Goal: Task Accomplishment & Management: Complete application form

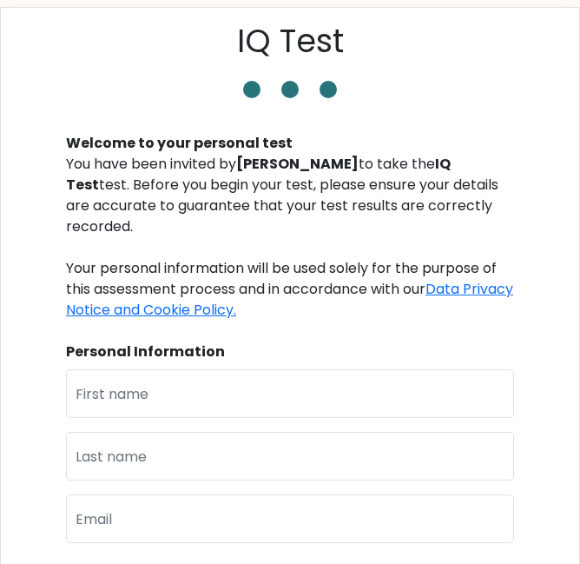
scroll to position [174, 0]
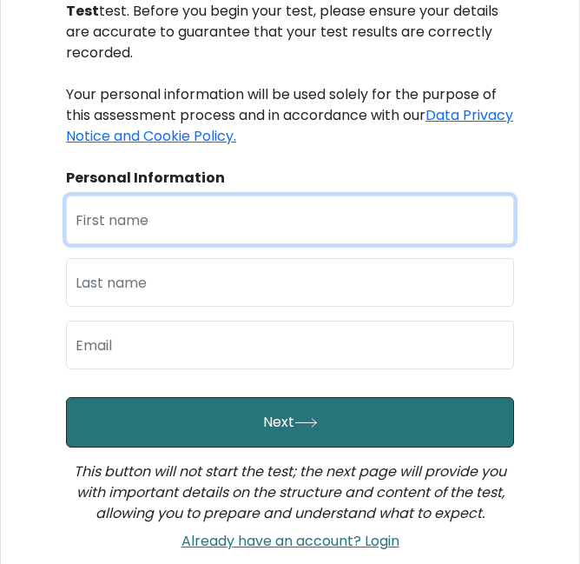
click at [320, 225] on input "text" at bounding box center [290, 219] width 448 height 49
type input "Oky"
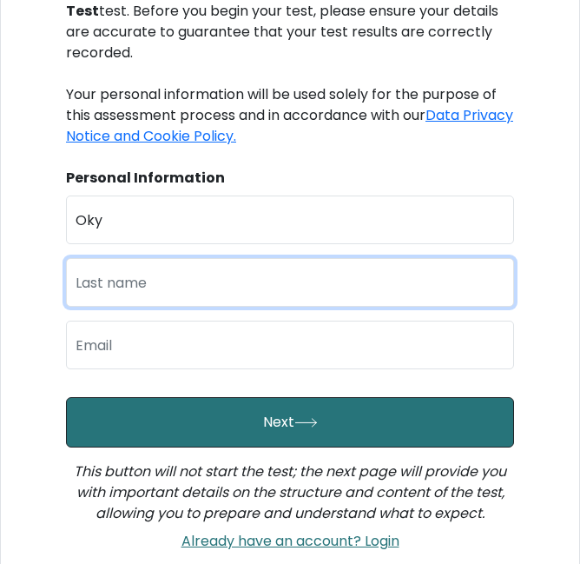
click at [299, 280] on input "text" at bounding box center [290, 282] width 448 height 49
type input "Rizkiana Silaban"
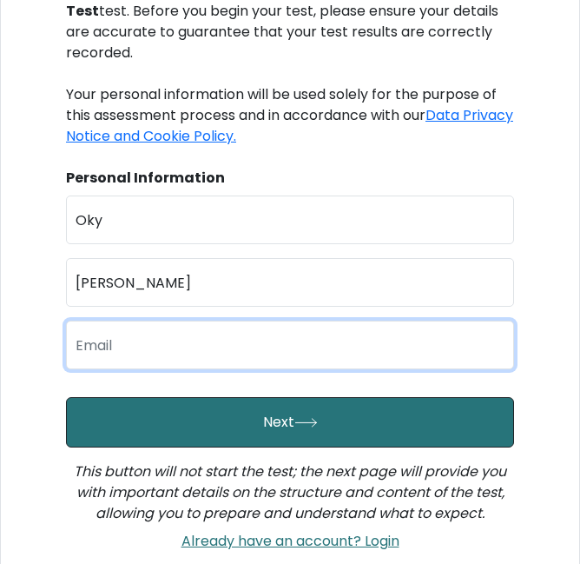
click at [198, 333] on input "email" at bounding box center [290, 344] width 448 height 49
type input "okyrizkiana76@gmail.com"
click at [66, 397] on button "Next" at bounding box center [290, 422] width 448 height 50
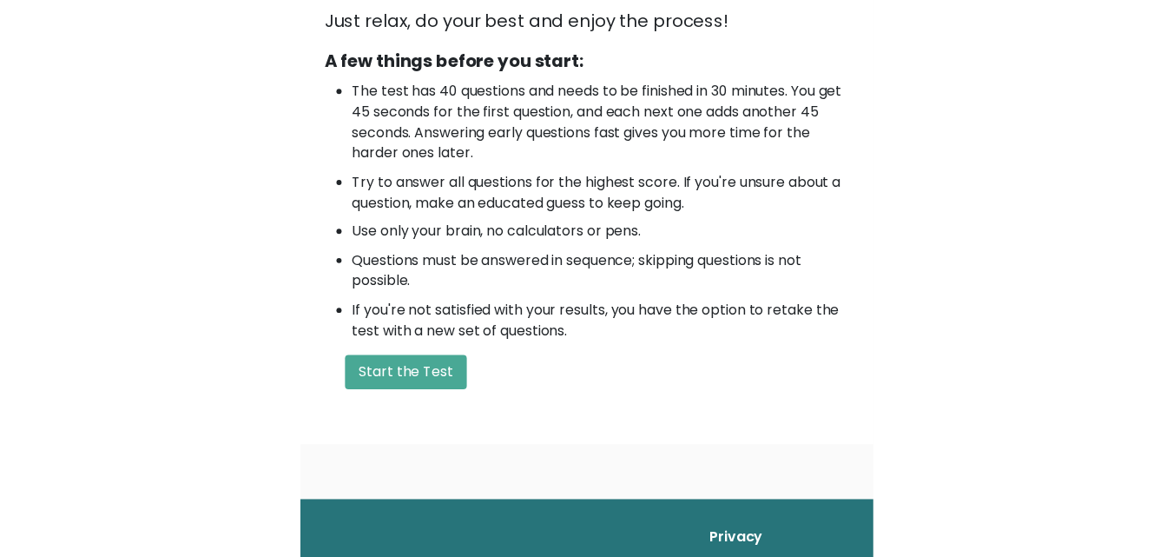
scroll to position [239, 0]
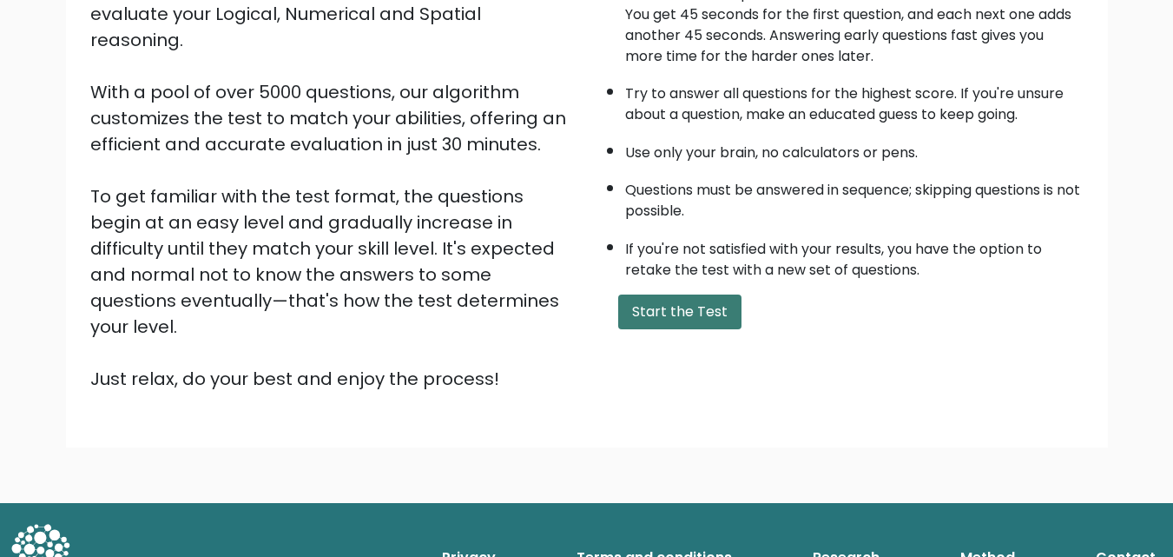
click at [579, 314] on button "Start the Test" at bounding box center [679, 311] width 123 height 35
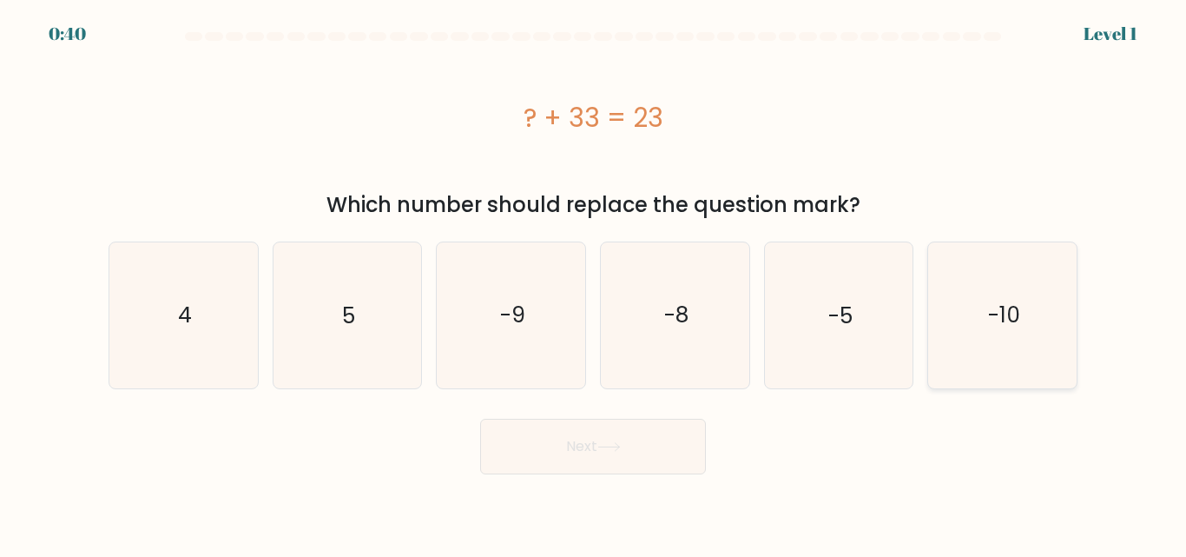
click at [968, 339] on icon "-10" at bounding box center [1002, 314] width 145 height 145
click at [594, 283] on input "f. -10" at bounding box center [593, 281] width 1 height 4
radio input "true"
click at [643, 459] on button "Next" at bounding box center [593, 447] width 226 height 56
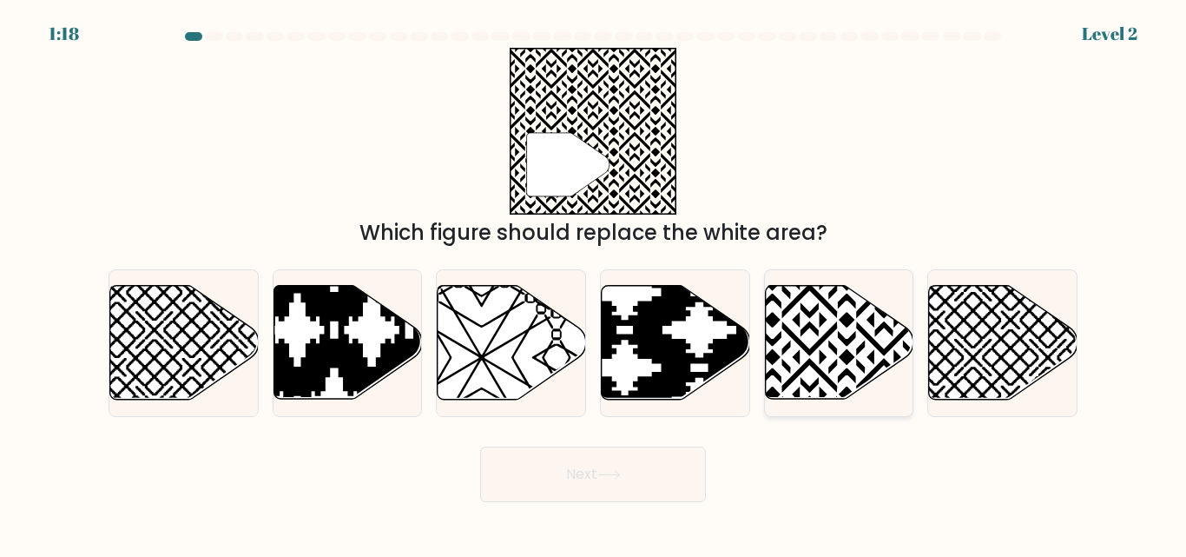
click at [793, 371] on icon at bounding box center [839, 343] width 149 height 114
click at [594, 283] on input "e." at bounding box center [593, 281] width 1 height 4
radio input "true"
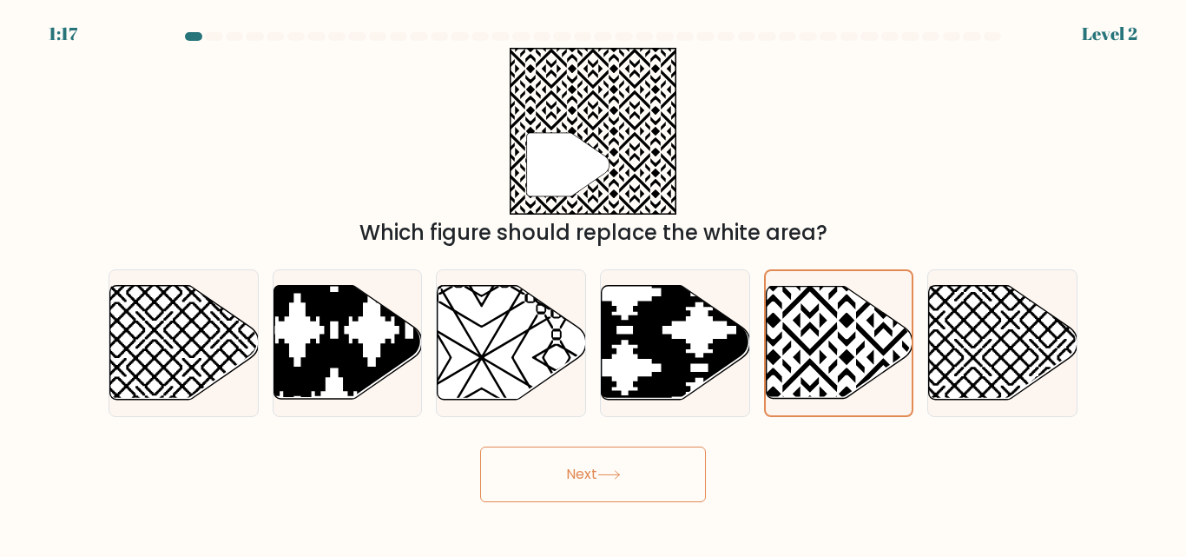
click at [660, 486] on button "Next" at bounding box center [593, 474] width 226 height 56
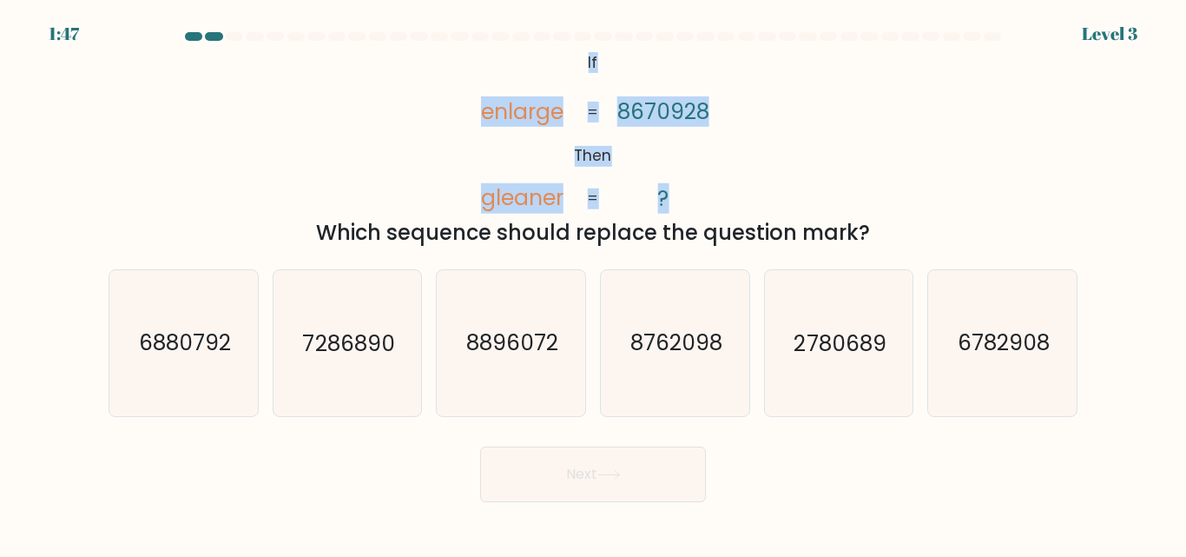
drag, startPoint x: 570, startPoint y: 58, endPoint x: 619, endPoint y: 199, distance: 149.2
click at [619, 199] on icon "@import url('[URL][DOMAIN_NAME]); If Then enlarge gleaner 8670928 ? = =" at bounding box center [593, 131] width 271 height 167
click at [743, 201] on div "@import url('[URL][DOMAIN_NAME]); If Then enlarge gleaner 8670928 ? = = Which s…" at bounding box center [593, 148] width 990 height 201
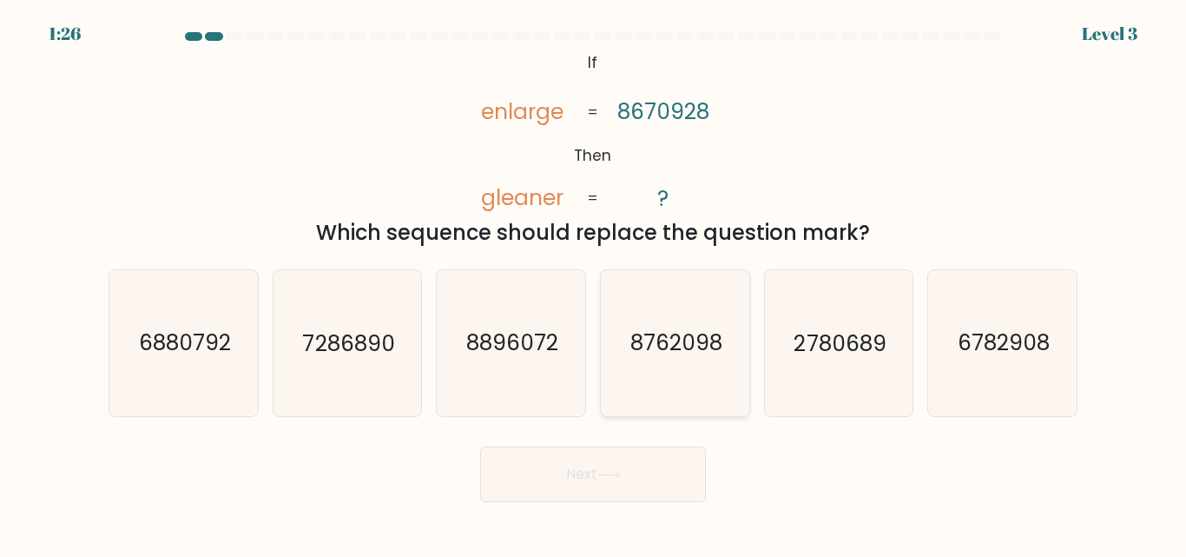
click at [664, 352] on text "8762098" at bounding box center [677, 343] width 92 height 30
click at [594, 283] on input "d. 8762098" at bounding box center [593, 281] width 1 height 4
radio input "true"
click at [584, 468] on button "Next" at bounding box center [593, 474] width 226 height 56
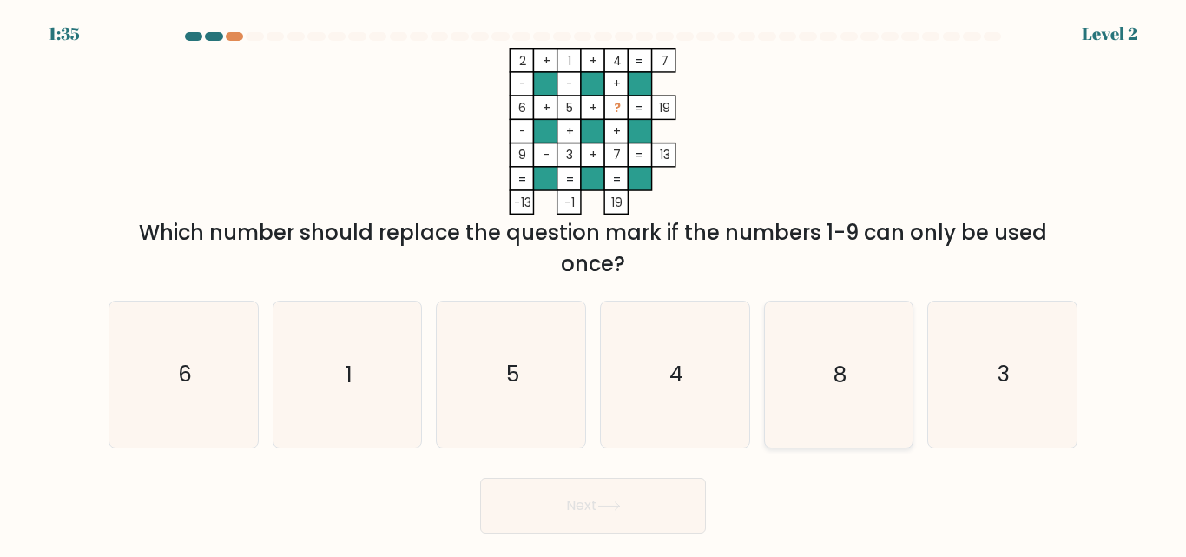
click at [851, 395] on icon "8" at bounding box center [838, 373] width 145 height 145
click at [594, 283] on input "e. 8" at bounding box center [593, 281] width 1 height 4
radio input "true"
click at [612, 509] on icon at bounding box center [609, 506] width 23 height 10
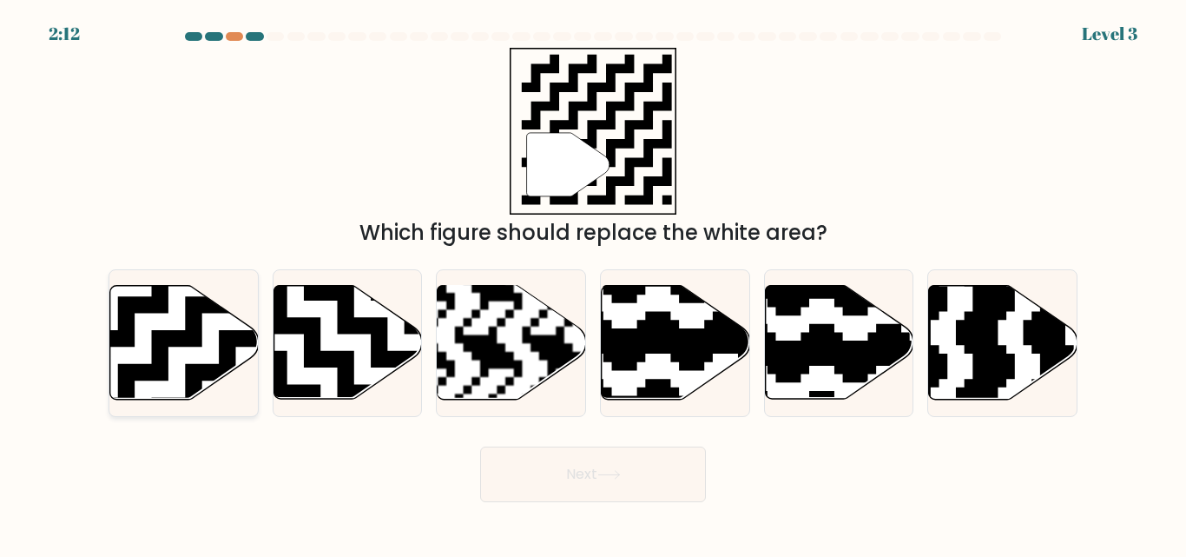
click at [188, 329] on icon at bounding box center [235, 279] width 269 height 269
click at [593, 283] on input "a." at bounding box center [593, 281] width 1 height 4
radio input "true"
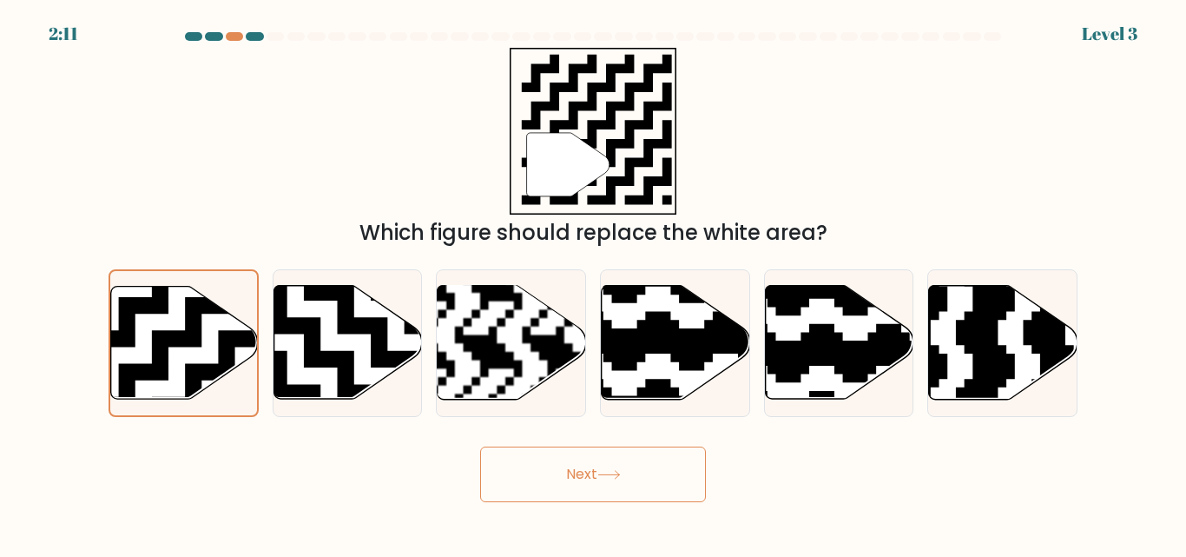
click at [634, 490] on button "Next" at bounding box center [593, 474] width 226 height 56
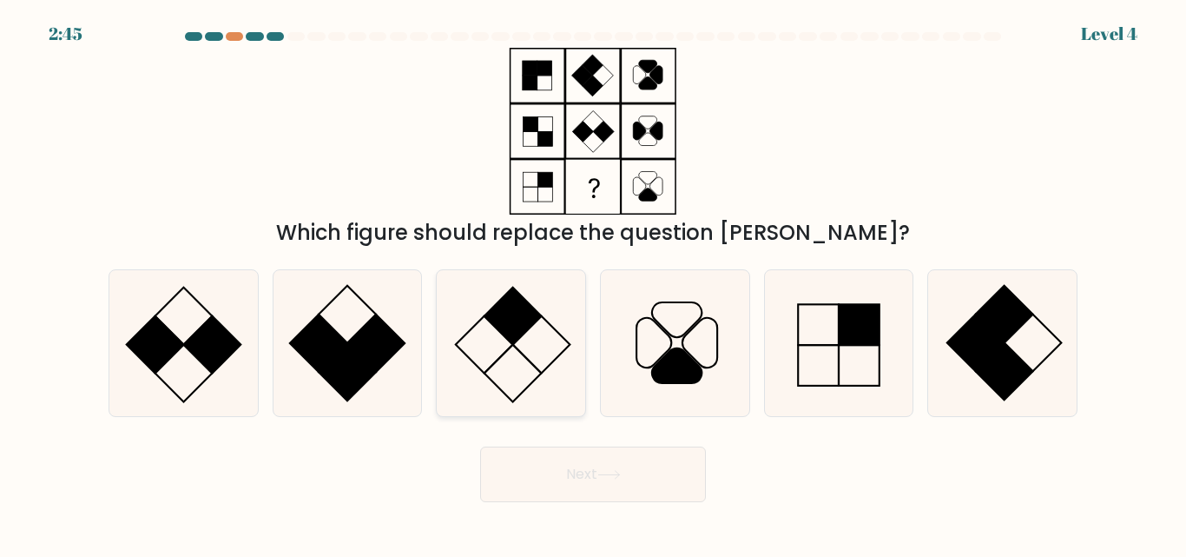
click at [526, 360] on rect at bounding box center [513, 373] width 57 height 57
click at [593, 283] on input "c." at bounding box center [593, 281] width 1 height 4
radio input "true"
click at [610, 457] on button "Next" at bounding box center [593, 474] width 226 height 56
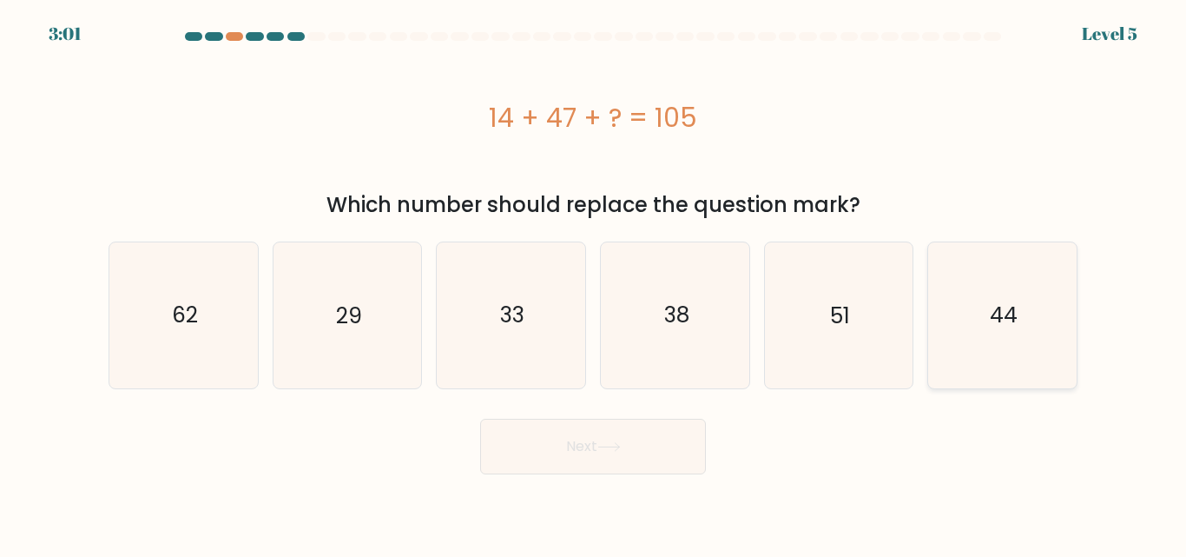
click at [984, 328] on icon "44" at bounding box center [1002, 314] width 145 height 145
click at [594, 283] on input "f. 44" at bounding box center [593, 281] width 1 height 4
radio input "true"
click at [606, 446] on icon at bounding box center [609, 447] width 23 height 10
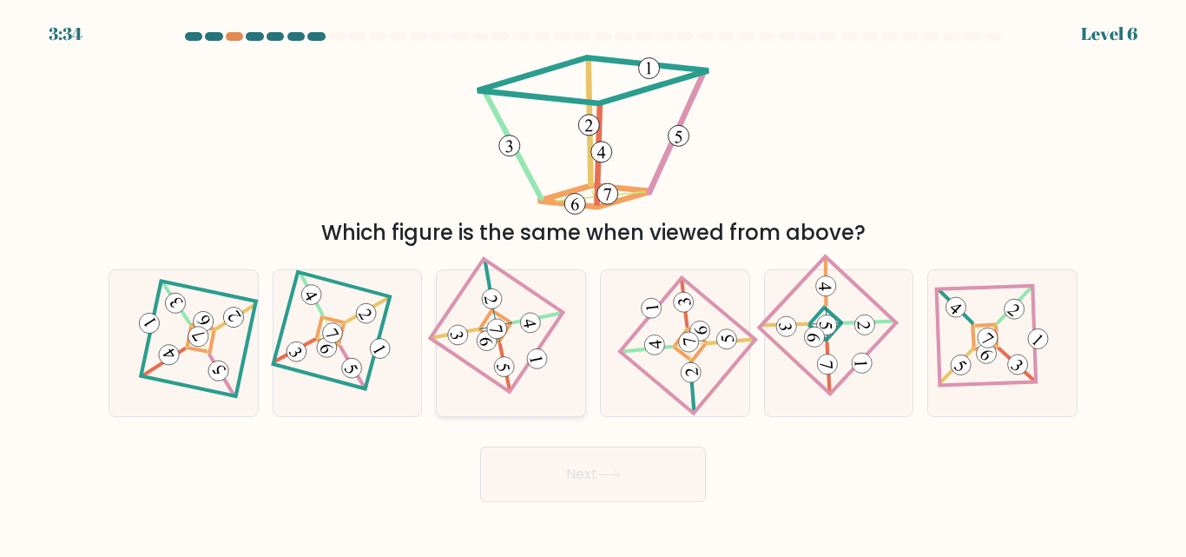
click at [524, 338] on icon at bounding box center [510, 343] width 99 height 116
click at [593, 283] on input "c." at bounding box center [593, 281] width 1 height 4
radio input "true"
click at [350, 371] on 108 at bounding box center [351, 368] width 27 height 27
click at [593, 283] on input "b." at bounding box center [593, 281] width 1 height 4
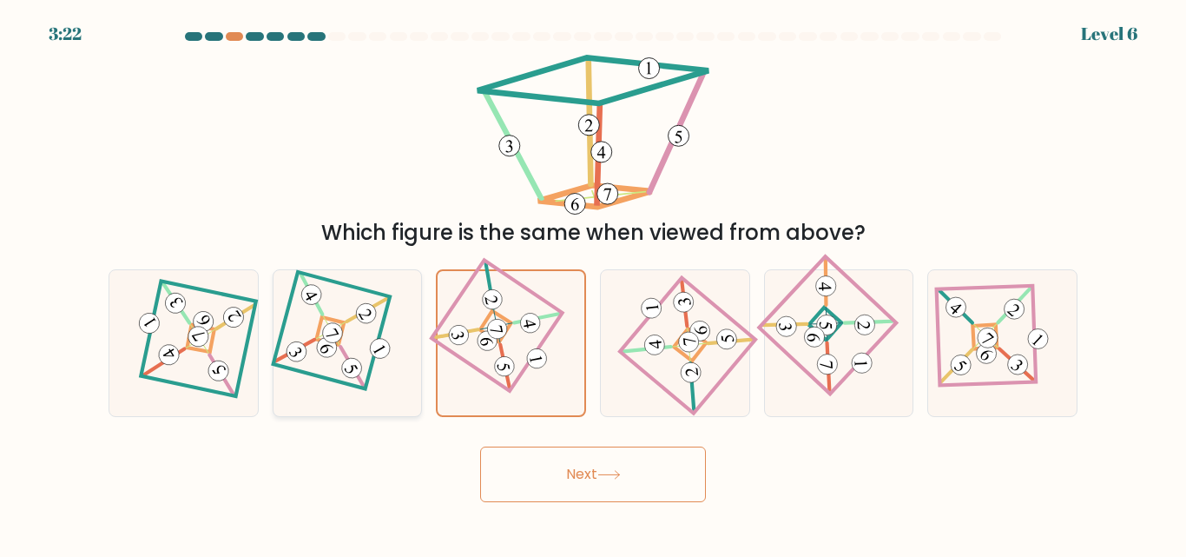
radio input "true"
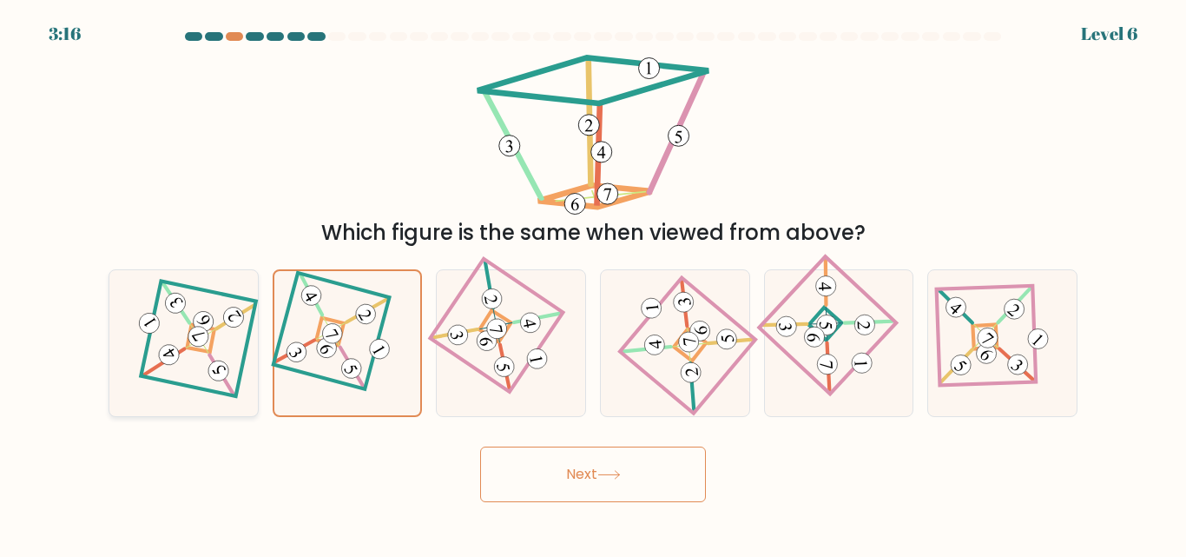
click at [224, 351] on icon at bounding box center [183, 343] width 101 height 116
click at [593, 283] on input "a." at bounding box center [593, 281] width 1 height 4
radio input "true"
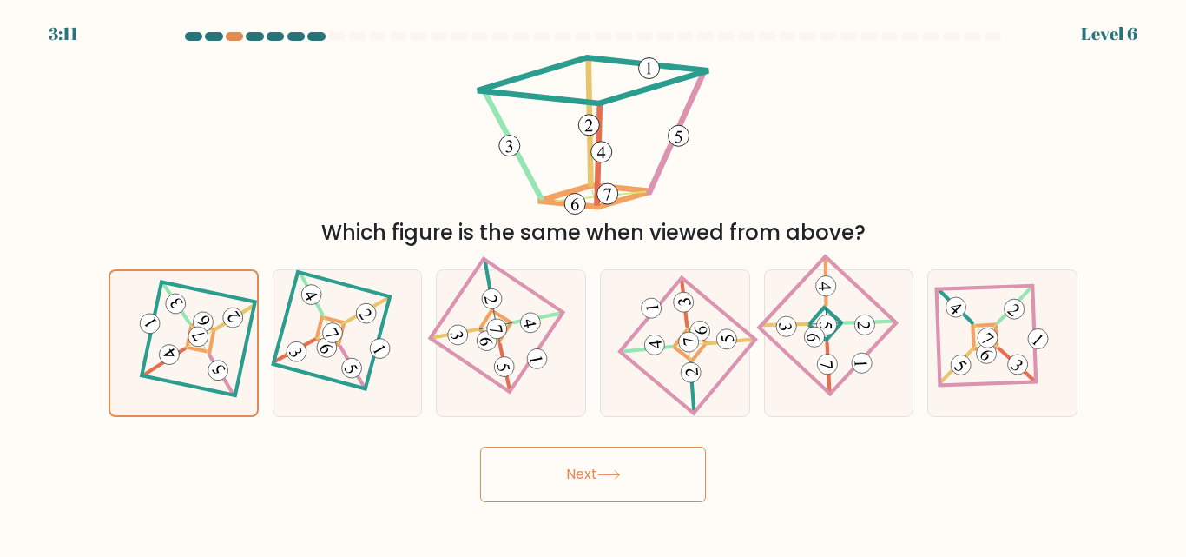
click at [585, 466] on button "Next" at bounding box center [593, 474] width 226 height 56
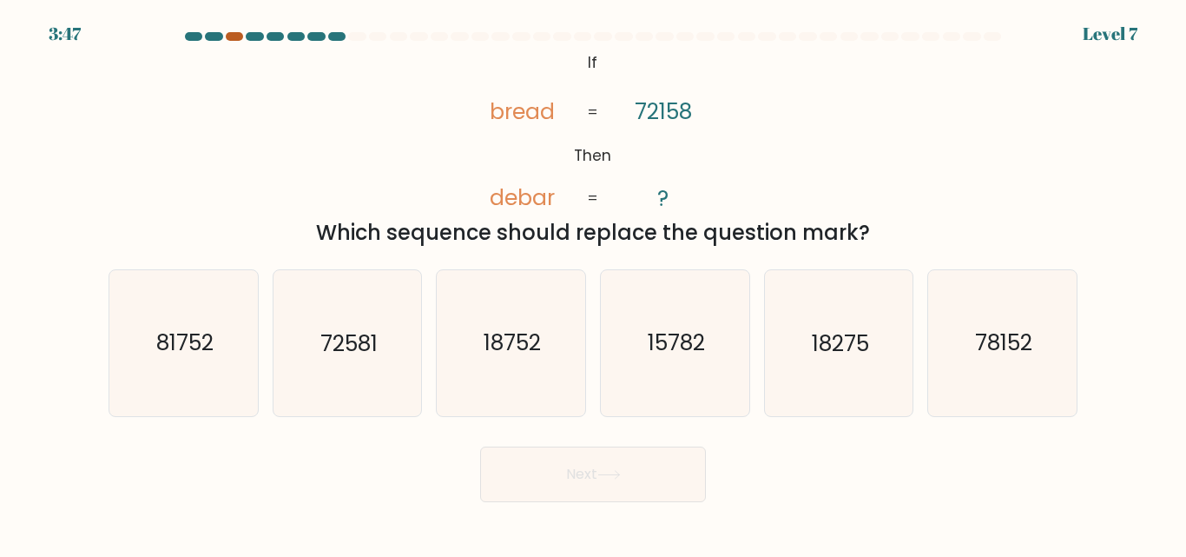
click at [230, 34] on div at bounding box center [234, 36] width 17 height 9
click at [241, 37] on div at bounding box center [234, 36] width 17 height 9
click at [379, 379] on icon "72581" at bounding box center [346, 342] width 145 height 145
click at [593, 283] on input "b. 72581" at bounding box center [593, 281] width 1 height 4
radio input "true"
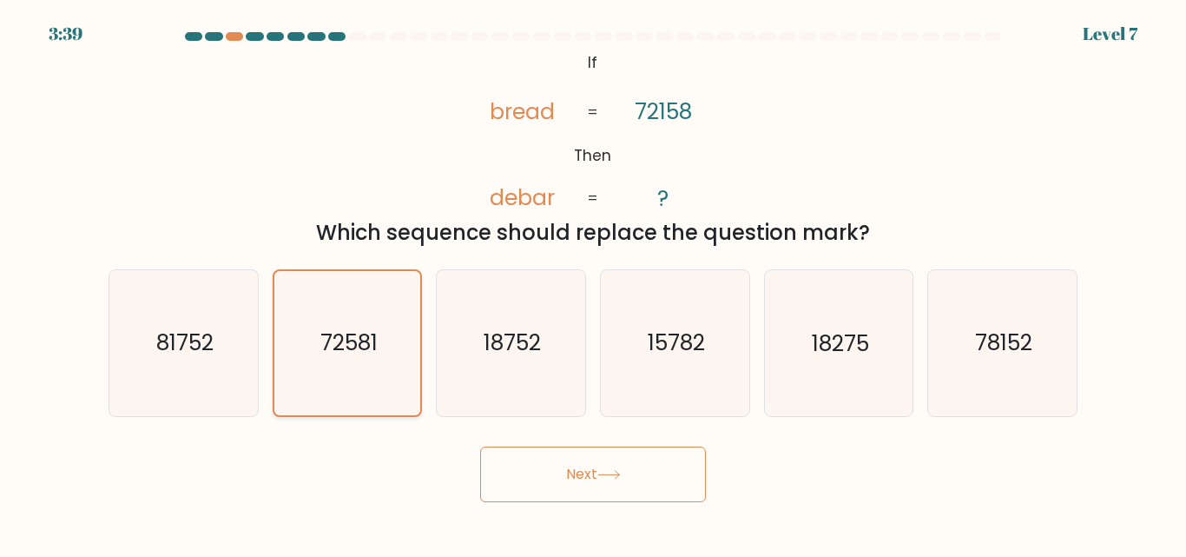
click at [379, 379] on icon "72581" at bounding box center [346, 342] width 143 height 143
click at [593, 283] on input "b. 72581" at bounding box center [593, 281] width 1 height 4
click at [995, 370] on icon "78152" at bounding box center [1002, 342] width 145 height 145
click at [594, 283] on input "f. 78152" at bounding box center [593, 281] width 1 height 4
radio input "true"
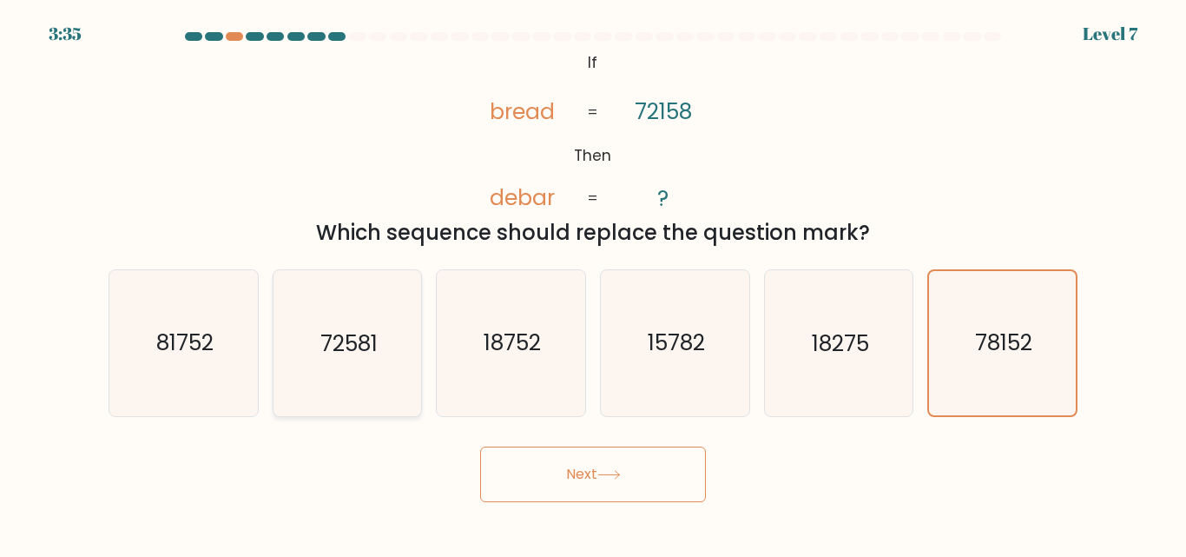
click at [380, 353] on icon "72581" at bounding box center [346, 342] width 145 height 145
click at [593, 283] on input "b. 72581" at bounding box center [593, 281] width 1 height 4
radio input "true"
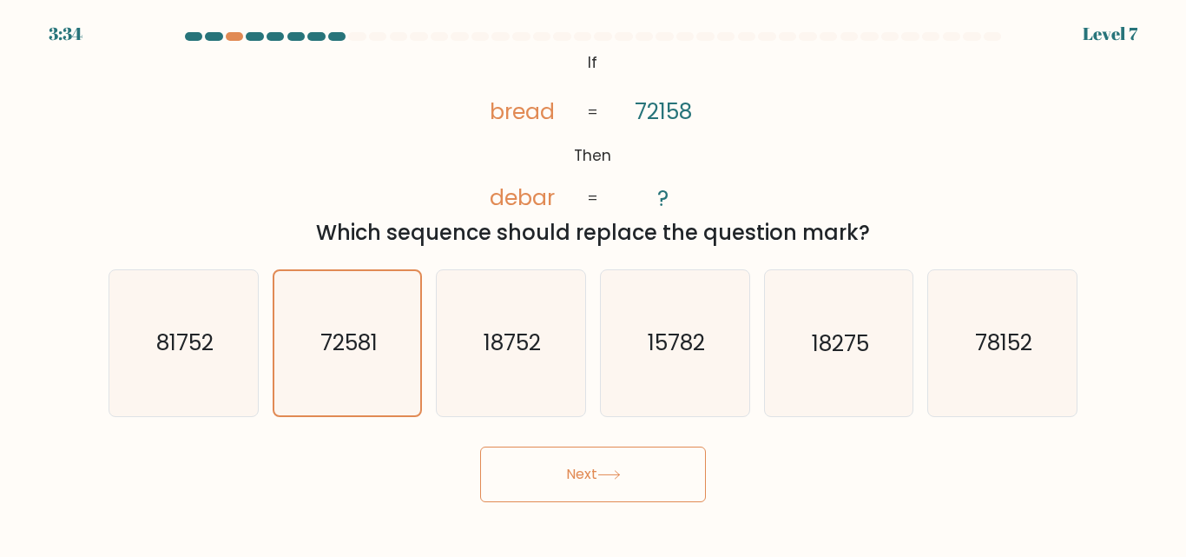
click at [602, 479] on icon at bounding box center [609, 475] width 23 height 10
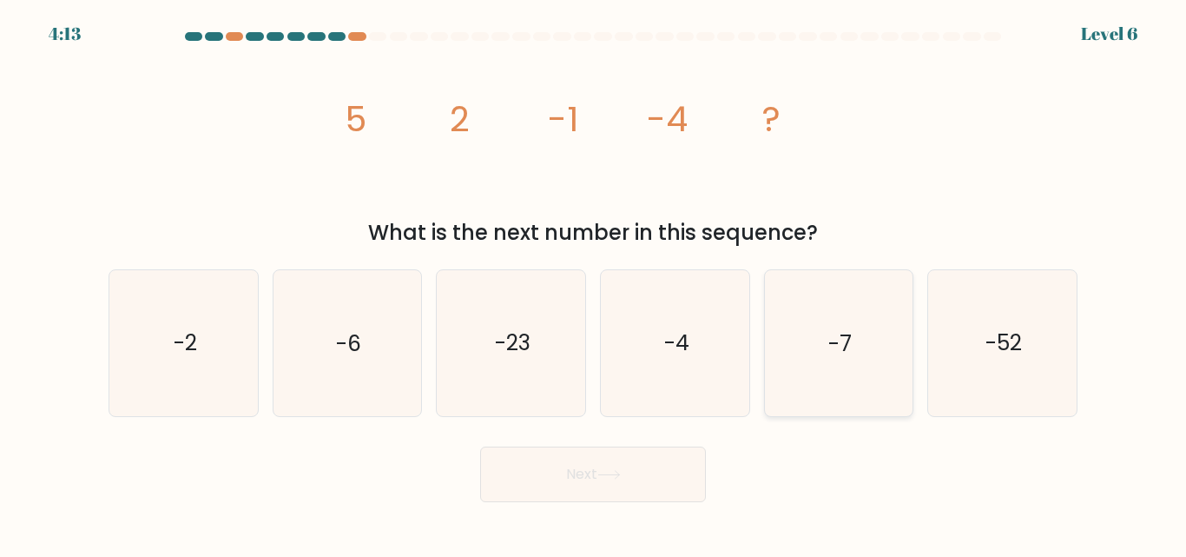
click at [871, 368] on icon "-7" at bounding box center [838, 342] width 145 height 145
click at [594, 283] on input "e. -7" at bounding box center [593, 281] width 1 height 4
radio input "true"
click at [656, 478] on button "Next" at bounding box center [593, 474] width 226 height 56
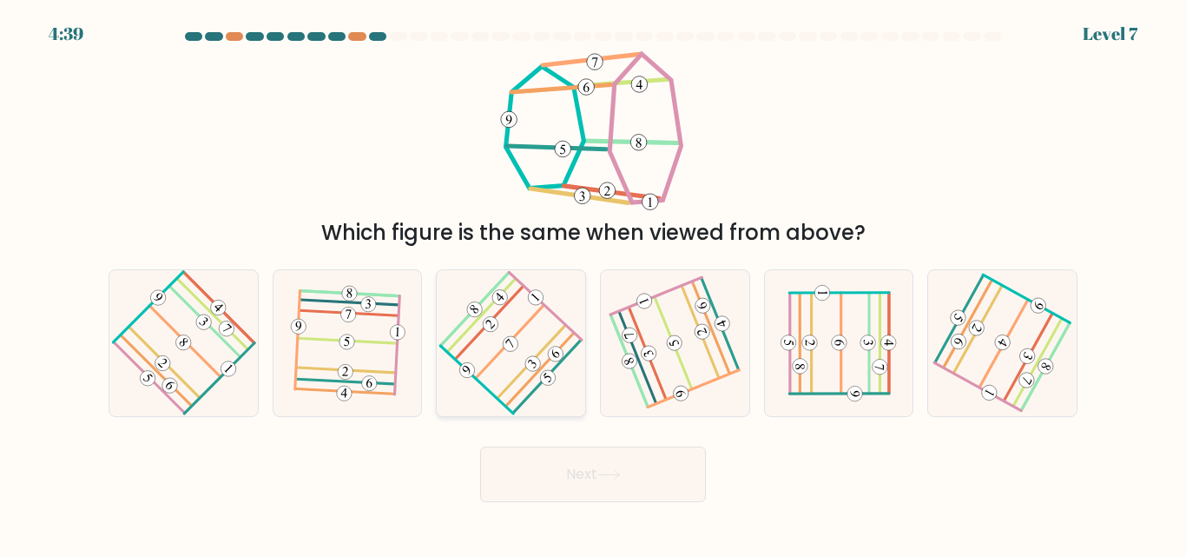
click at [547, 378] on 571 at bounding box center [549, 378] width 22 height 22
click at [593, 283] on input "c." at bounding box center [593, 281] width 1 height 4
radio input "true"
click at [624, 466] on button "Next" at bounding box center [593, 474] width 226 height 56
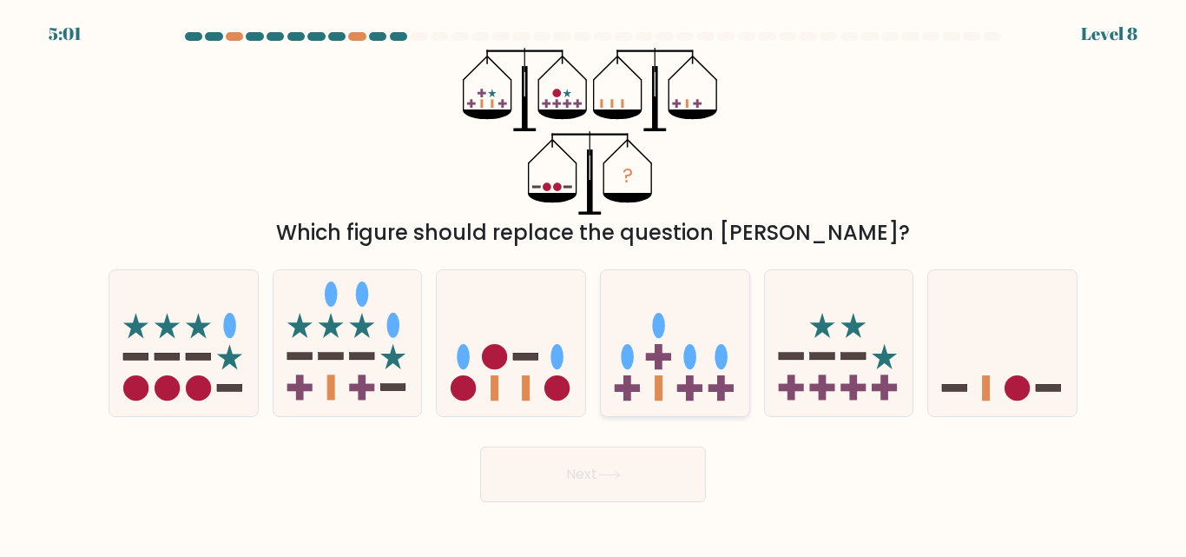
click at [722, 353] on ellipse at bounding box center [721, 356] width 13 height 25
click at [594, 283] on input "d." at bounding box center [593, 281] width 1 height 4
radio input "true"
click at [521, 320] on icon at bounding box center [511, 342] width 149 height 122
click at [593, 283] on input "c." at bounding box center [593, 281] width 1 height 4
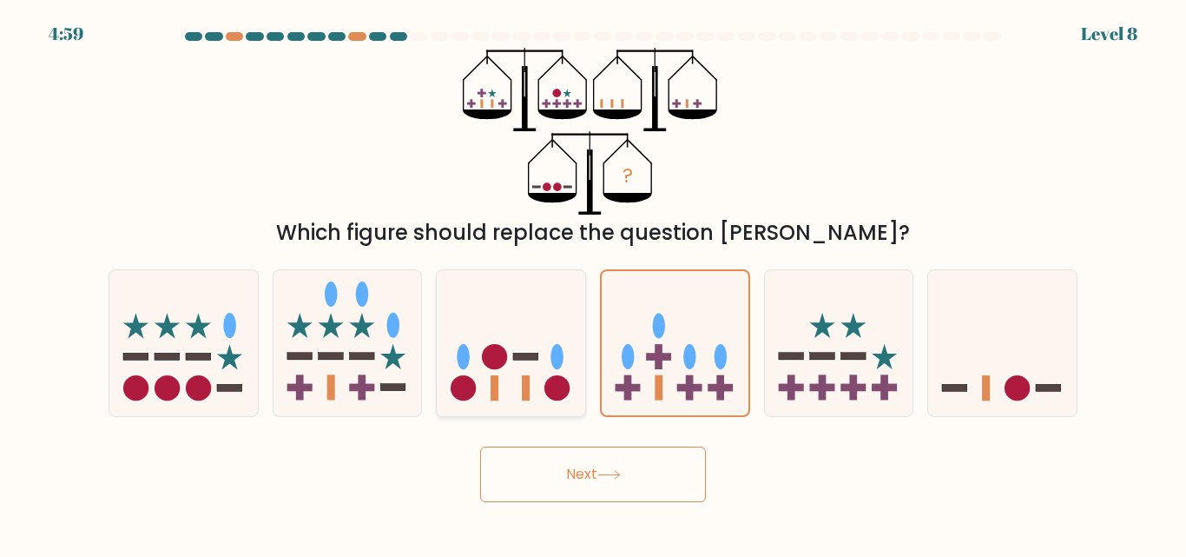
radio input "true"
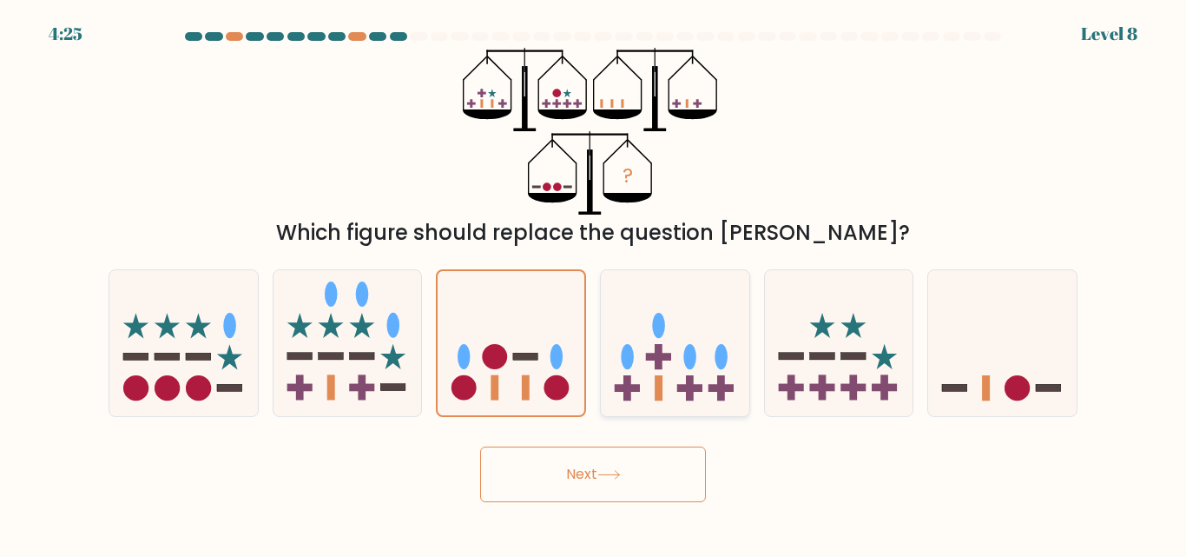
click at [711, 393] on icon at bounding box center [675, 342] width 149 height 122
click at [594, 283] on input "d." at bounding box center [593, 281] width 1 height 4
radio input "true"
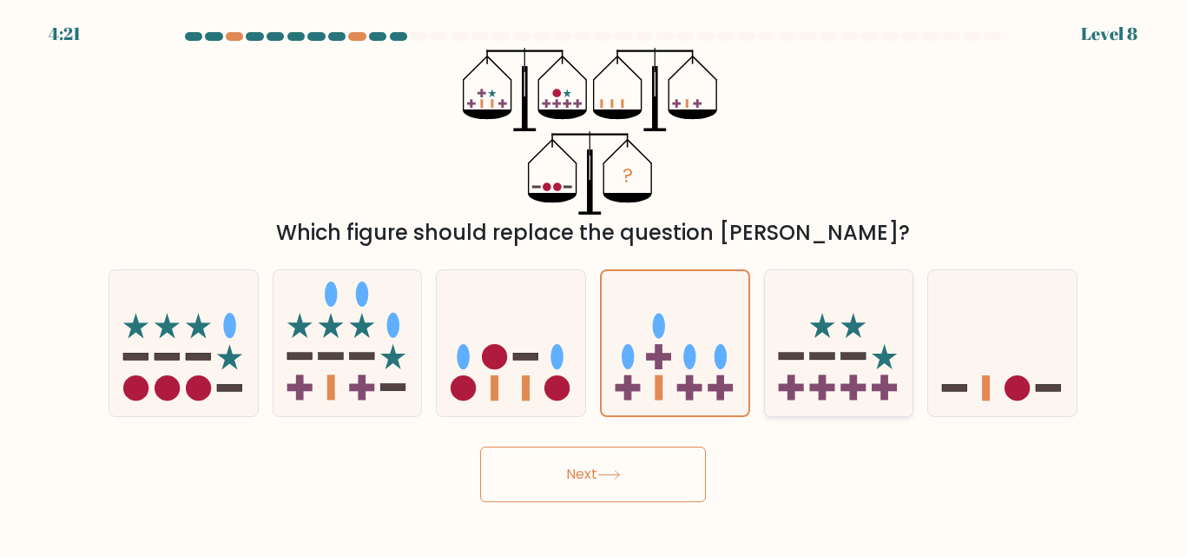
click at [831, 377] on icon at bounding box center [839, 342] width 149 height 122
click at [594, 283] on input "e." at bounding box center [593, 281] width 1 height 4
radio input "true"
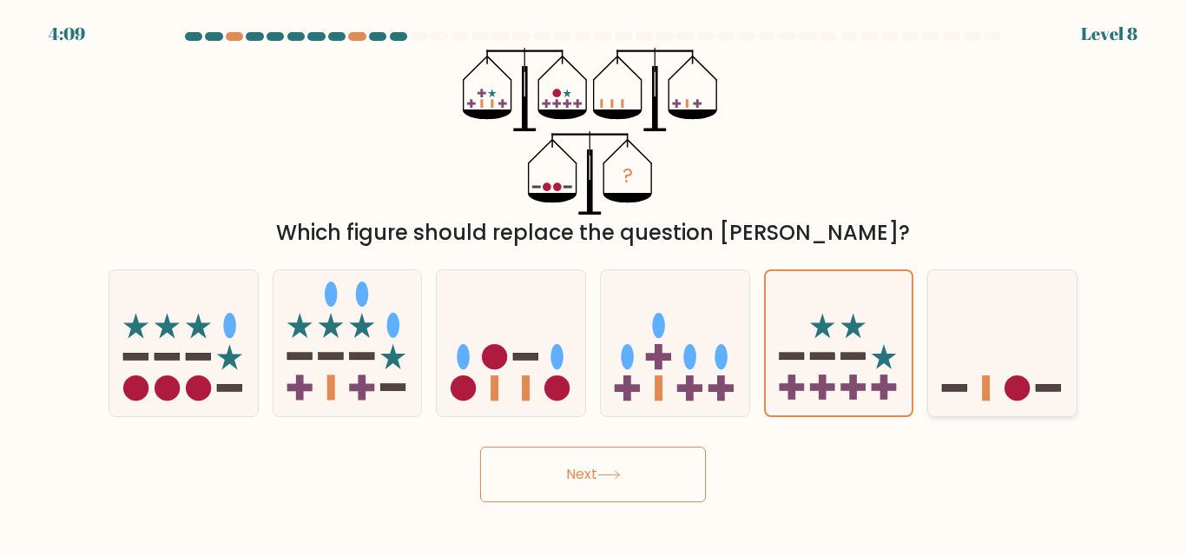
click at [1000, 370] on icon at bounding box center [1002, 342] width 149 height 122
click at [594, 283] on input "f." at bounding box center [593, 281] width 1 height 4
radio input "true"
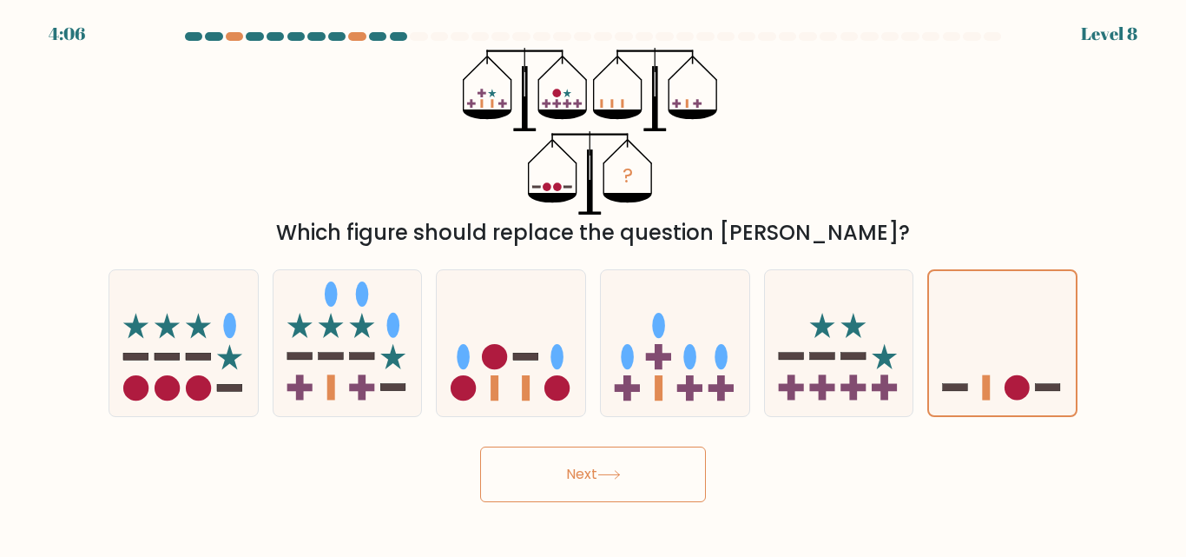
click at [651, 480] on button "Next" at bounding box center [593, 474] width 226 height 56
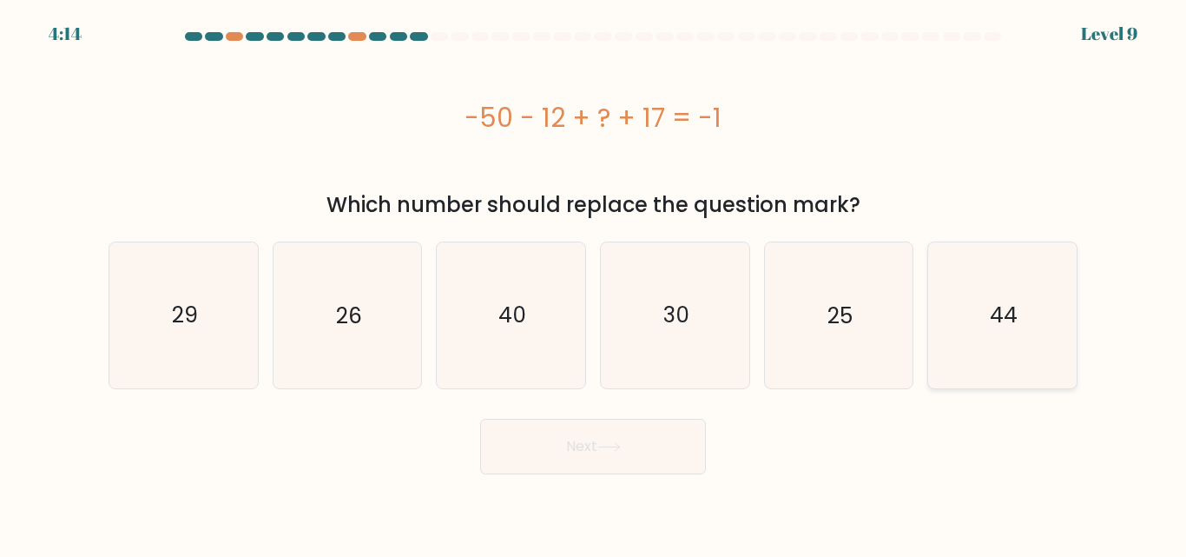
click at [987, 329] on icon "44" at bounding box center [1002, 314] width 145 height 145
click at [594, 283] on input "f. 44" at bounding box center [593, 281] width 1 height 4
radio input "true"
click at [581, 437] on button "Next" at bounding box center [593, 447] width 226 height 56
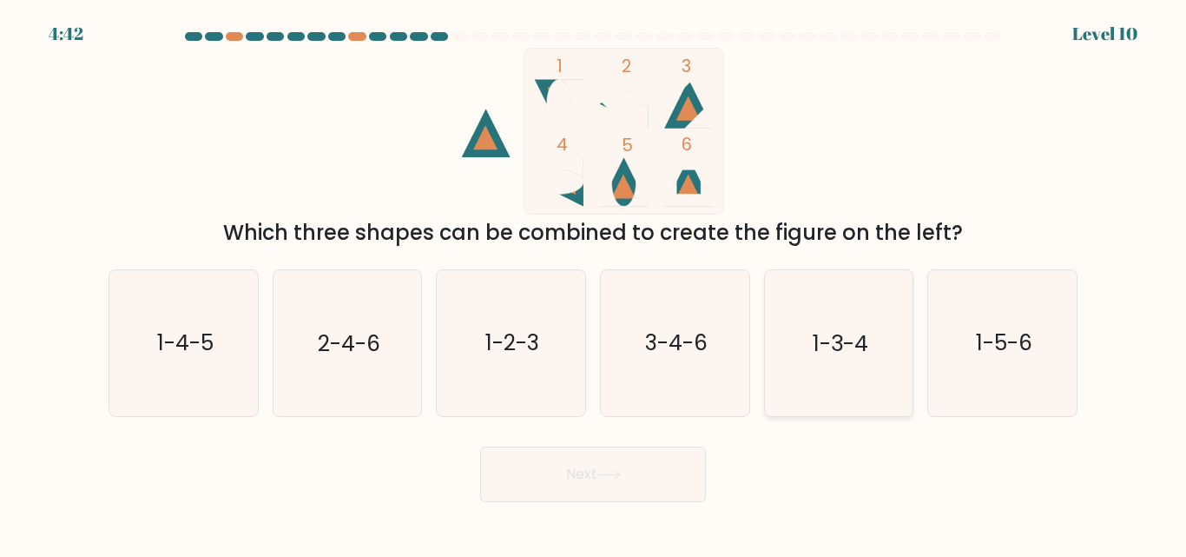
click at [842, 350] on text "1-3-4" at bounding box center [841, 343] width 56 height 30
click at [594, 283] on input "e. 1-3-4" at bounding box center [593, 281] width 1 height 4
radio input "true"
click at [215, 363] on icon "1-4-5" at bounding box center [183, 342] width 145 height 145
click at [593, 283] on input "a. 1-4-5" at bounding box center [593, 281] width 1 height 4
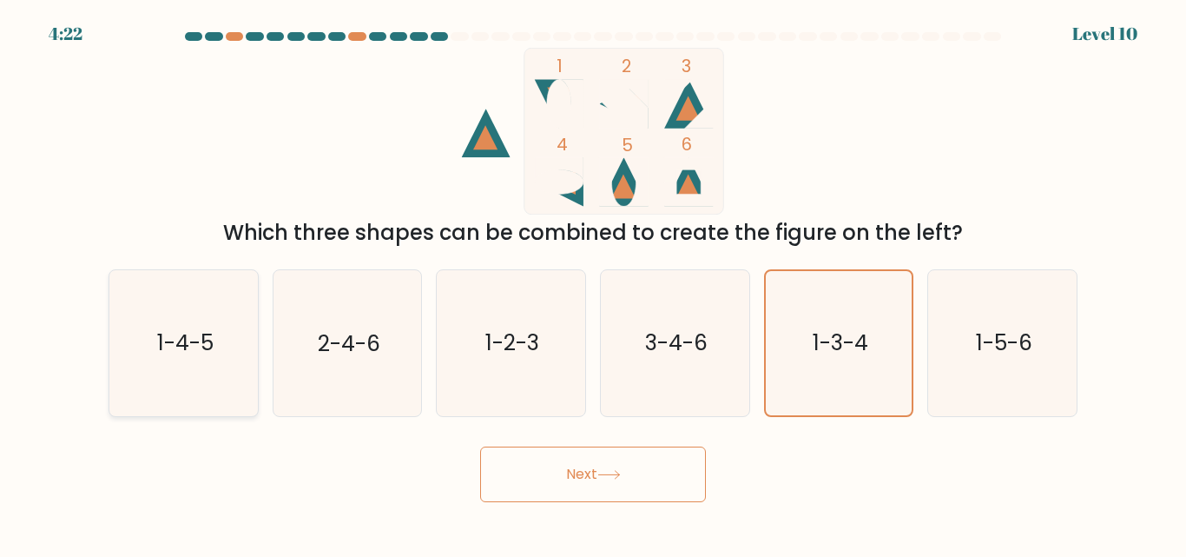
radio input "true"
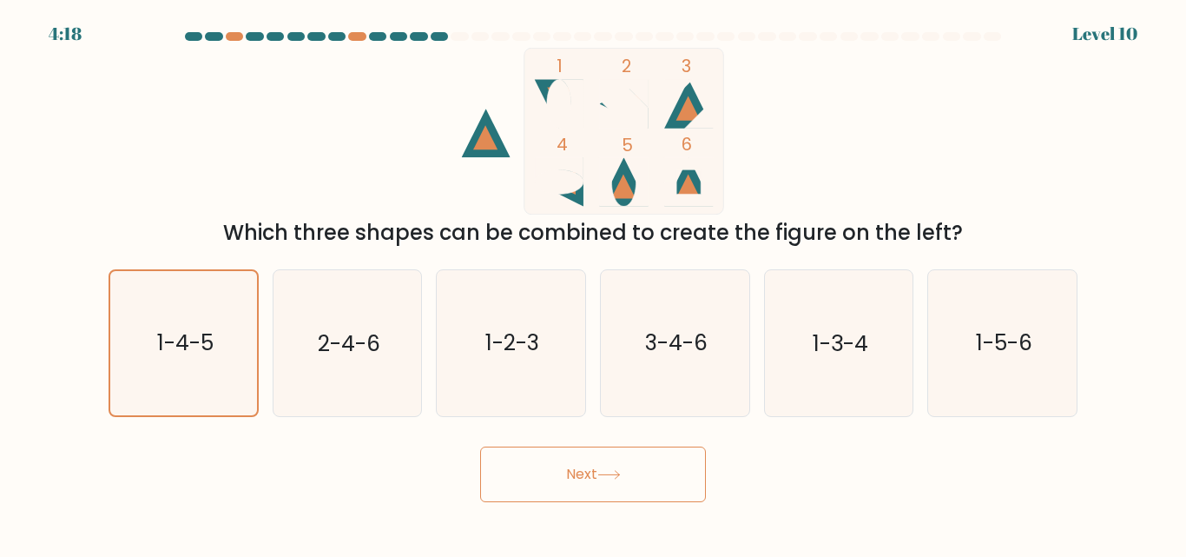
click at [650, 486] on button "Next" at bounding box center [593, 474] width 226 height 56
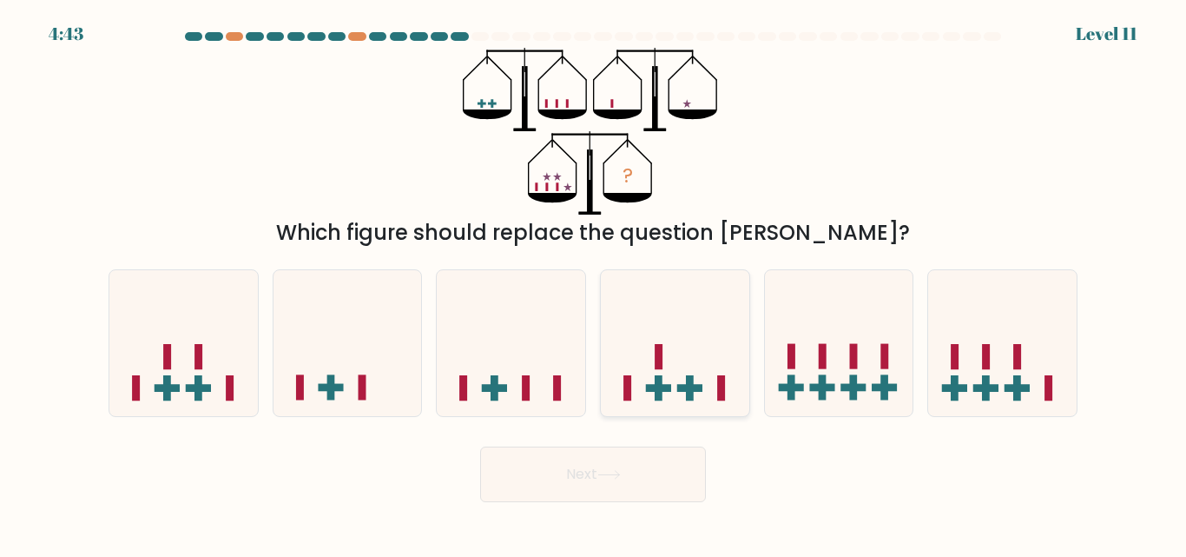
click at [677, 377] on icon at bounding box center [675, 342] width 149 height 122
click at [594, 283] on input "d." at bounding box center [593, 281] width 1 height 4
radio input "true"
click at [653, 475] on button "Next" at bounding box center [593, 474] width 226 height 56
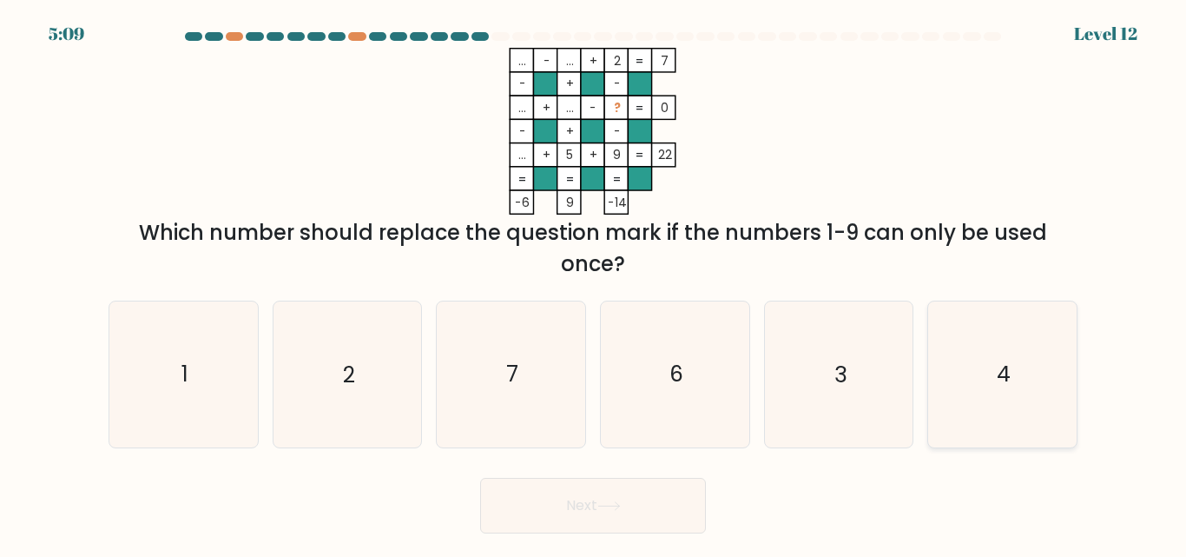
click at [1031, 396] on icon "4" at bounding box center [1002, 373] width 145 height 145
click at [594, 283] on input "f. 4" at bounding box center [593, 281] width 1 height 4
radio input "true"
click at [192, 361] on icon "1" at bounding box center [183, 373] width 145 height 145
click at [593, 283] on input "a. 1" at bounding box center [593, 281] width 1 height 4
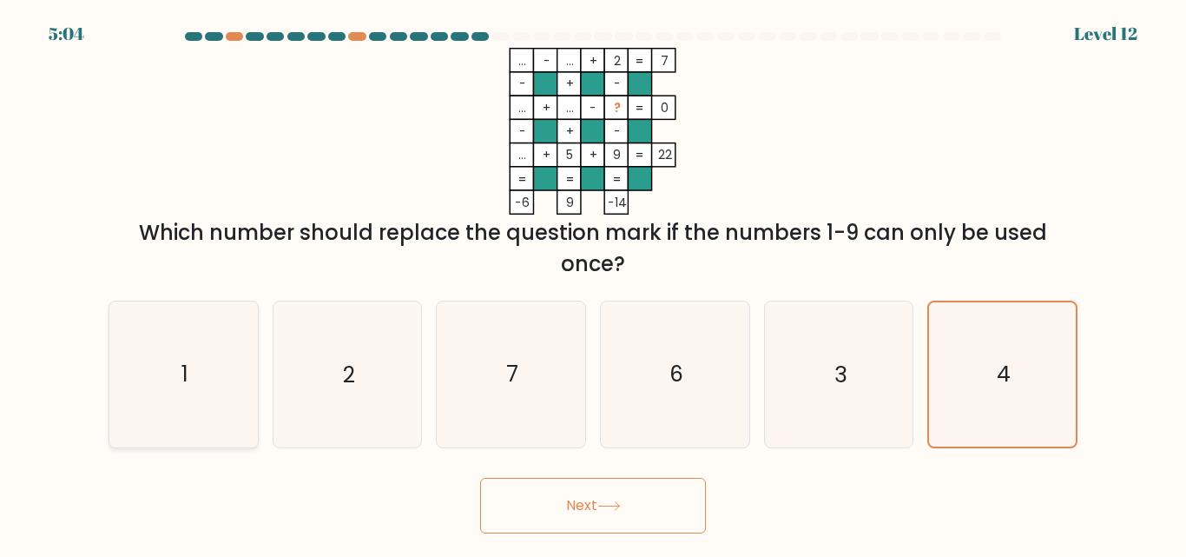
radio input "true"
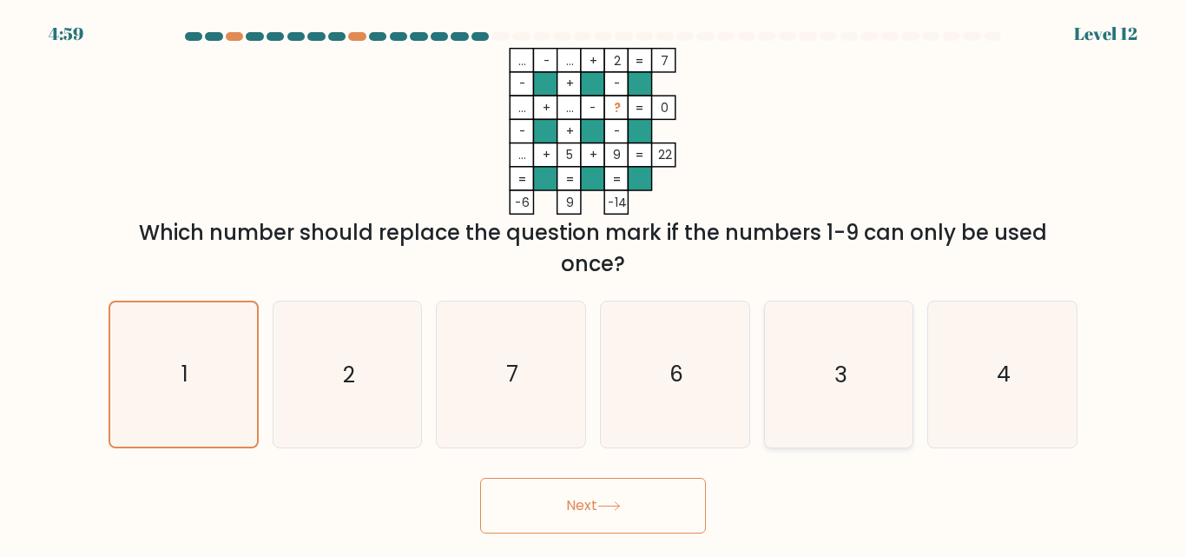
click at [849, 365] on icon "3" at bounding box center [838, 373] width 145 height 145
click at [594, 283] on input "e. 3" at bounding box center [593, 281] width 1 height 4
radio input "true"
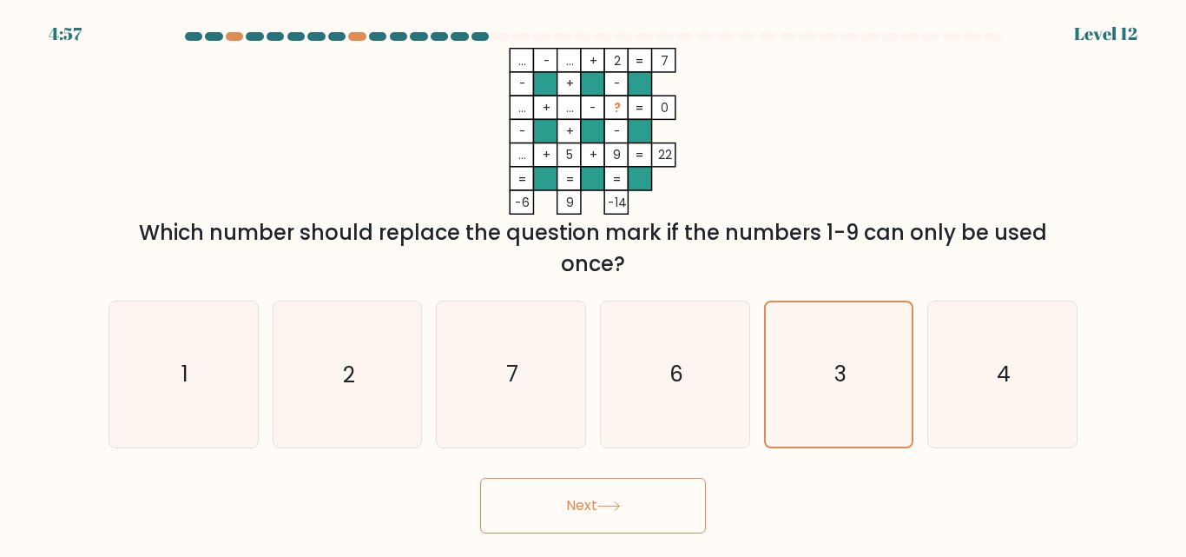
click at [641, 492] on button "Next" at bounding box center [593, 506] width 226 height 56
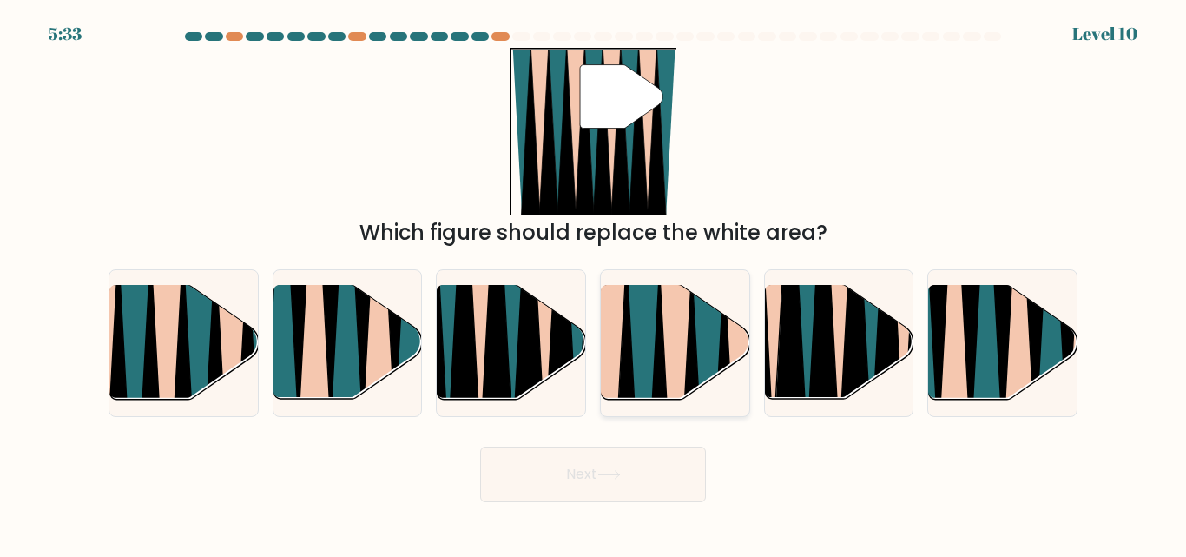
click at [690, 344] on icon at bounding box center [691, 406] width 32 height 296
click at [594, 283] on input "d." at bounding box center [593, 281] width 1 height 4
radio input "true"
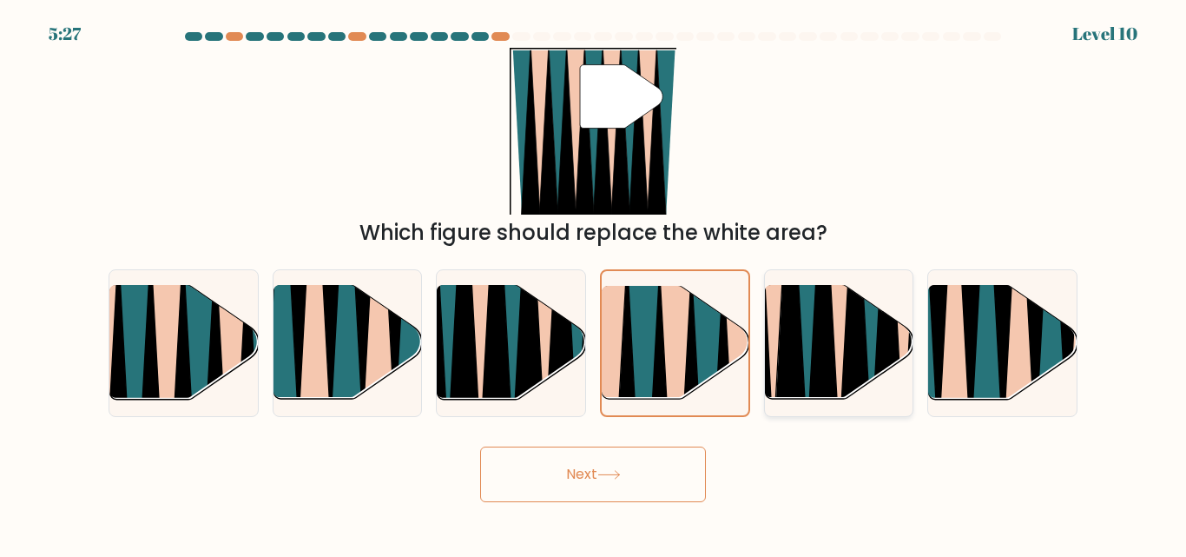
click at [773, 334] on icon at bounding box center [774, 283] width 34 height 297
click at [594, 283] on input "e." at bounding box center [593, 281] width 1 height 4
radio input "true"
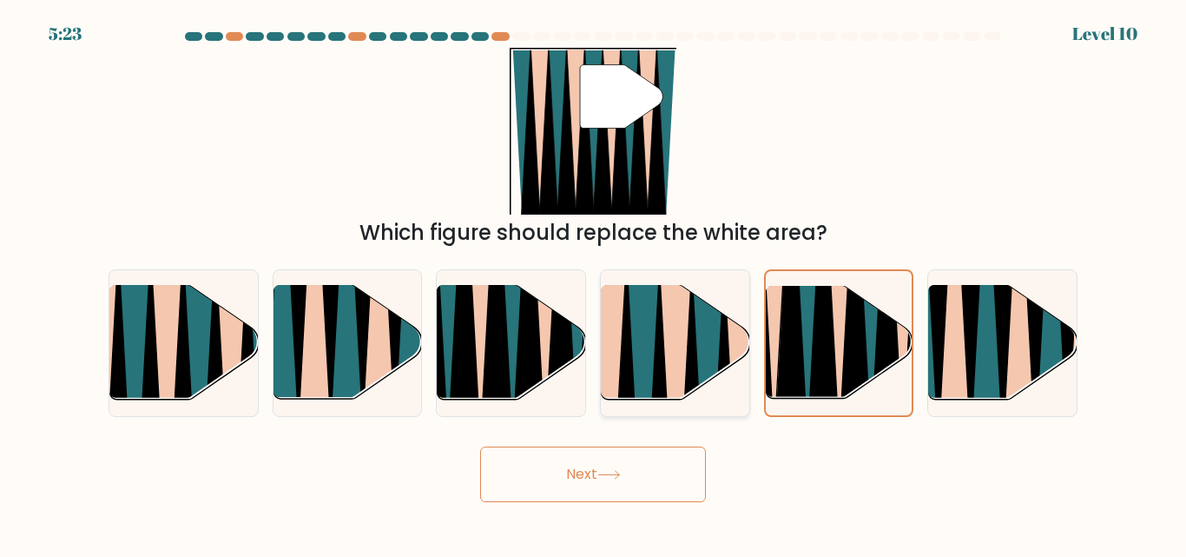
click at [664, 332] on icon at bounding box center [676, 405] width 34 height 297
click at [594, 283] on input "d." at bounding box center [593, 281] width 1 height 4
radio input "true"
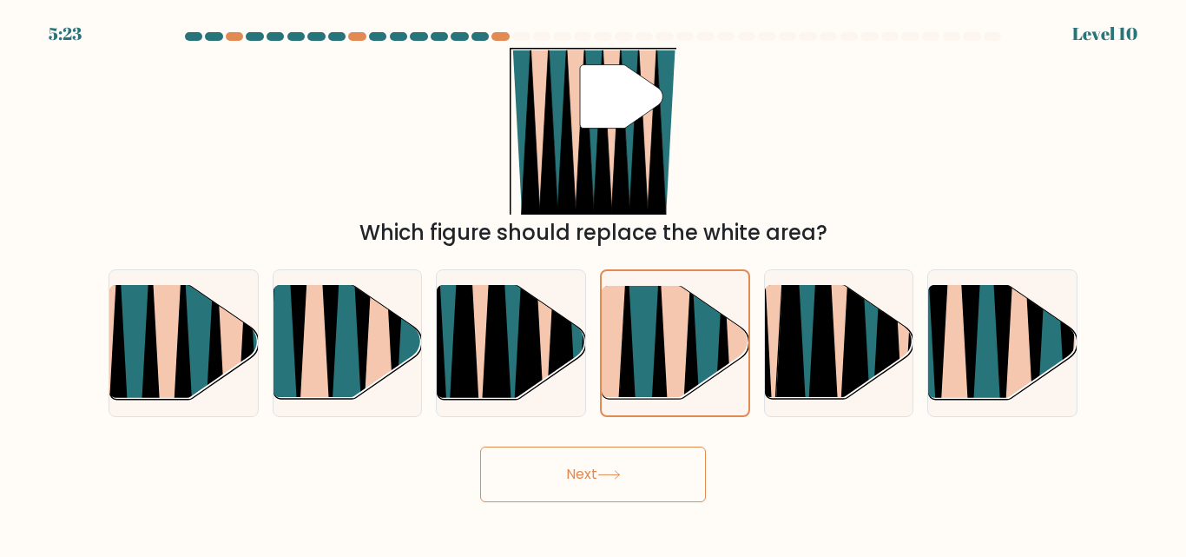
click at [619, 476] on icon at bounding box center [608, 475] width 21 height 8
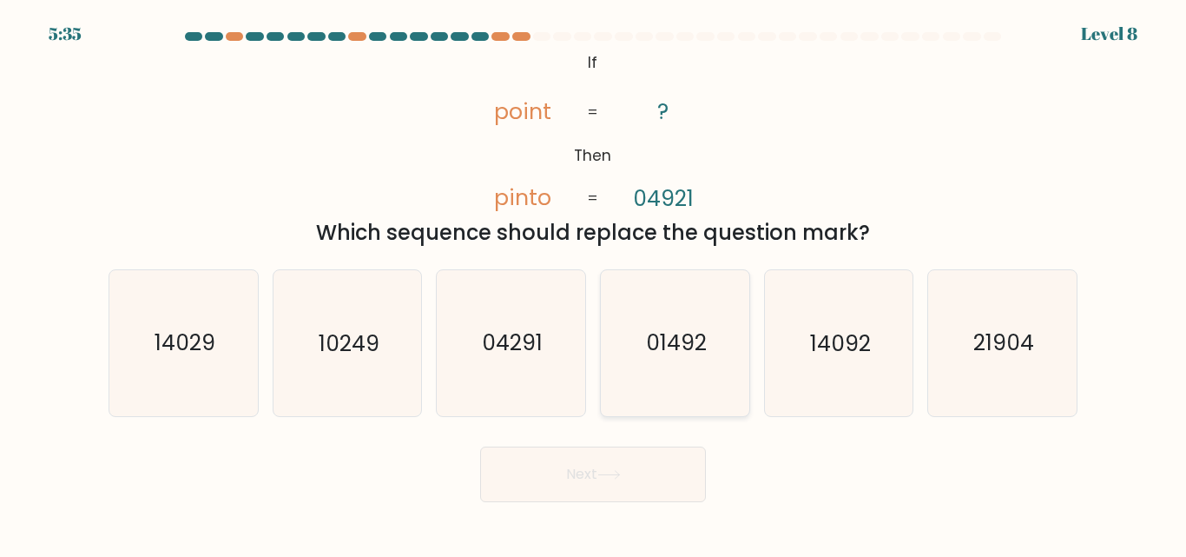
click at [687, 368] on icon "01492" at bounding box center [675, 342] width 145 height 145
click at [594, 283] on input "d. 01492" at bounding box center [593, 281] width 1 height 4
radio input "true"
click at [669, 474] on button "Next" at bounding box center [593, 474] width 226 height 56
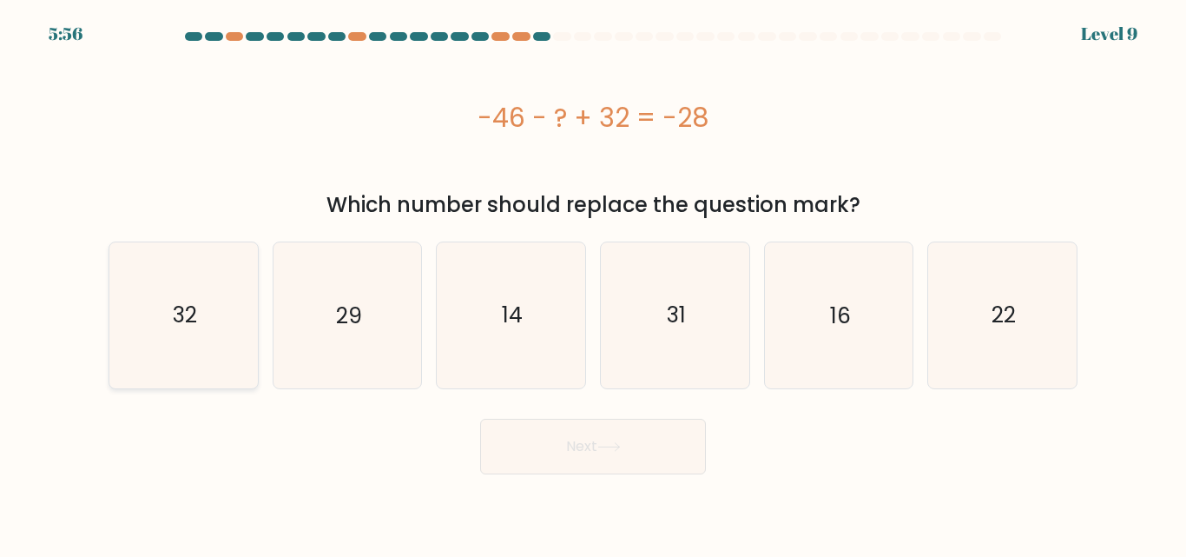
click at [209, 330] on icon "32" at bounding box center [183, 314] width 145 height 145
click at [593, 283] on input "a. 32" at bounding box center [593, 281] width 1 height 4
radio input "true"
click at [591, 435] on button "Next" at bounding box center [593, 447] width 226 height 56
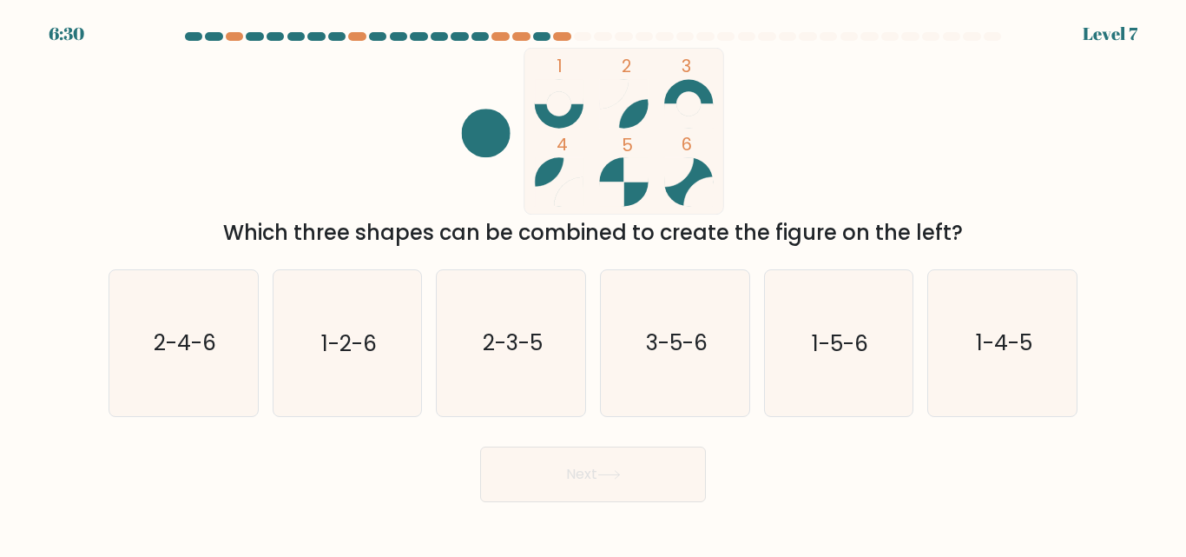
click at [526, 42] on div at bounding box center [593, 40] width 990 height 16
click at [504, 37] on div at bounding box center [500, 36] width 17 height 9
click at [199, 370] on icon "2-4-6" at bounding box center [183, 342] width 145 height 145
click at [593, 283] on input "a. 2-4-6" at bounding box center [593, 281] width 1 height 4
radio input "true"
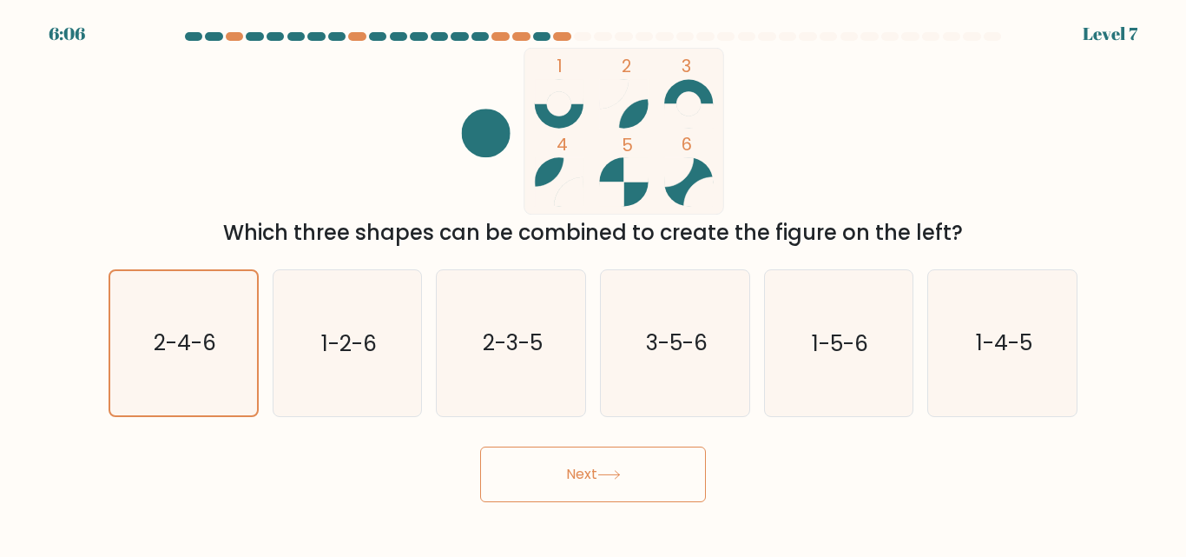
click at [678, 497] on button "Next" at bounding box center [593, 474] width 226 height 56
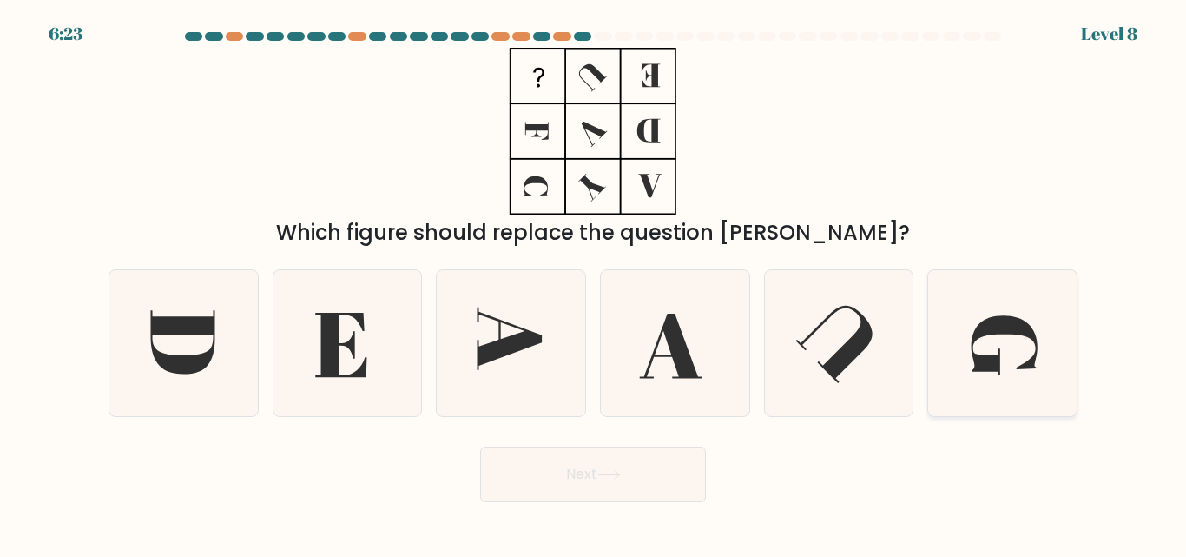
click at [1004, 340] on icon at bounding box center [1002, 342] width 145 height 145
click at [594, 283] on input "f." at bounding box center [593, 281] width 1 height 4
radio input "true"
click at [596, 476] on button "Next" at bounding box center [593, 474] width 226 height 56
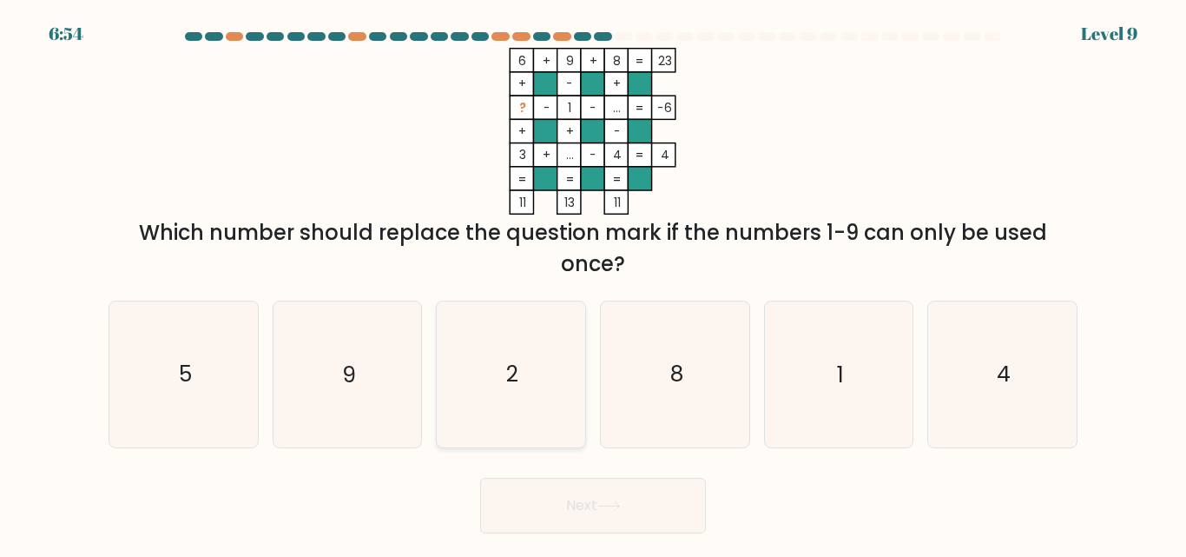
click at [530, 393] on icon "2" at bounding box center [511, 373] width 145 height 145
click at [593, 283] on input "c. 2" at bounding box center [593, 281] width 1 height 4
radio input "true"
click at [203, 371] on icon "5" at bounding box center [183, 373] width 145 height 145
click at [593, 283] on input "a. 5" at bounding box center [593, 281] width 1 height 4
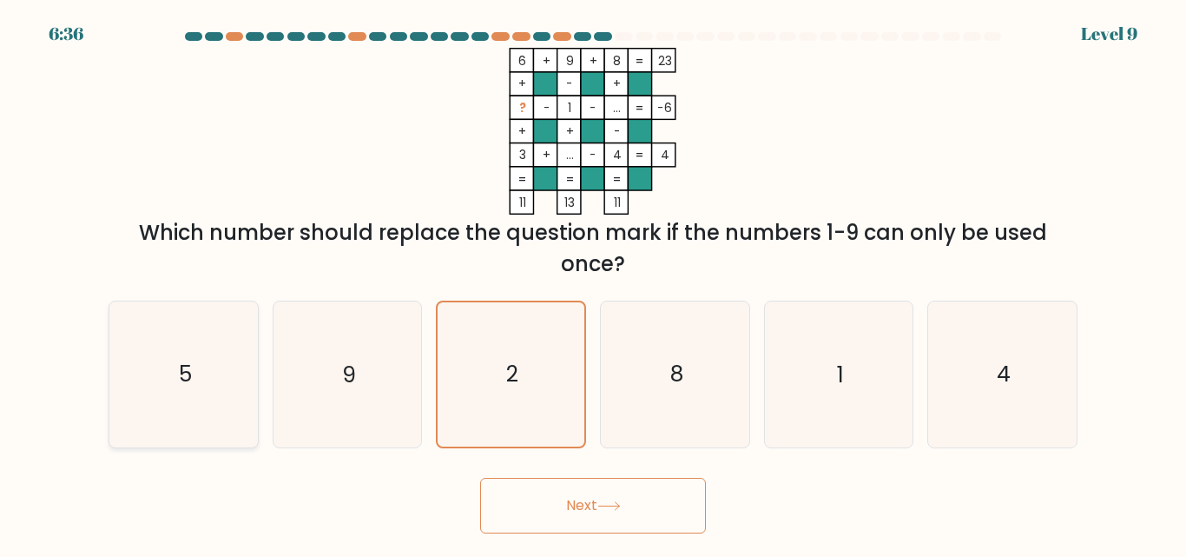
radio input "true"
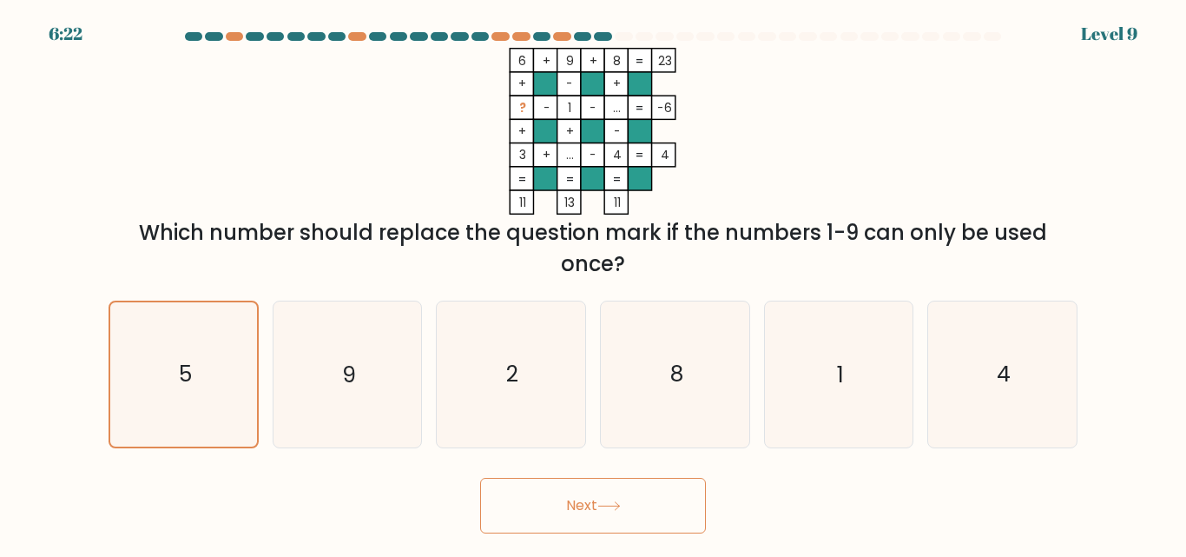
click at [644, 512] on button "Next" at bounding box center [593, 506] width 226 height 56
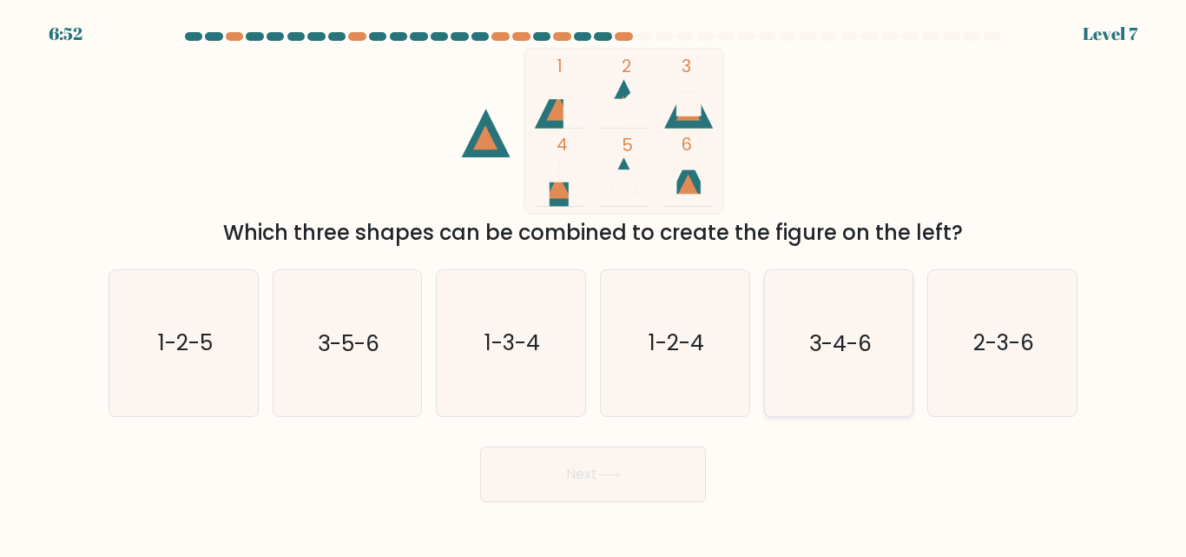
click at [849, 370] on icon "3-4-6" at bounding box center [838, 342] width 145 height 145
click at [594, 283] on input "e. 3-4-6" at bounding box center [593, 281] width 1 height 4
radio input "true"
click at [1022, 343] on text "2-3-6" at bounding box center [1004, 343] width 61 height 30
click at [594, 283] on input "f. 2-3-6" at bounding box center [593, 281] width 1 height 4
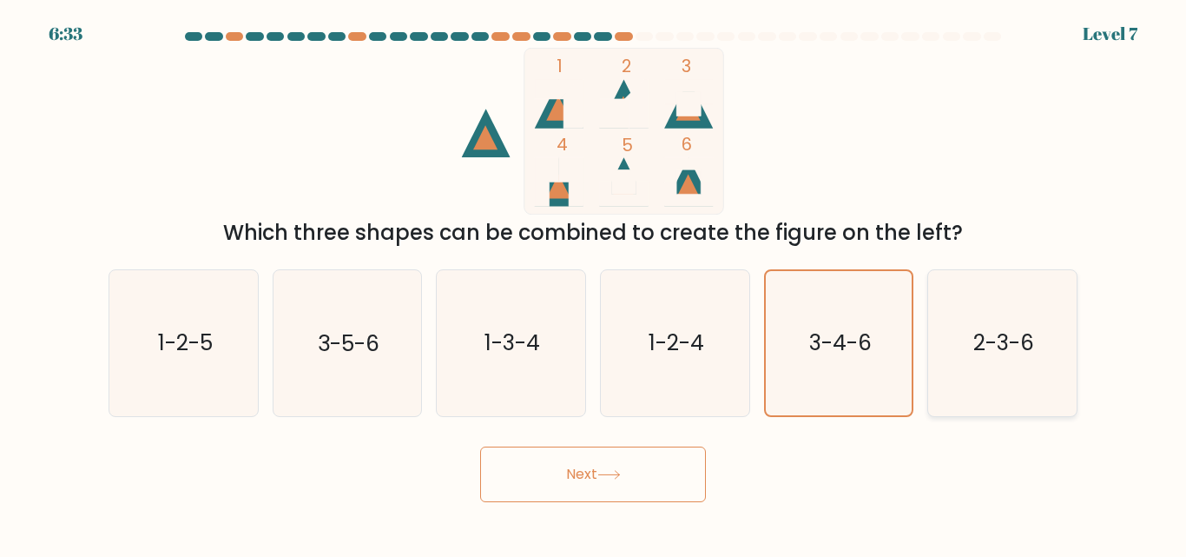
radio input "true"
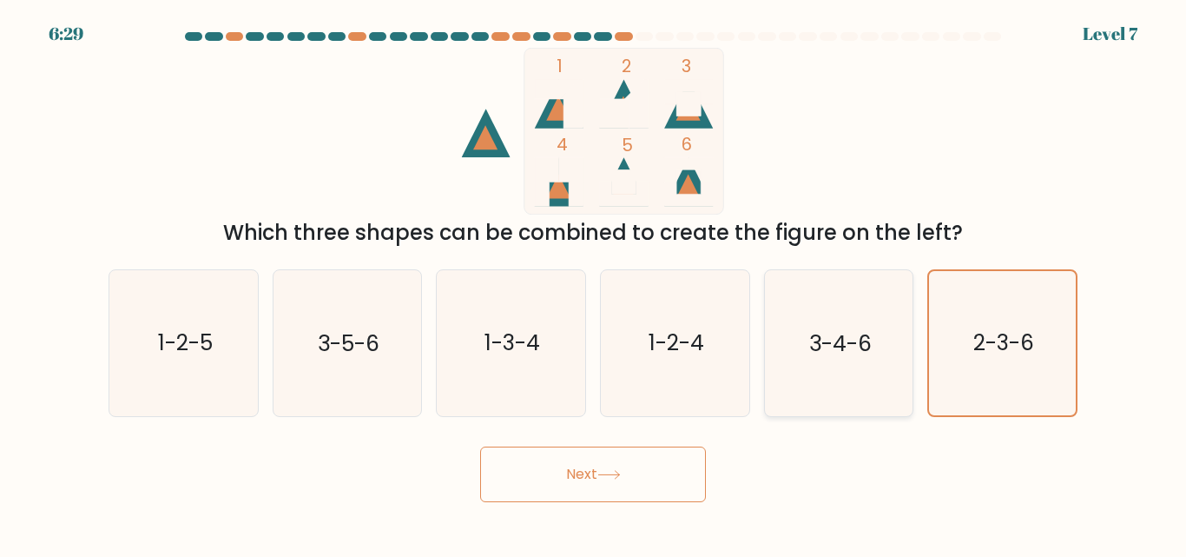
click at [829, 337] on text "3-4-6" at bounding box center [840, 343] width 63 height 30
click at [594, 283] on input "e. 3-4-6" at bounding box center [593, 281] width 1 height 4
radio input "true"
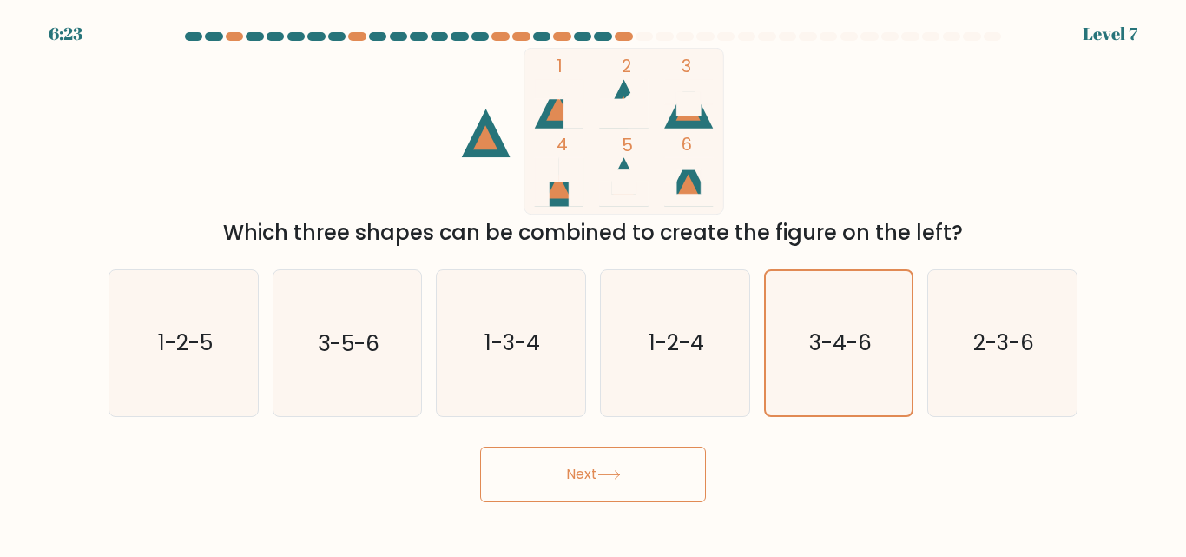
drag, startPoint x: 662, startPoint y: 477, endPoint x: 654, endPoint y: 466, distance: 13.7
click at [659, 477] on button "Next" at bounding box center [593, 474] width 226 height 56
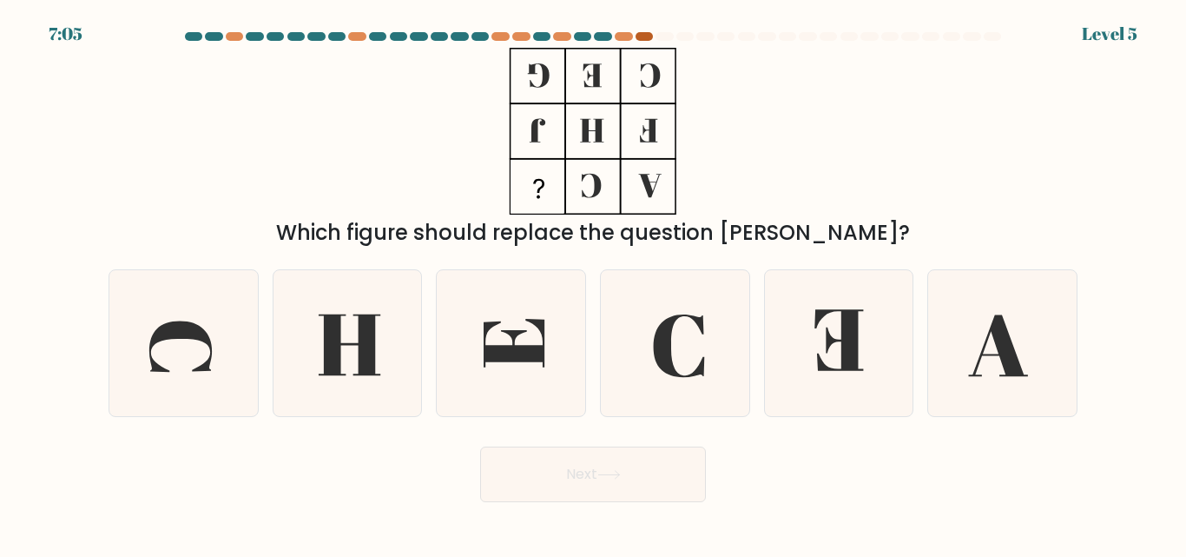
click at [642, 35] on div at bounding box center [644, 36] width 17 height 9
click at [611, 50] on icon at bounding box center [593, 131] width 217 height 167
click at [492, 345] on icon at bounding box center [511, 342] width 145 height 145
click at [593, 283] on input "c." at bounding box center [593, 281] width 1 height 4
radio input "true"
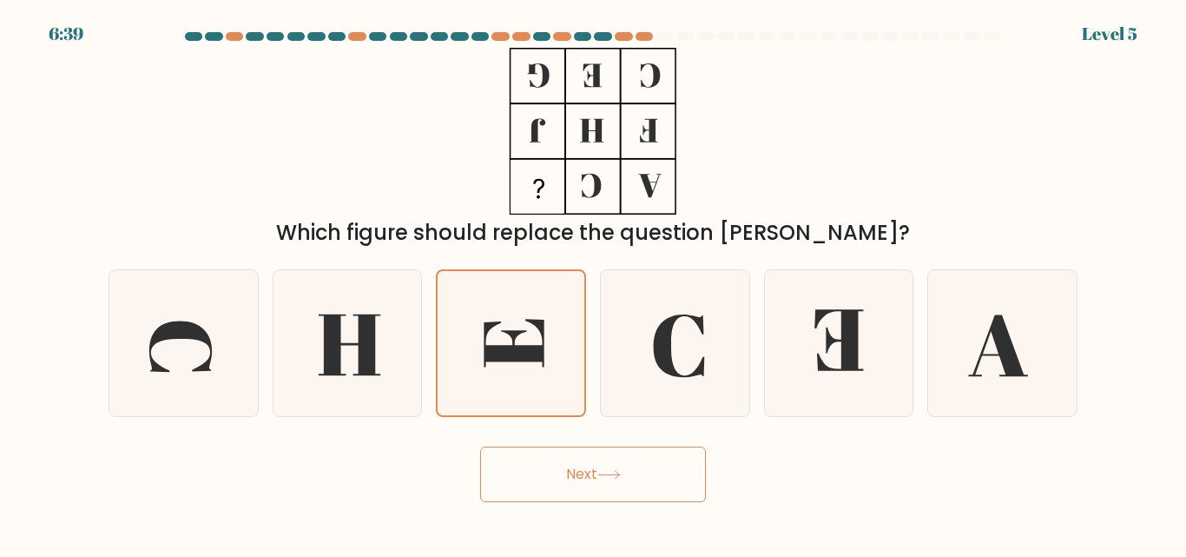
click at [549, 475] on button "Next" at bounding box center [593, 474] width 226 height 56
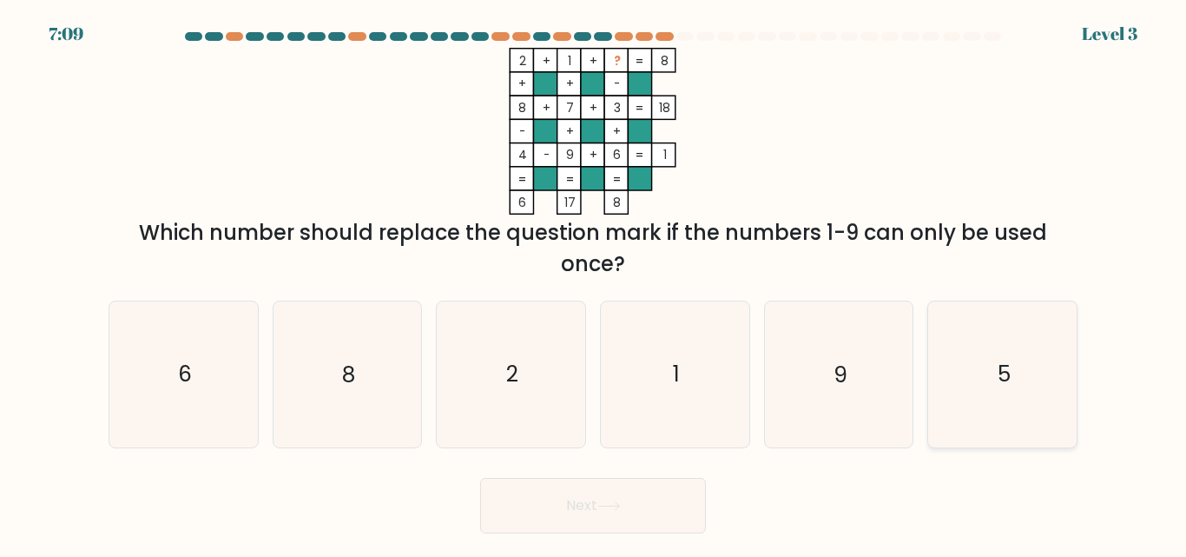
click at [1003, 367] on text "5" at bounding box center [1004, 375] width 13 height 30
click at [594, 283] on input "f. 5" at bounding box center [593, 281] width 1 height 4
radio input "true"
click at [609, 502] on icon at bounding box center [609, 506] width 23 height 10
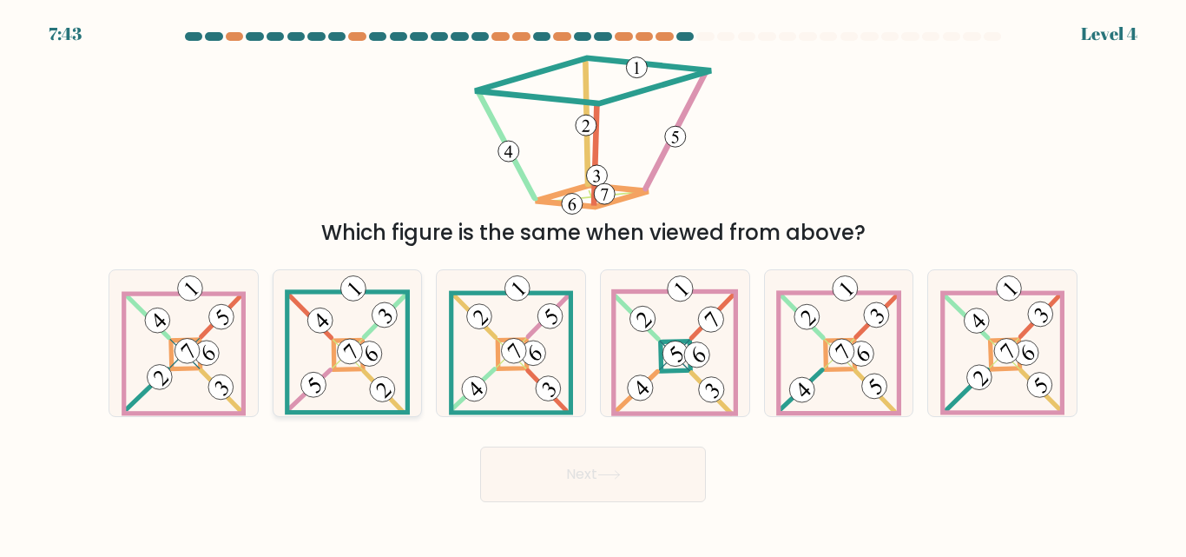
click at [351, 383] on icon at bounding box center [348, 342] width 126 height 145
click at [593, 283] on input "b." at bounding box center [593, 281] width 1 height 4
radio input "true"
click at [217, 366] on icon at bounding box center [184, 342] width 124 height 145
click at [593, 283] on input "a." at bounding box center [593, 281] width 1 height 4
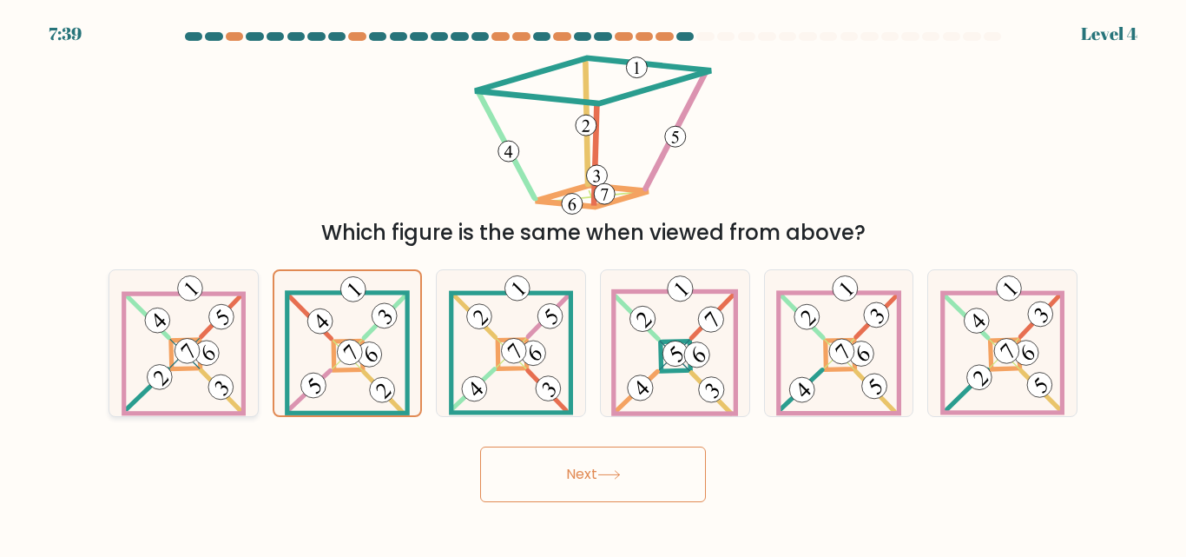
radio input "true"
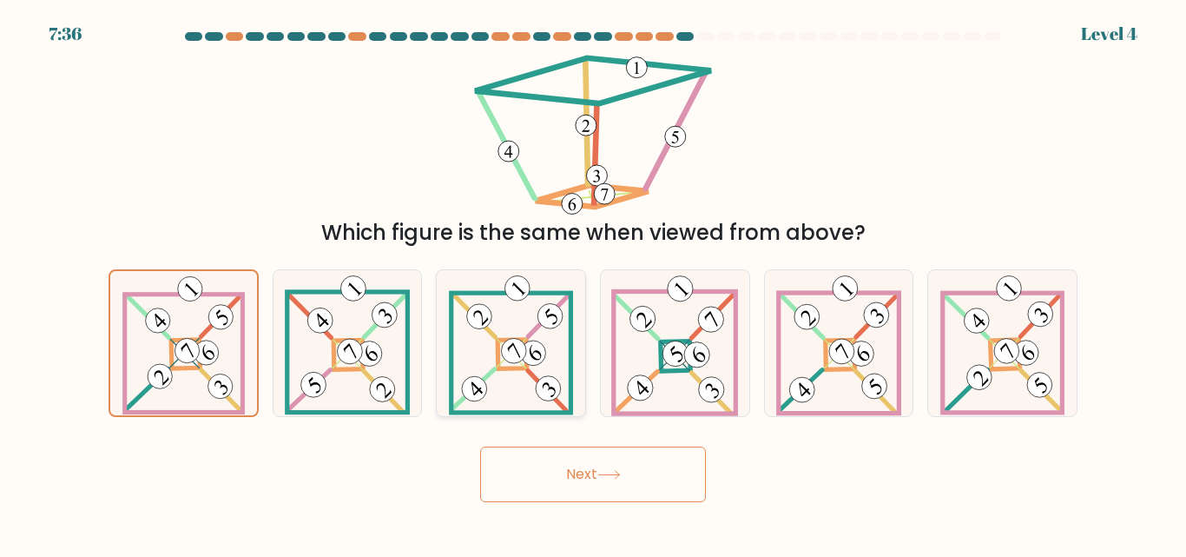
click at [578, 366] on div at bounding box center [511, 342] width 150 height 147
click at [593, 283] on input "c." at bounding box center [593, 281] width 1 height 4
radio input "true"
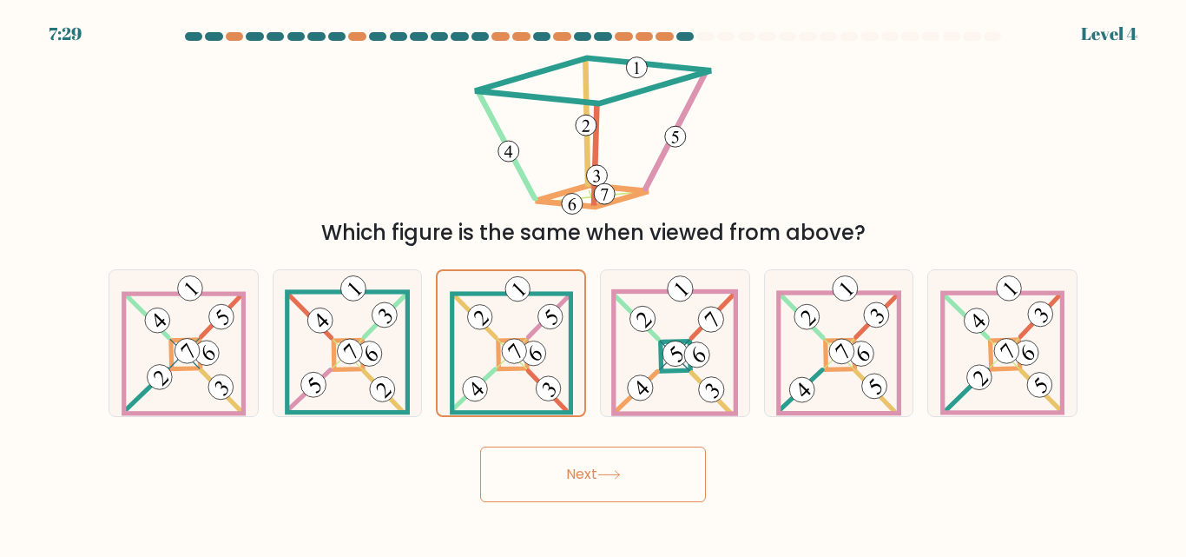
click at [595, 469] on button "Next" at bounding box center [593, 474] width 226 height 56
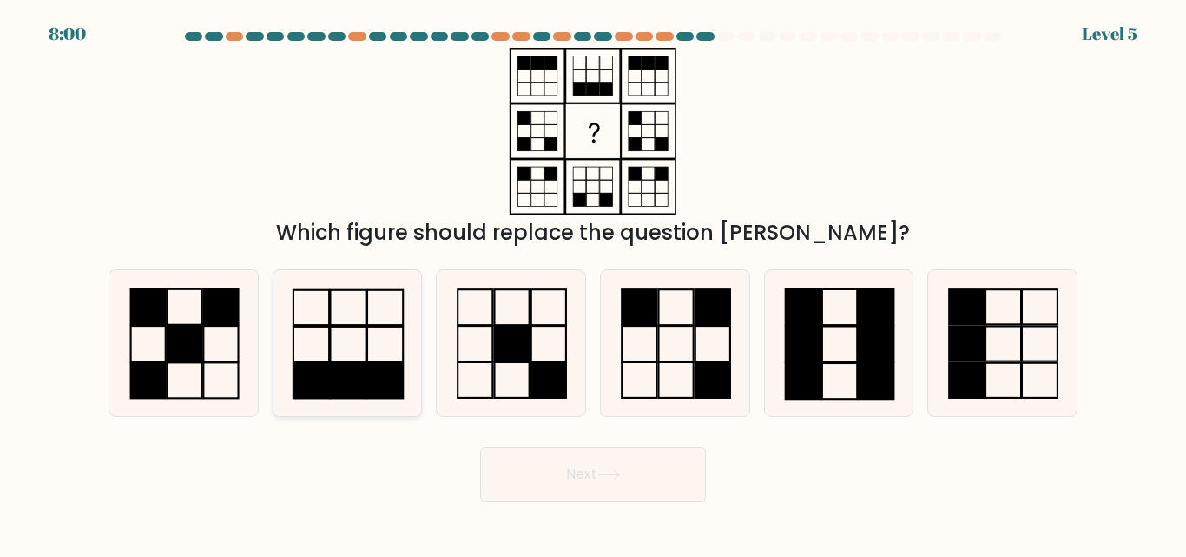
click at [384, 378] on rect at bounding box center [385, 380] width 36 height 35
click at [593, 283] on input "b." at bounding box center [593, 281] width 1 height 4
radio input "true"
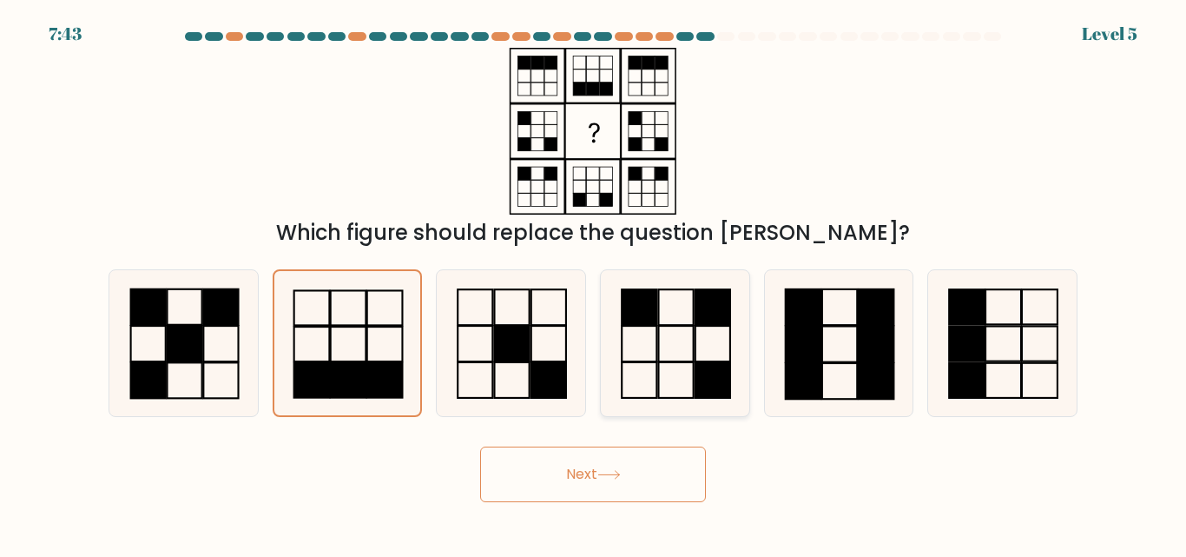
click at [687, 348] on icon at bounding box center [675, 342] width 145 height 145
click at [594, 283] on input "d." at bounding box center [593, 281] width 1 height 4
radio input "true"
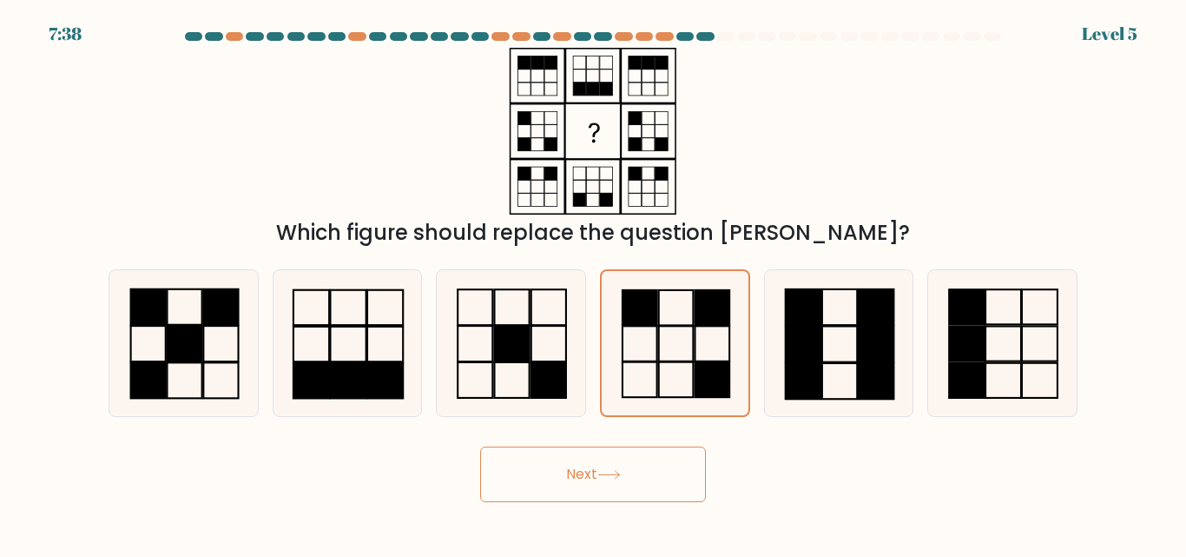
click at [610, 470] on icon at bounding box center [609, 475] width 23 height 10
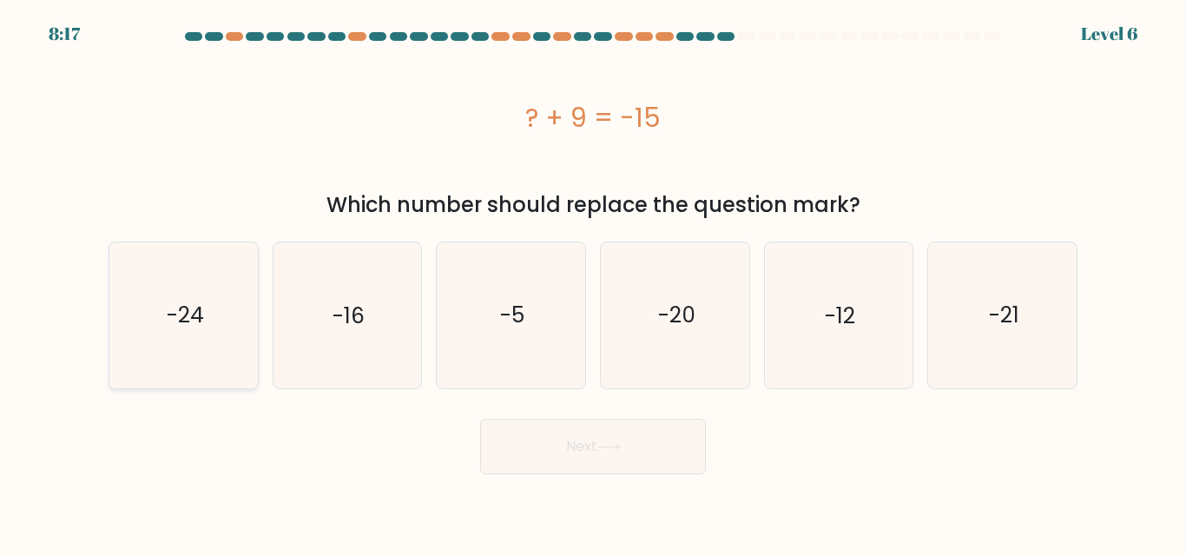
click at [220, 348] on icon "-24" at bounding box center [183, 314] width 145 height 145
click at [593, 283] on input "a. -24" at bounding box center [593, 281] width 1 height 4
radio input "true"
click at [677, 441] on button "Next" at bounding box center [593, 447] width 226 height 56
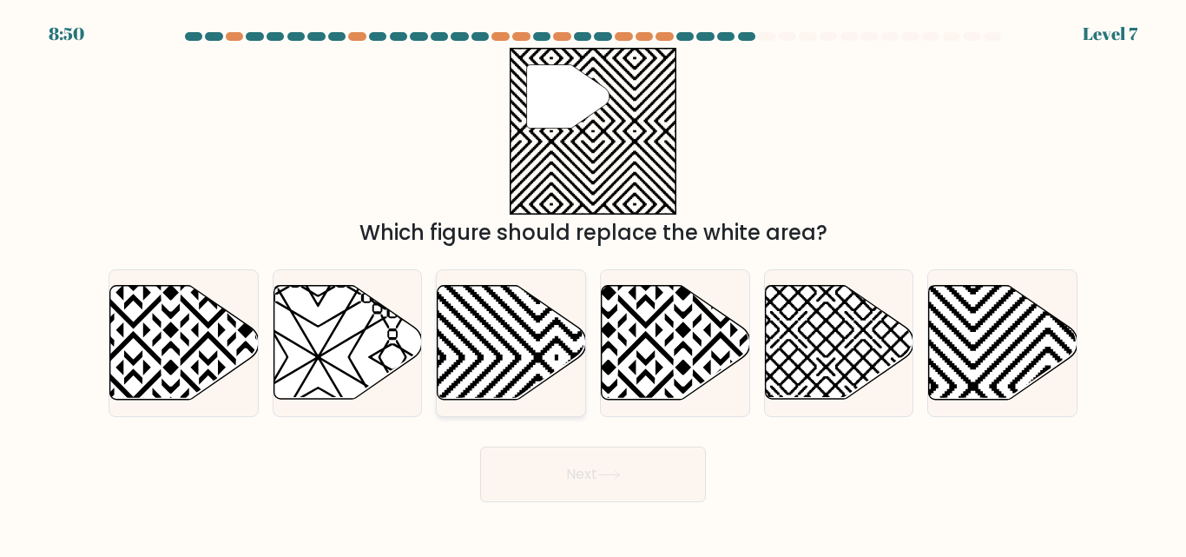
click at [566, 348] on icon at bounding box center [556, 283] width 299 height 299
click at [593, 283] on input "c." at bounding box center [593, 281] width 1 height 4
radio input "true"
click at [1014, 350] on icon at bounding box center [1002, 343] width 149 height 116
click at [594, 283] on input "f." at bounding box center [593, 281] width 1 height 4
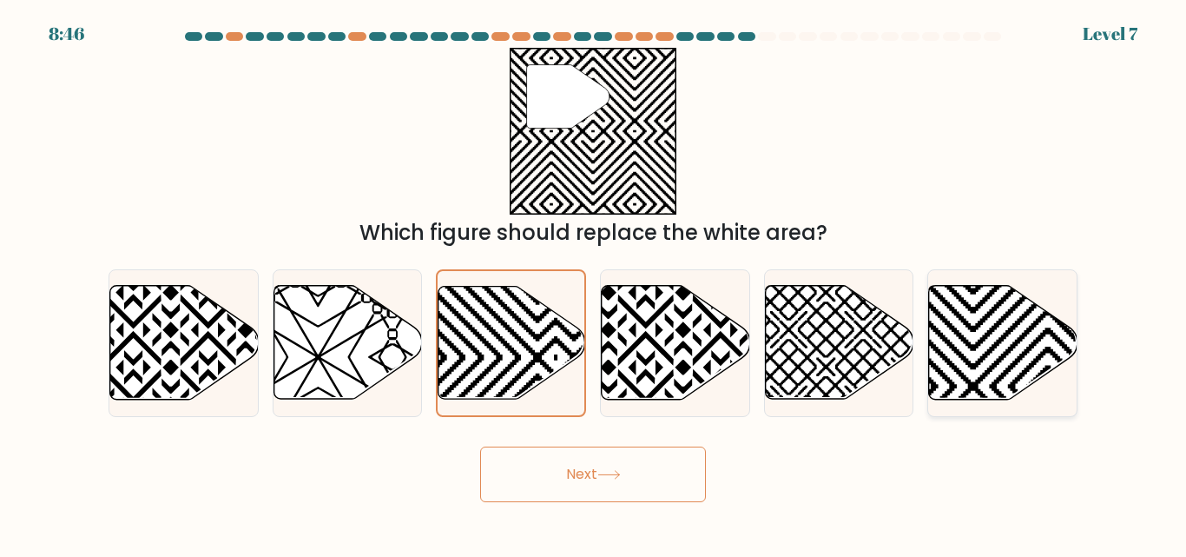
radio input "true"
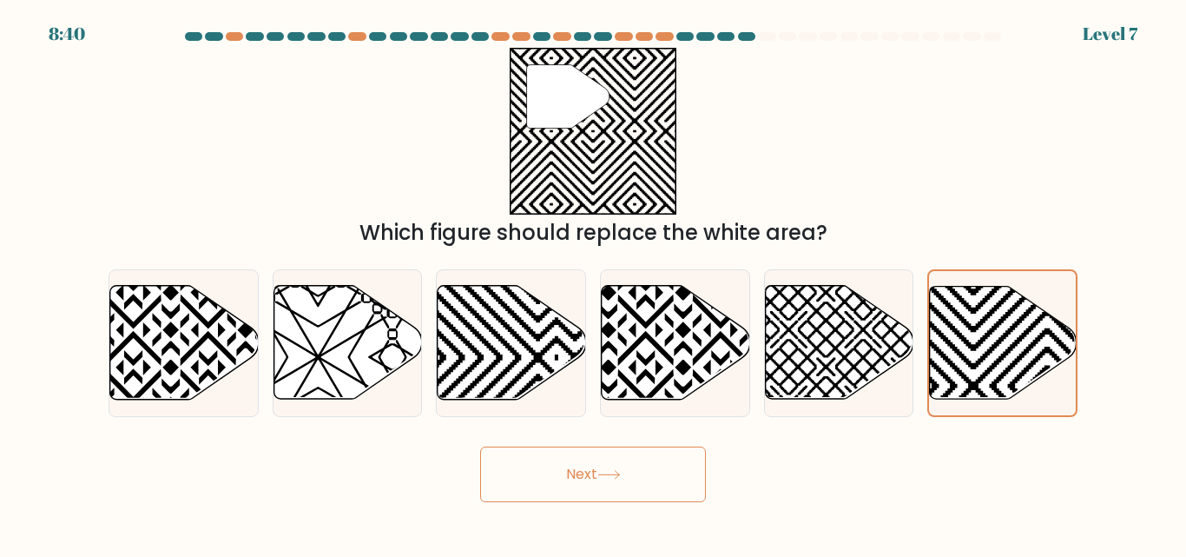
click at [655, 479] on button "Next" at bounding box center [593, 474] width 226 height 56
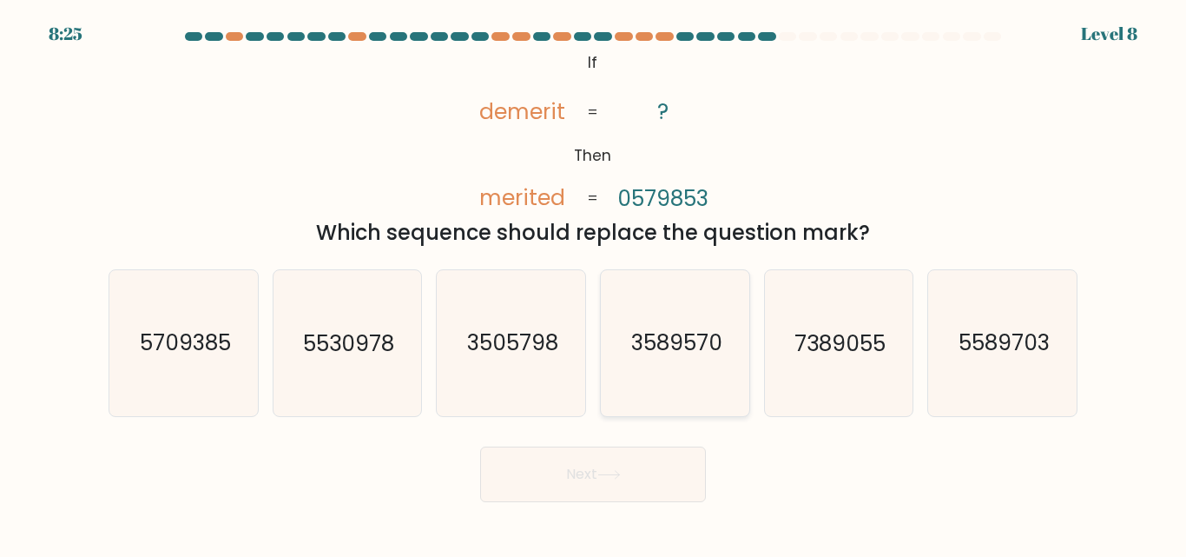
click at [668, 357] on text "3589570" at bounding box center [676, 343] width 91 height 30
click at [594, 283] on input "d. 3589570" at bounding box center [593, 281] width 1 height 4
radio input "true"
click at [504, 359] on icon "3505798" at bounding box center [511, 342] width 145 height 145
click at [593, 283] on input "c. 3505798" at bounding box center [593, 281] width 1 height 4
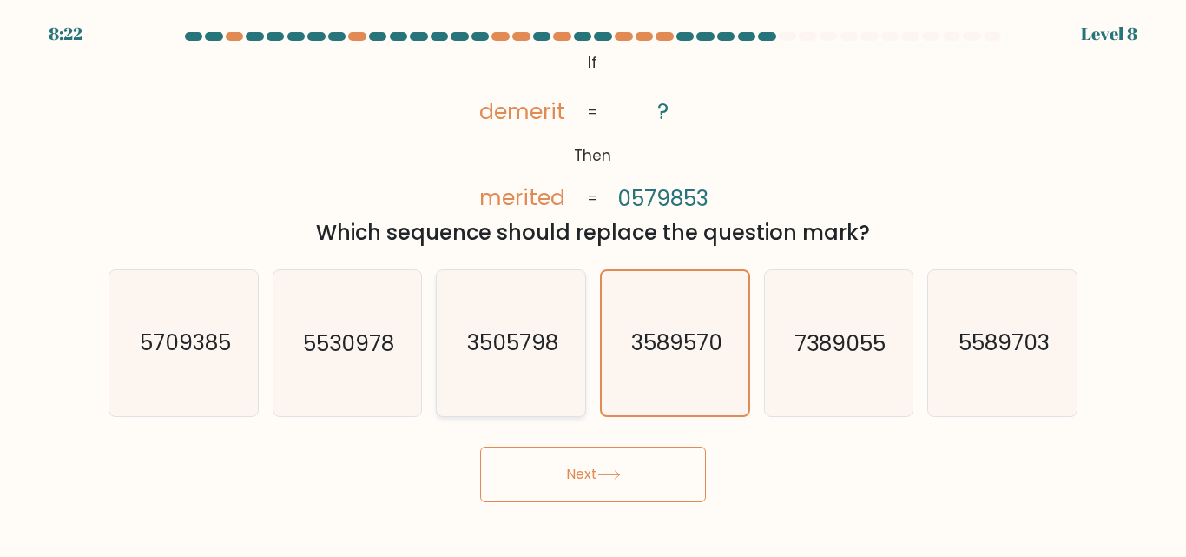
radio input "true"
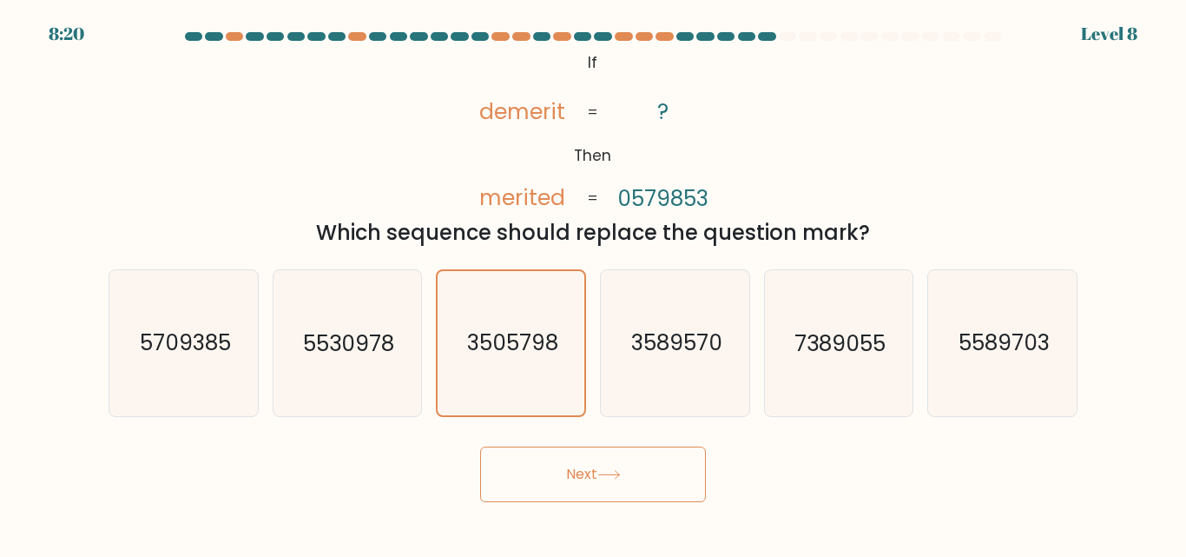
click at [569, 473] on button "Next" at bounding box center [593, 474] width 226 height 56
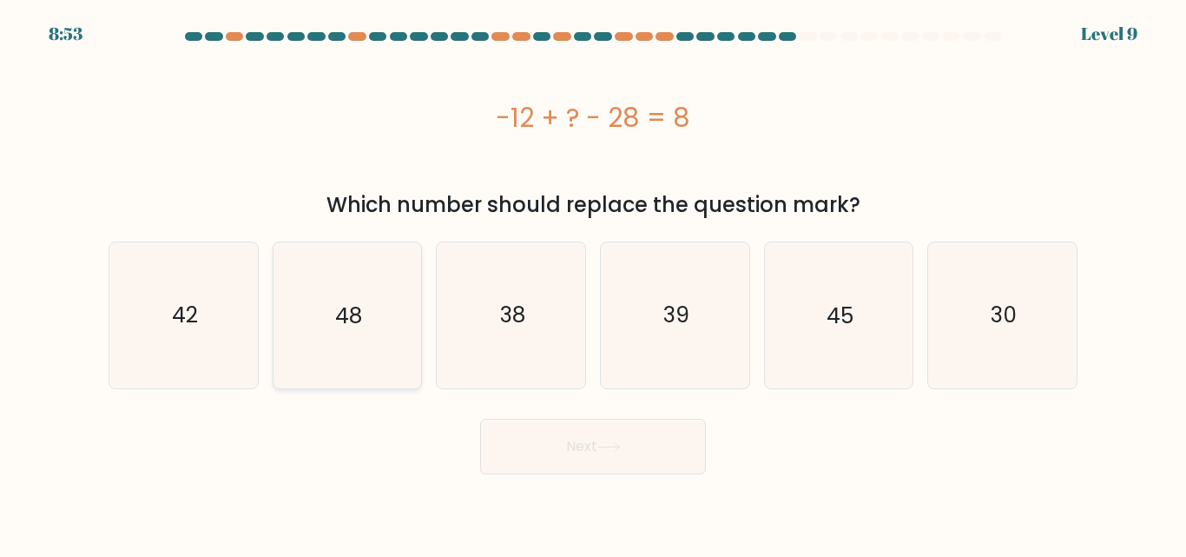
click at [322, 333] on icon "48" at bounding box center [346, 314] width 145 height 145
click at [593, 283] on input "b. 48" at bounding box center [593, 281] width 1 height 4
radio input "true"
click at [653, 452] on button "Next" at bounding box center [593, 447] width 226 height 56
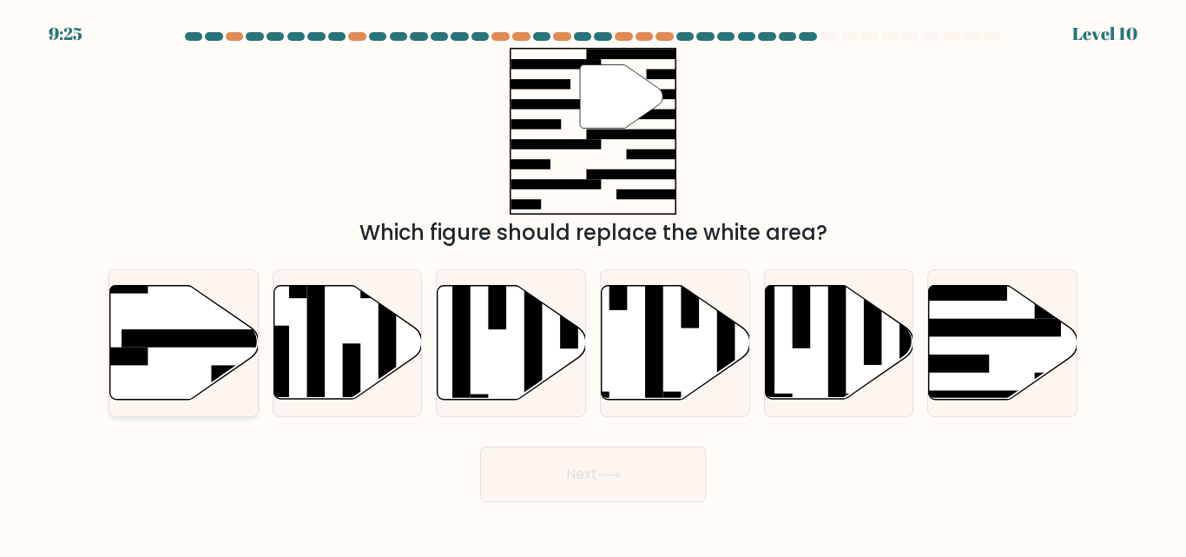
click at [187, 338] on rect at bounding box center [203, 338] width 162 height 18
click at [593, 283] on input "a." at bounding box center [593, 281] width 1 height 4
radio input "true"
click at [967, 358] on rect at bounding box center [944, 363] width 89 height 18
click at [594, 283] on input "f." at bounding box center [593, 281] width 1 height 4
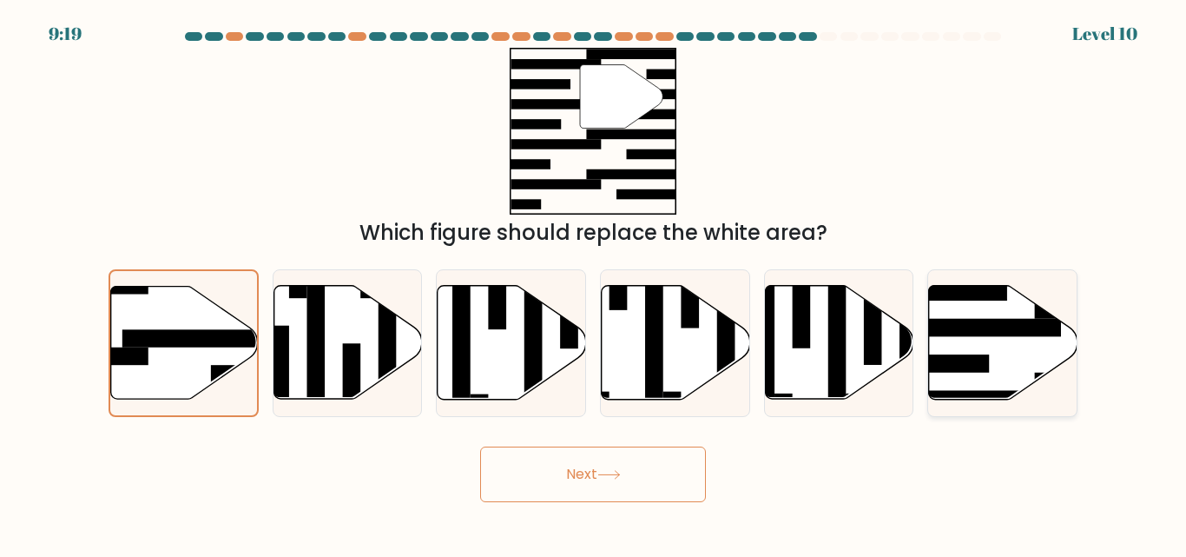
radio input "true"
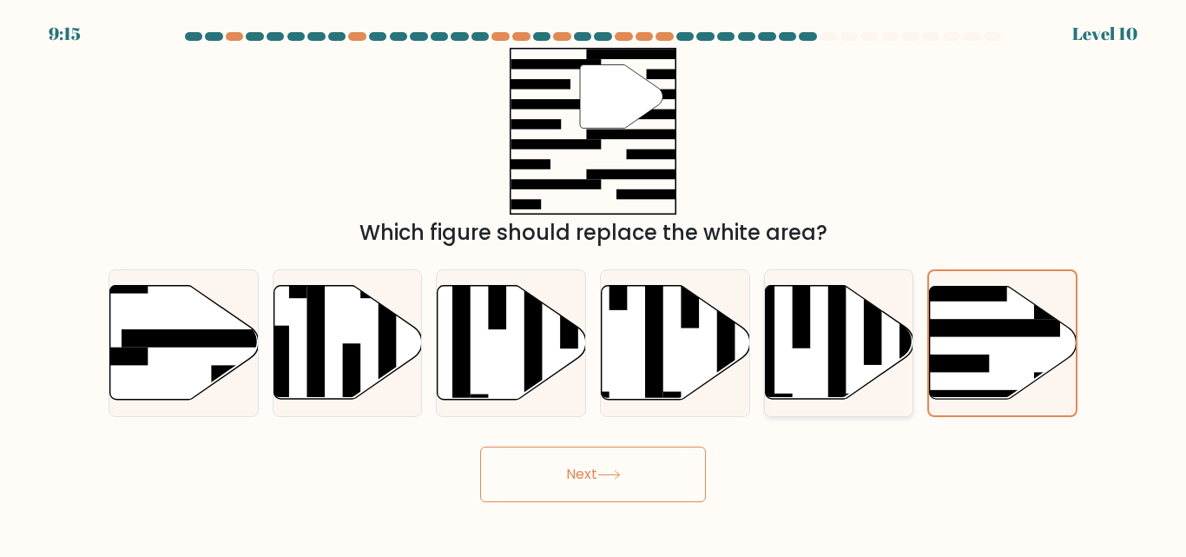
click at [862, 350] on icon at bounding box center [839, 343] width 149 height 114
click at [594, 283] on input "e." at bounding box center [593, 281] width 1 height 4
radio input "true"
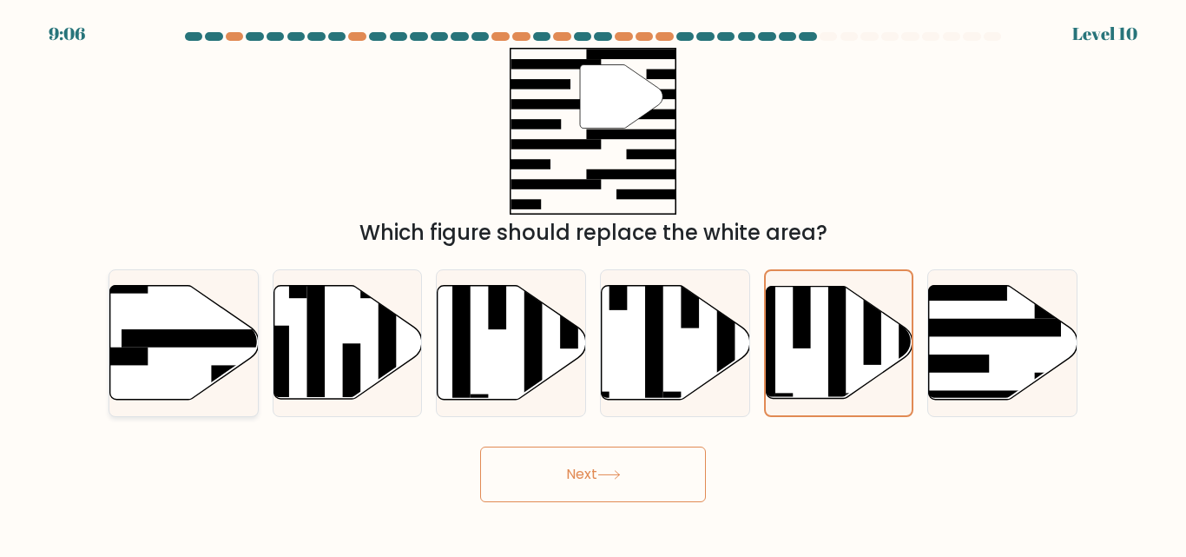
click at [173, 357] on icon at bounding box center [184, 343] width 149 height 114
click at [593, 283] on input "a." at bounding box center [593, 281] width 1 height 4
radio input "true"
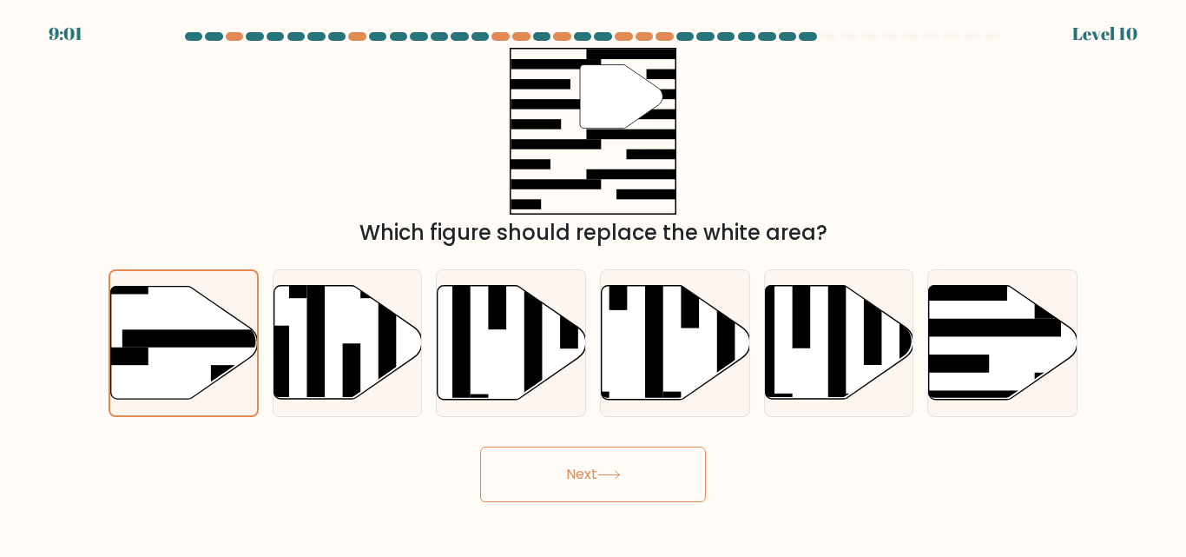
click at [623, 480] on button "Next" at bounding box center [593, 474] width 226 height 56
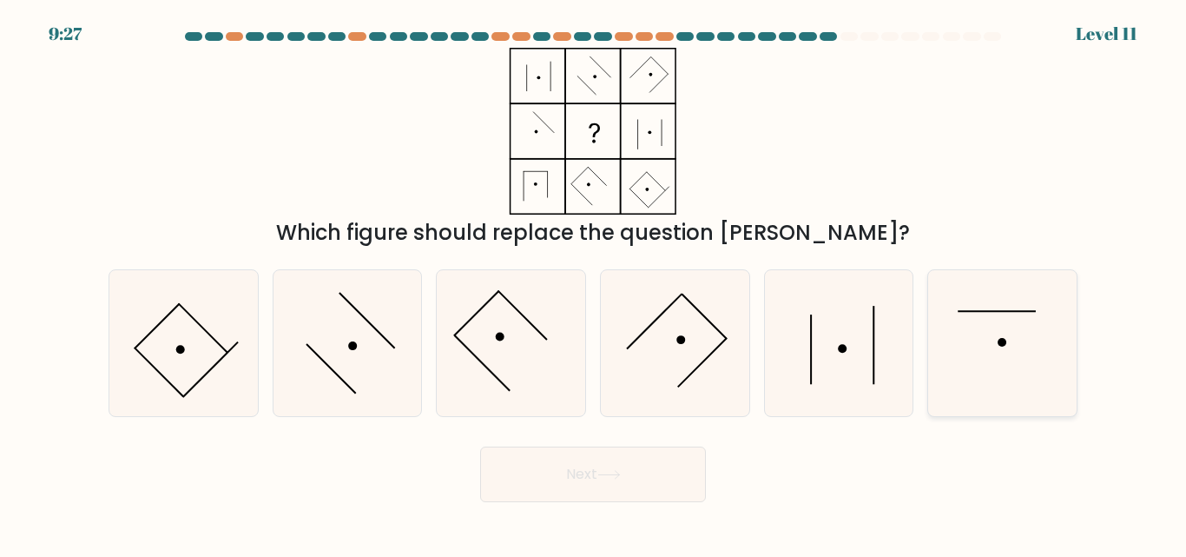
click at [1020, 346] on icon at bounding box center [1002, 342] width 145 height 145
click at [594, 283] on input "f." at bounding box center [593, 281] width 1 height 4
radio input "true"
click at [676, 451] on button "Next" at bounding box center [593, 474] width 226 height 56
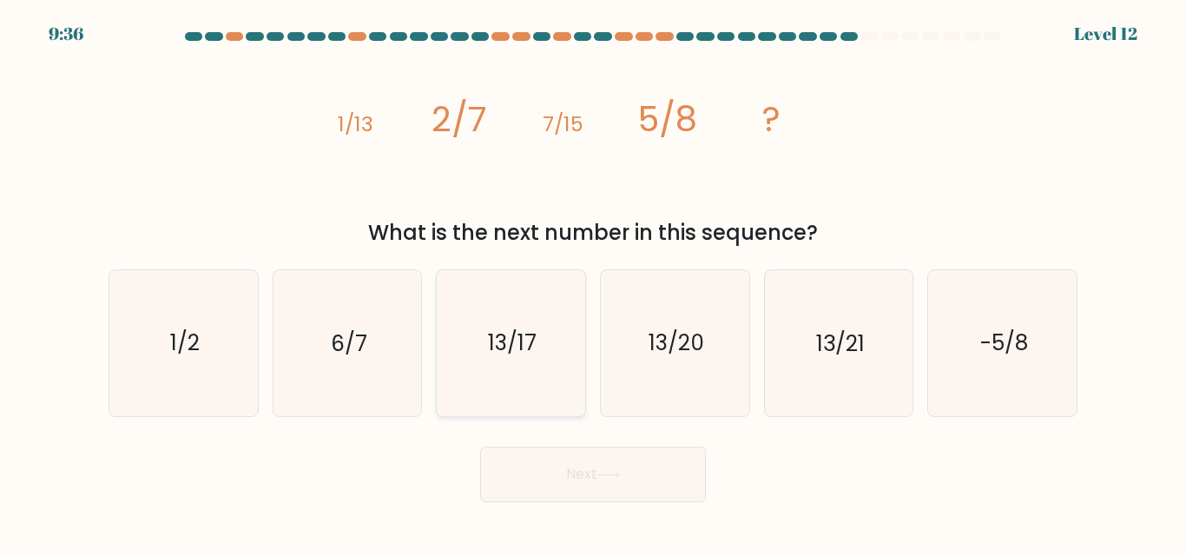
click at [521, 356] on text "13/17" at bounding box center [512, 343] width 49 height 30
click at [593, 283] on input "c. 13/17" at bounding box center [593, 281] width 1 height 4
radio input "true"
click at [585, 487] on button "Next" at bounding box center [593, 474] width 226 height 56
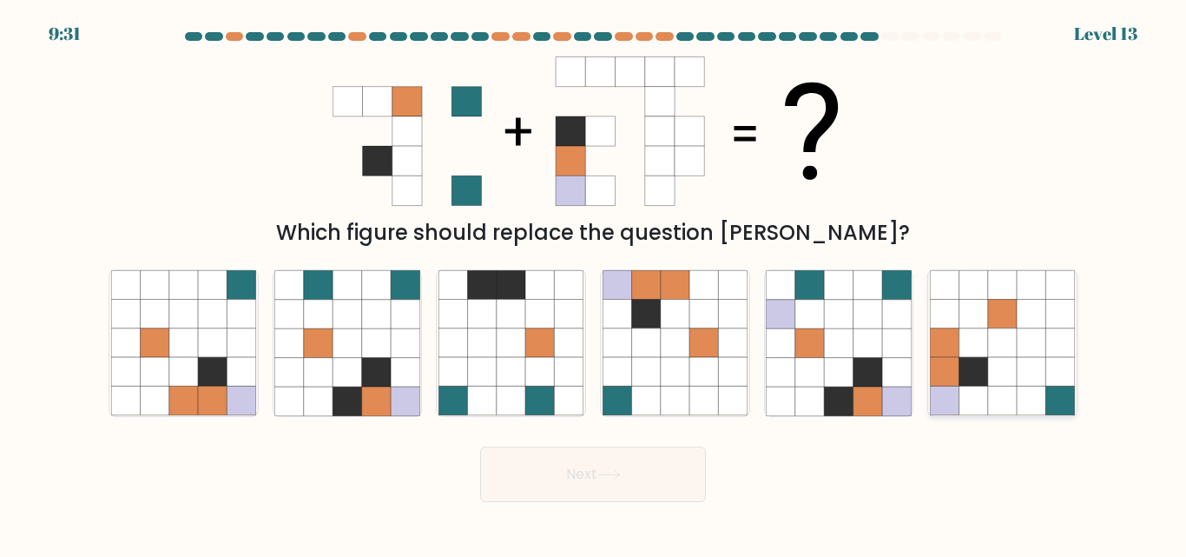
click at [1020, 332] on icon at bounding box center [1031, 343] width 29 height 29
click at [594, 283] on input "f." at bounding box center [593, 281] width 1 height 4
radio input "true"
click at [707, 376] on icon at bounding box center [704, 372] width 29 height 29
click at [594, 283] on input "d." at bounding box center [593, 281] width 1 height 4
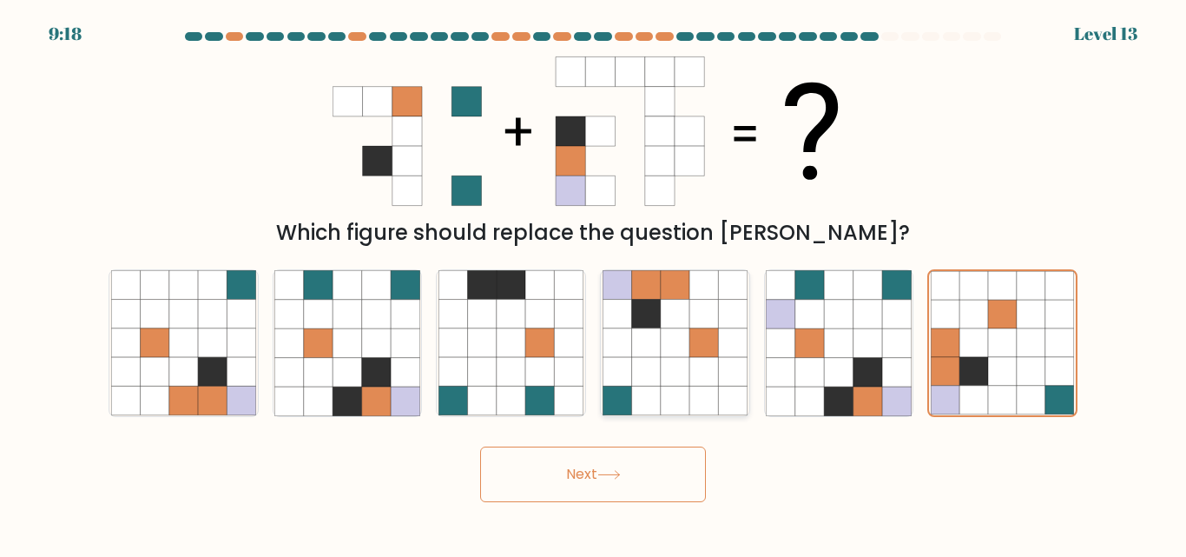
radio input "true"
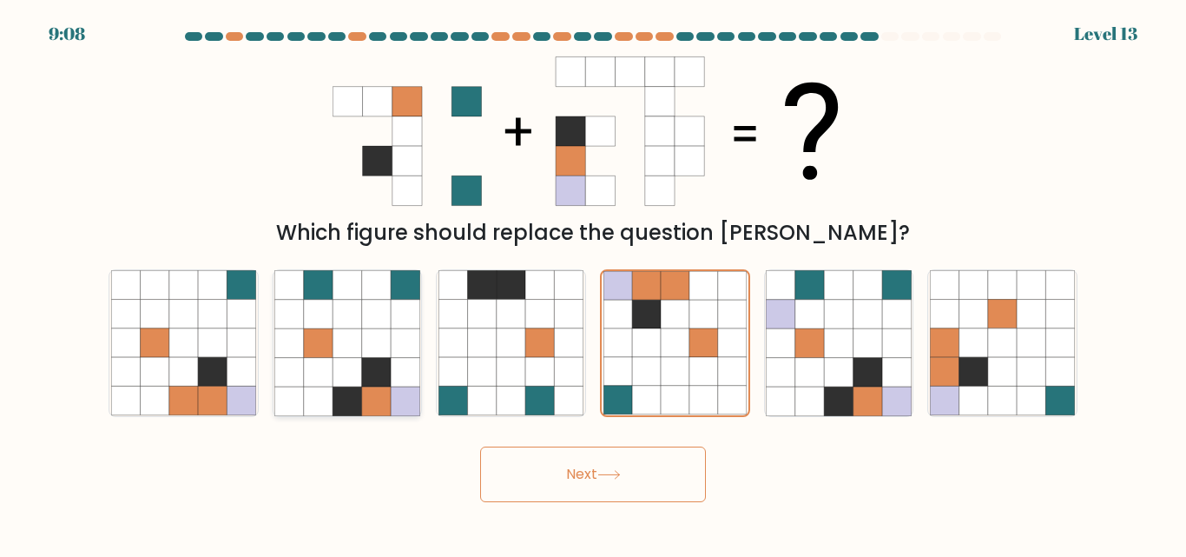
click at [323, 373] on icon at bounding box center [318, 372] width 29 height 29
click at [593, 283] on input "b." at bounding box center [593, 281] width 1 height 4
radio input "true"
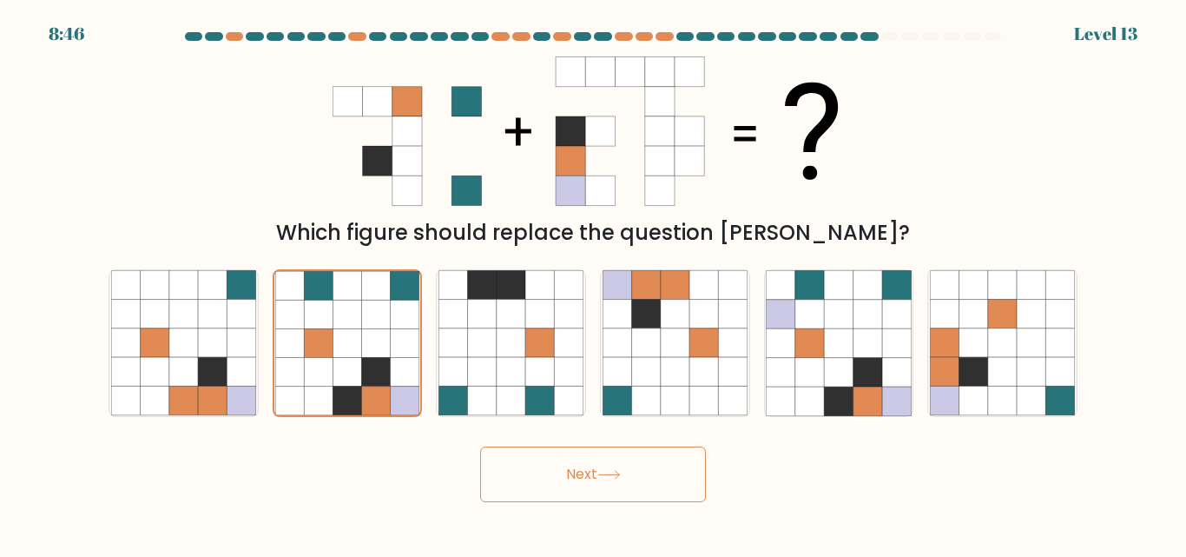
click at [591, 474] on button "Next" at bounding box center [593, 474] width 226 height 56
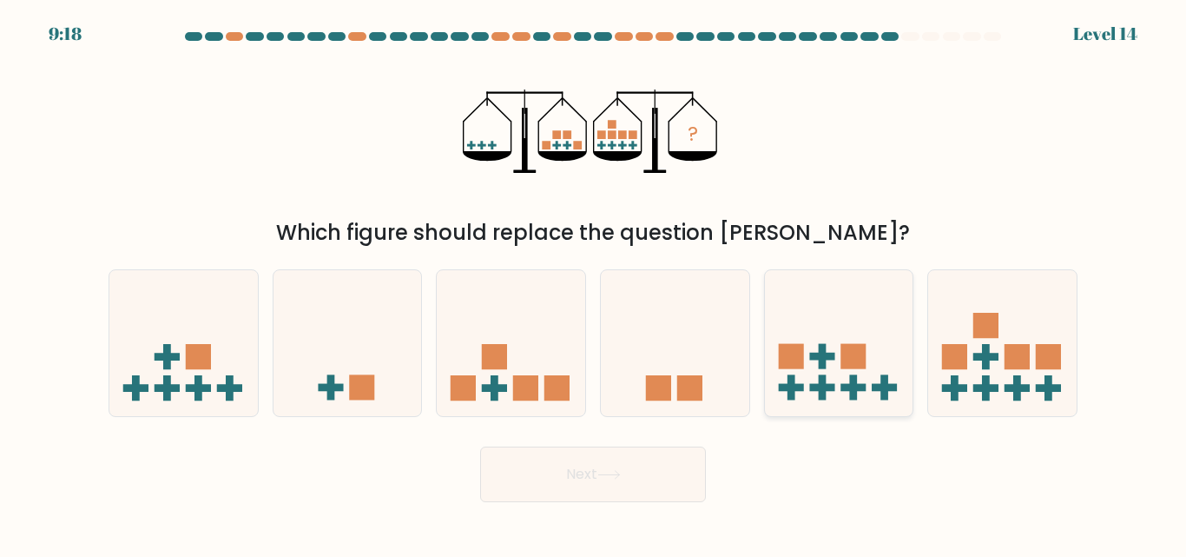
click at [864, 385] on rect at bounding box center [853, 388] width 25 height 8
click at [594, 283] on input "e." at bounding box center [593, 281] width 1 height 4
radio input "true"
click at [819, 392] on icon at bounding box center [839, 343] width 147 height 122
click at [594, 283] on input "e." at bounding box center [593, 281] width 1 height 4
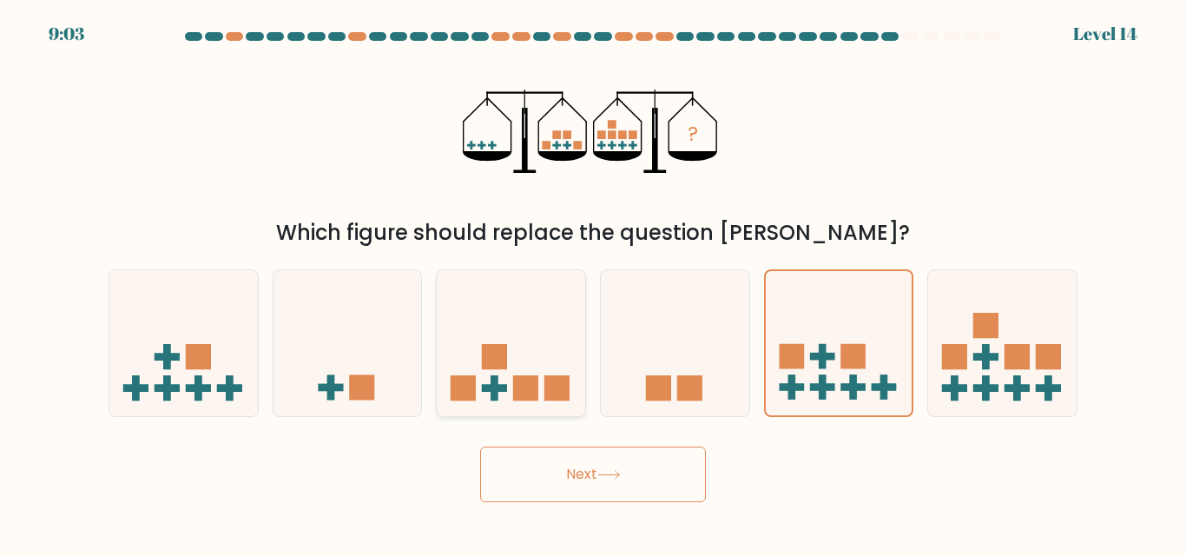
click at [563, 349] on icon at bounding box center [511, 342] width 149 height 122
click at [593, 283] on input "c." at bounding box center [593, 281] width 1 height 4
radio input "true"
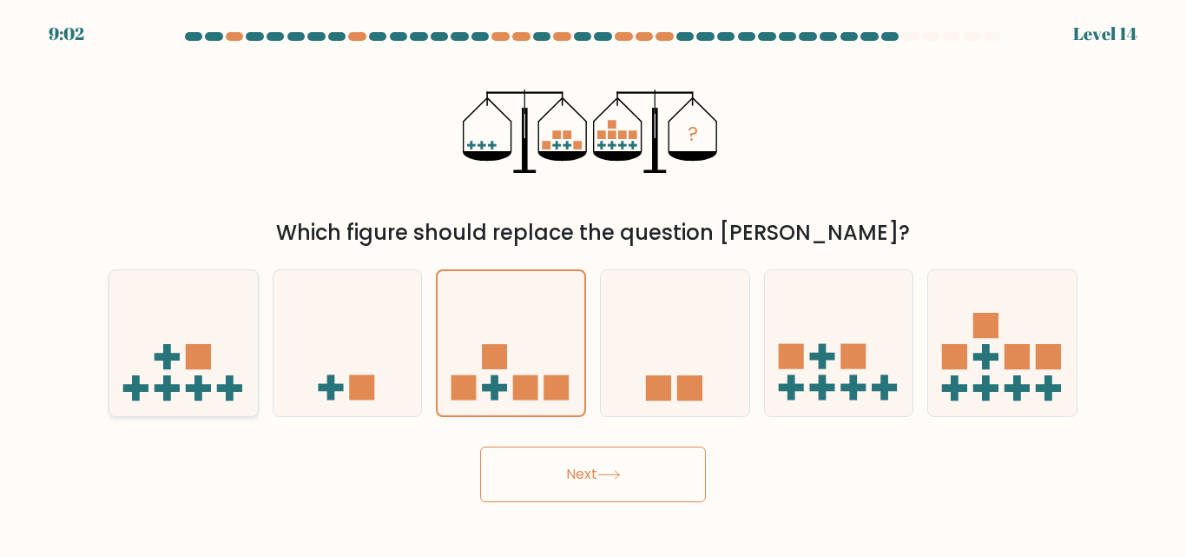
click at [241, 373] on icon at bounding box center [183, 342] width 149 height 122
click at [593, 283] on input "a." at bounding box center [593, 281] width 1 height 4
radio input "true"
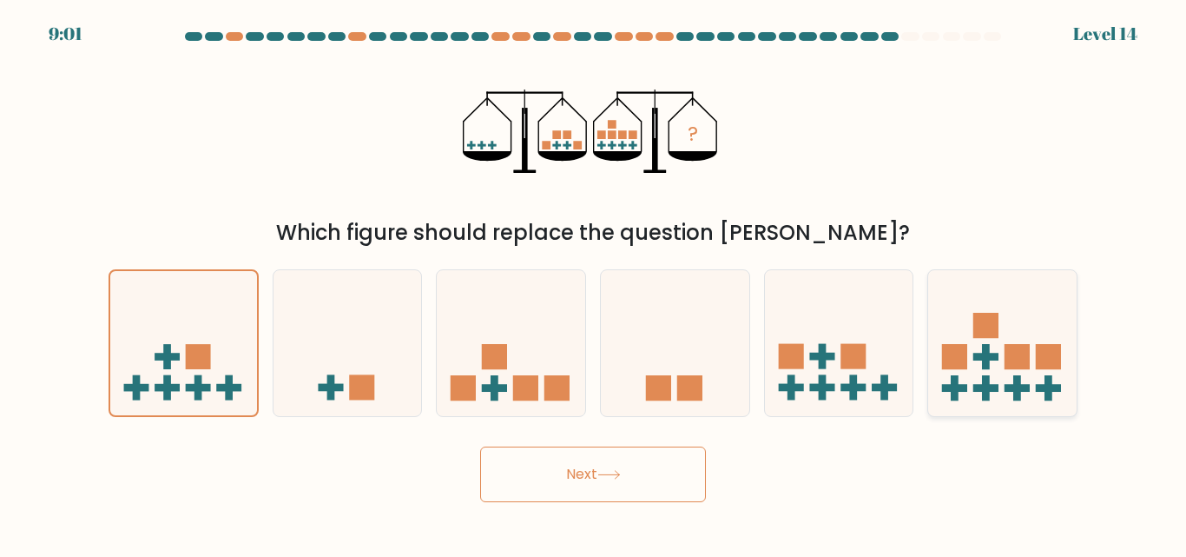
click at [996, 367] on icon at bounding box center [1002, 342] width 149 height 122
click at [594, 283] on input "f." at bounding box center [593, 281] width 1 height 4
radio input "true"
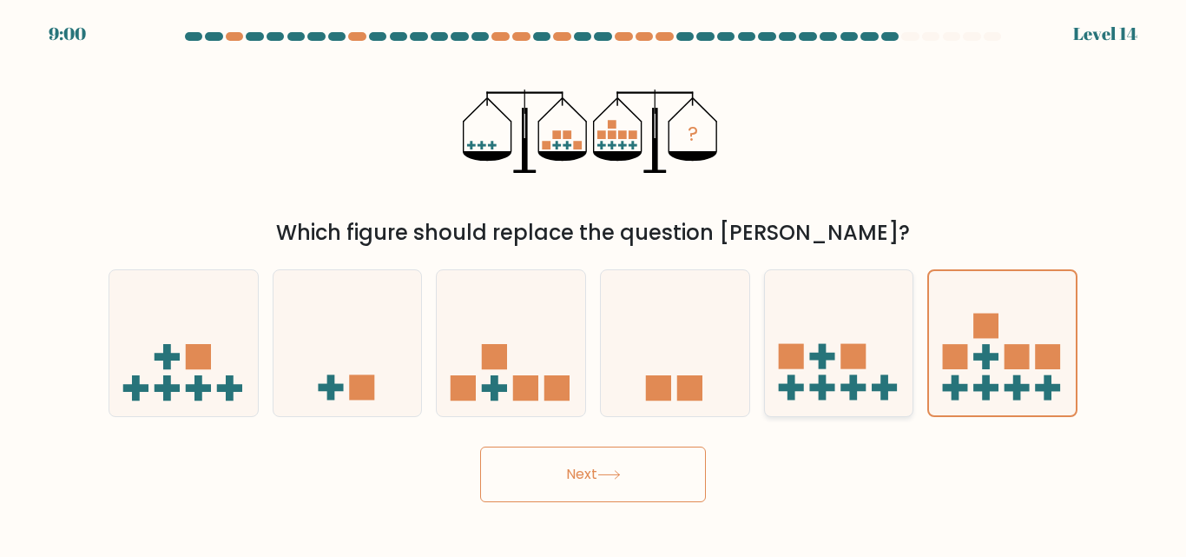
click at [847, 366] on rect at bounding box center [853, 356] width 25 height 25
click at [594, 283] on input "e." at bounding box center [593, 281] width 1 height 4
radio input "true"
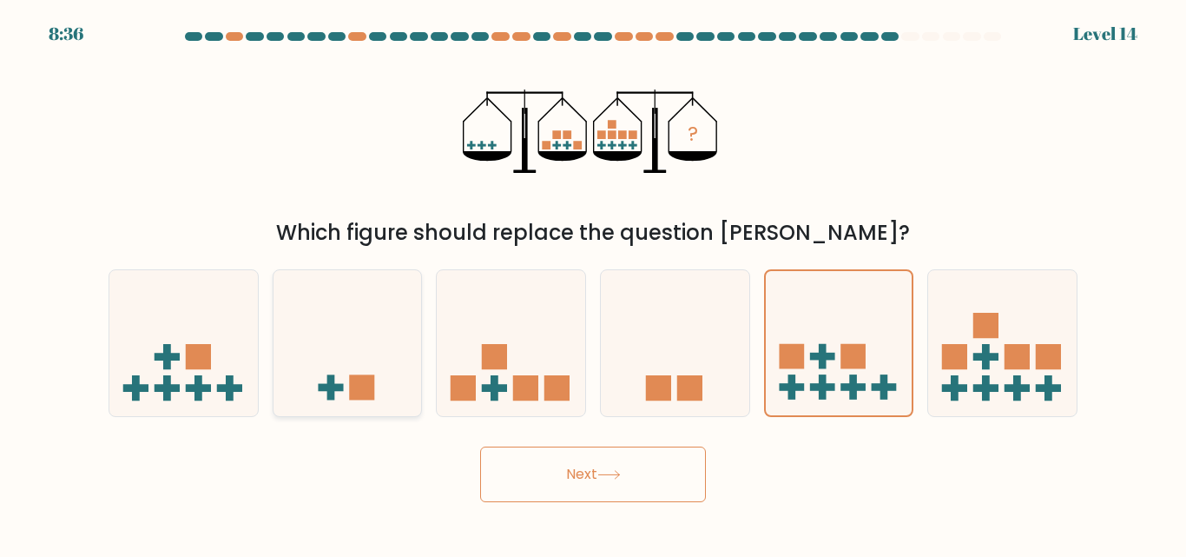
click at [370, 385] on rect at bounding box center [361, 387] width 25 height 25
click at [593, 283] on input "b." at bounding box center [593, 281] width 1 height 4
radio input "true"
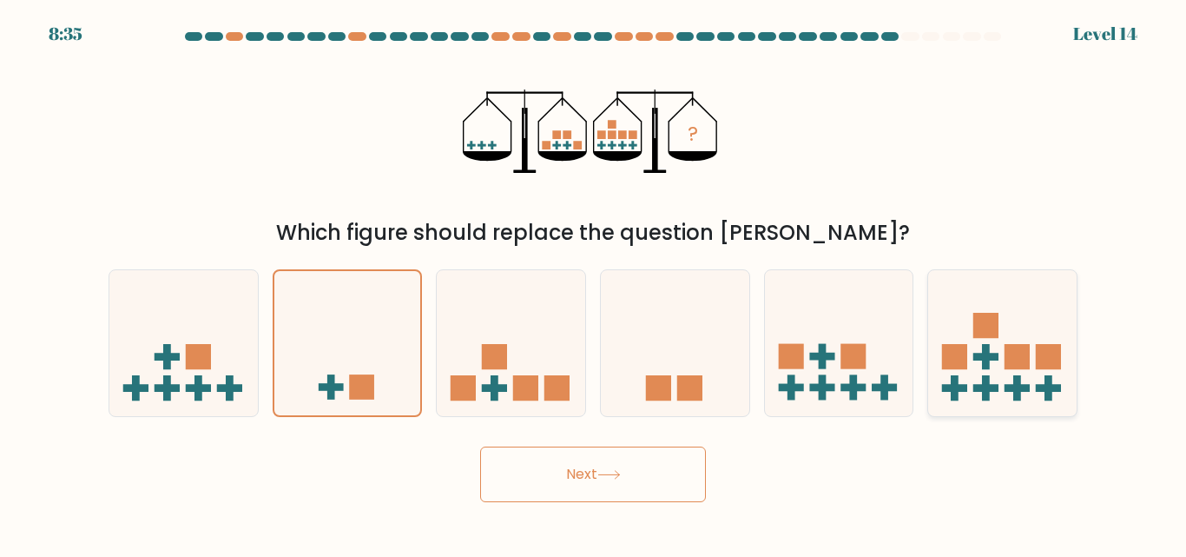
click at [1052, 390] on rect at bounding box center [1048, 388] width 25 height 8
click at [594, 283] on input "f." at bounding box center [593, 281] width 1 height 4
radio input "true"
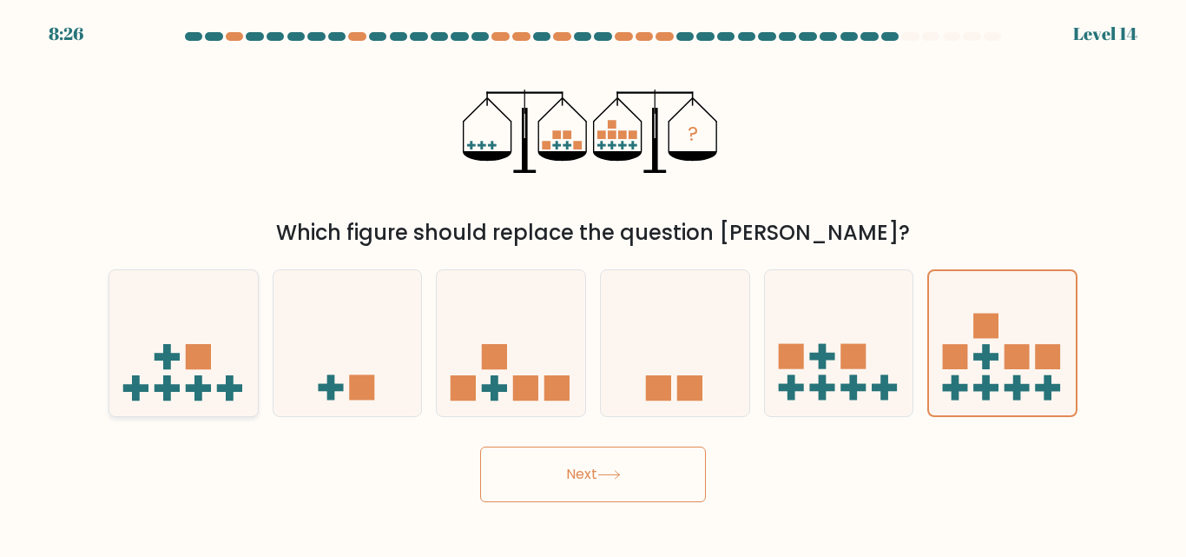
click at [204, 393] on icon at bounding box center [183, 342] width 149 height 122
click at [593, 283] on input "a." at bounding box center [593, 281] width 1 height 4
radio input "true"
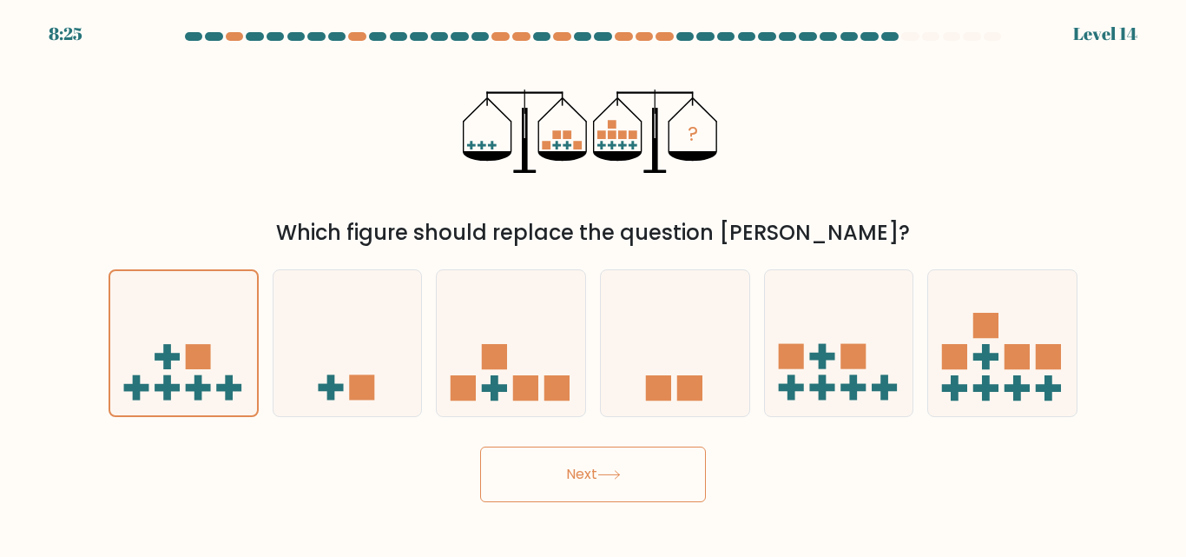
click at [577, 490] on button "Next" at bounding box center [593, 474] width 226 height 56
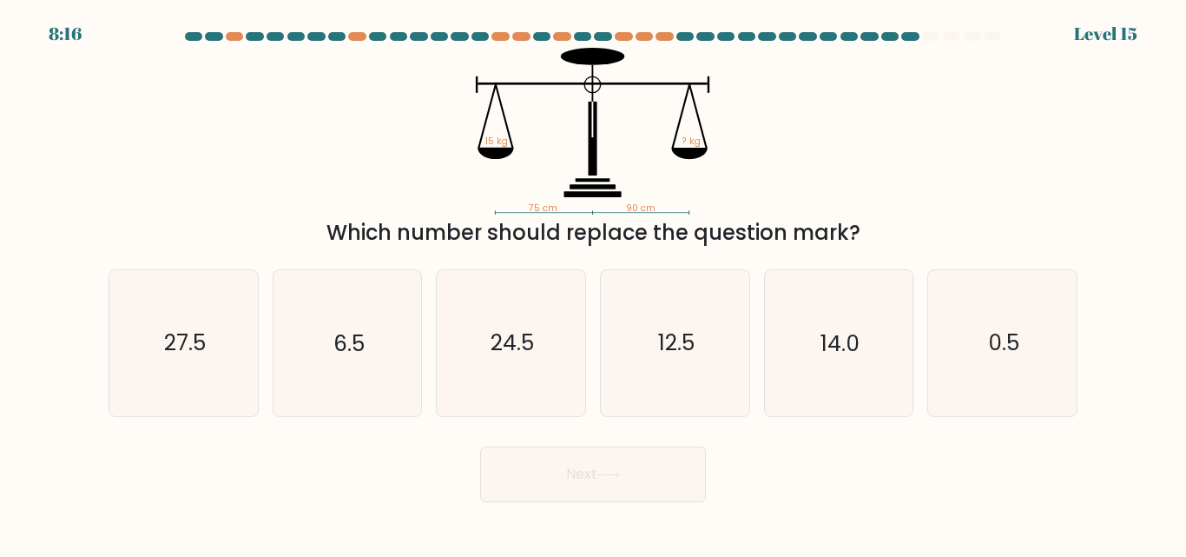
click at [586, 393] on div "c. 24.5" at bounding box center [511, 342] width 164 height 147
click at [493, 299] on icon "24.5" at bounding box center [511, 342] width 145 height 145
click at [593, 283] on input "c. 24.5" at bounding box center [593, 281] width 1 height 4
radio input "true"
click at [596, 492] on button "Next" at bounding box center [593, 474] width 226 height 56
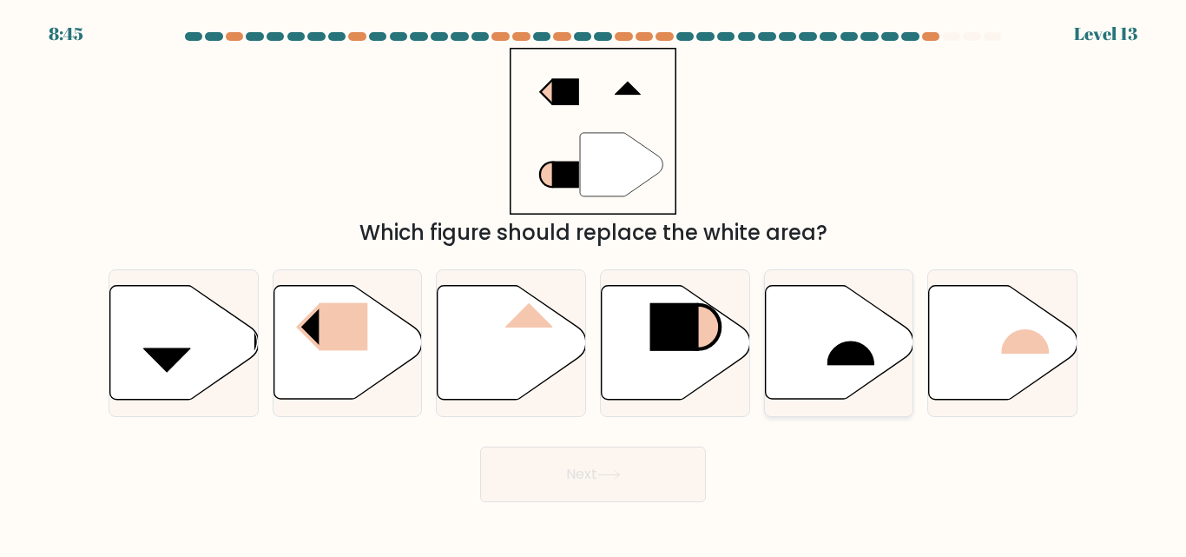
click at [824, 353] on icon at bounding box center [839, 343] width 149 height 114
click at [594, 283] on input "e." at bounding box center [593, 281] width 1 height 4
radio input "true"
click at [579, 487] on button "Next" at bounding box center [593, 474] width 226 height 56
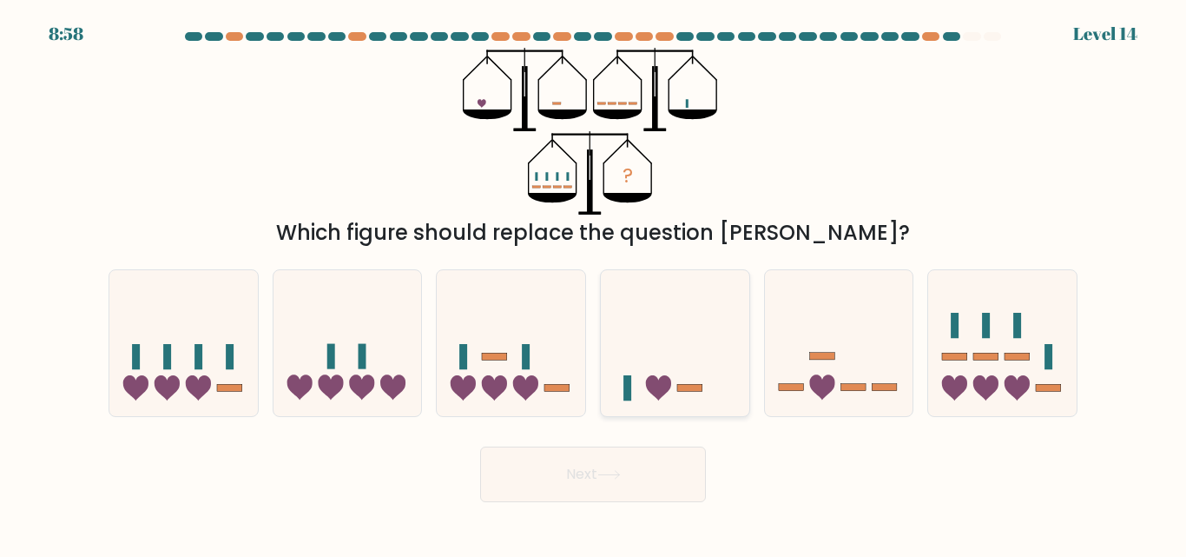
click at [671, 376] on icon at bounding box center [675, 342] width 149 height 122
click at [594, 283] on input "d." at bounding box center [593, 281] width 1 height 4
radio input "true"
click at [373, 381] on icon at bounding box center [361, 387] width 25 height 25
click at [593, 283] on input "b." at bounding box center [593, 281] width 1 height 4
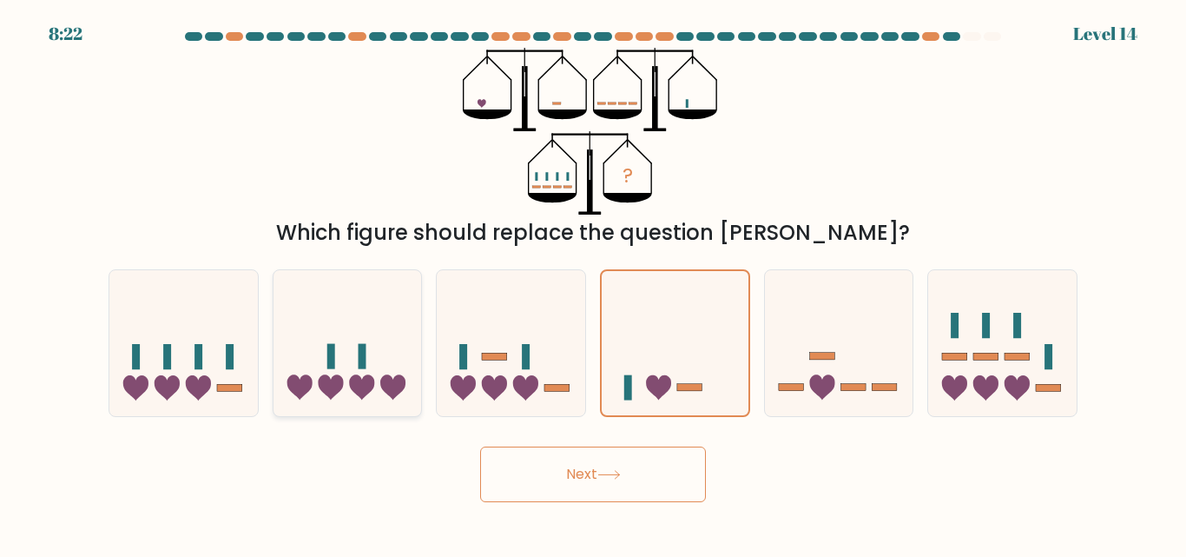
radio input "true"
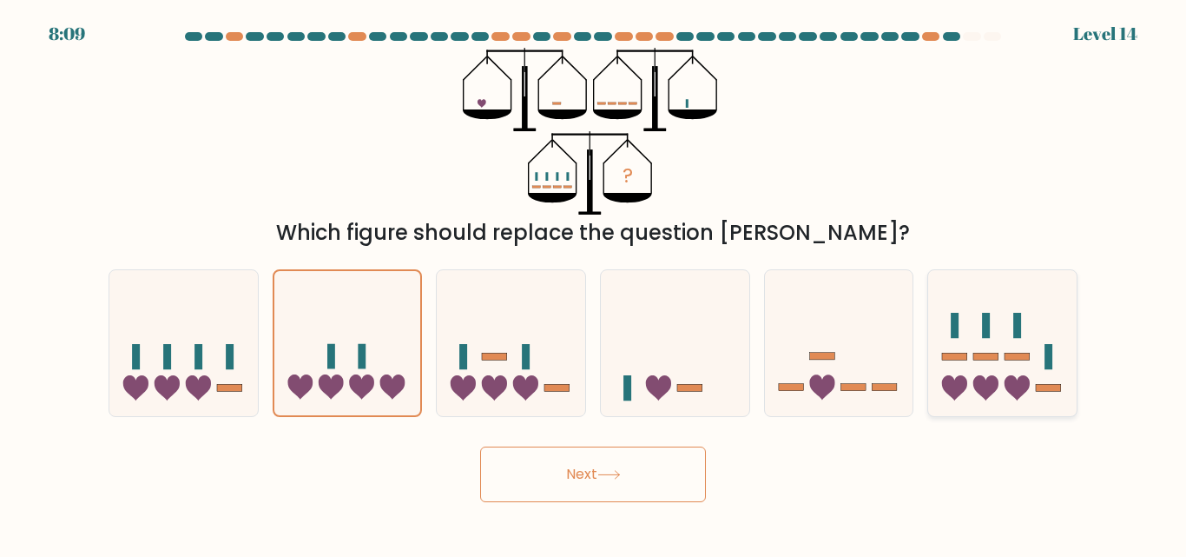
click at [988, 390] on icon at bounding box center [986, 387] width 25 height 25
click at [594, 283] on input "f." at bounding box center [593, 281] width 1 height 4
radio input "true"
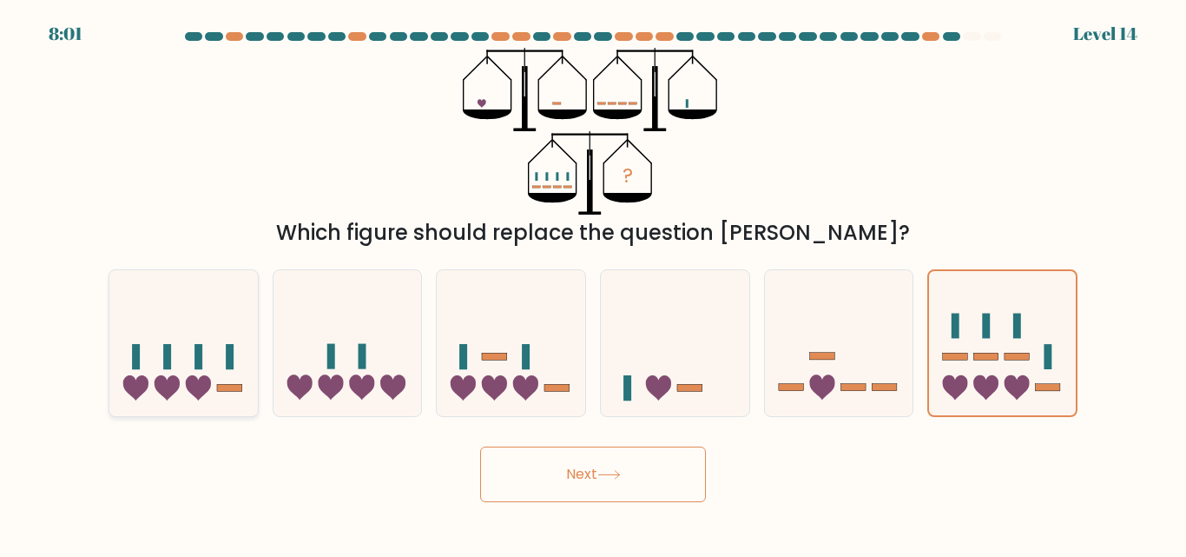
click at [221, 370] on icon at bounding box center [183, 342] width 149 height 122
click at [593, 283] on input "a." at bounding box center [593, 281] width 1 height 4
radio input "true"
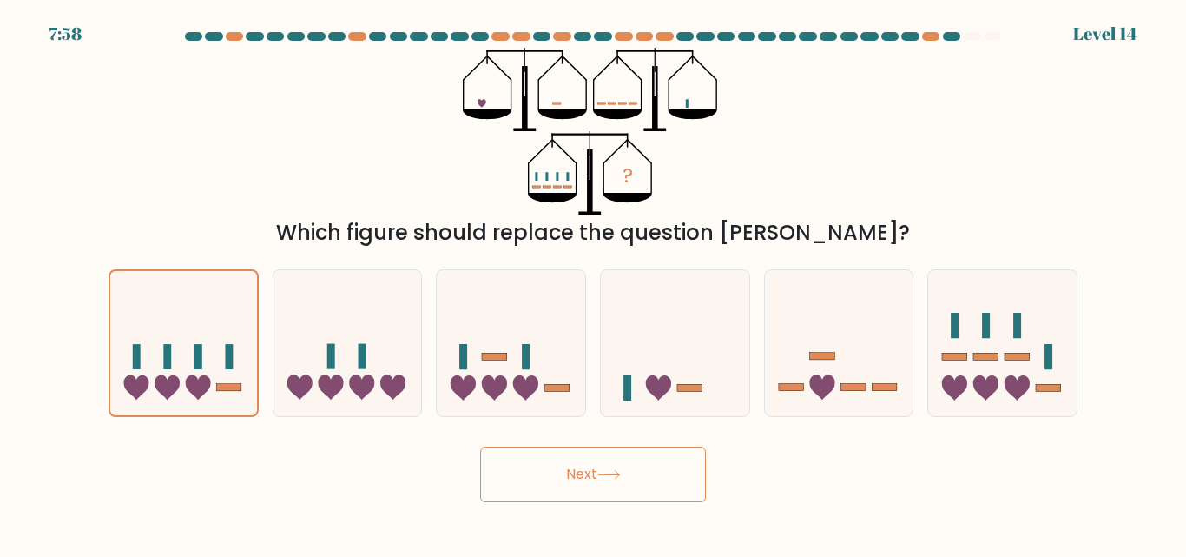
click at [611, 490] on button "Next" at bounding box center [593, 474] width 226 height 56
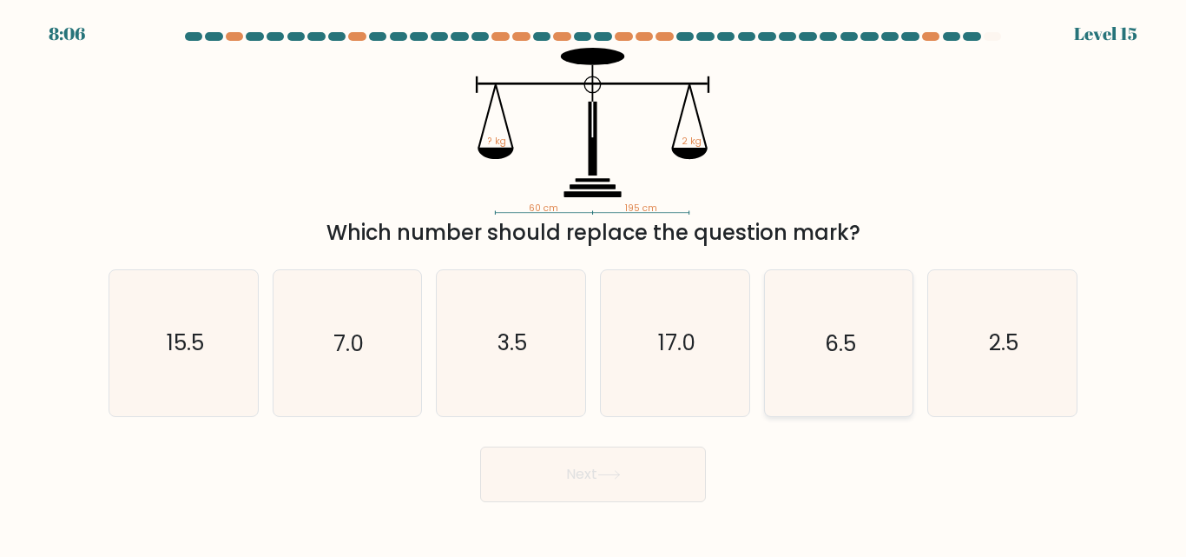
click at [840, 355] on text "6.5" at bounding box center [840, 343] width 31 height 30
click at [594, 283] on input "e. 6.5" at bounding box center [593, 281] width 1 height 4
radio input "true"
click at [1028, 383] on icon "2.5" at bounding box center [1002, 342] width 145 height 145
click at [594, 283] on input "f. 2.5" at bounding box center [593, 281] width 1 height 4
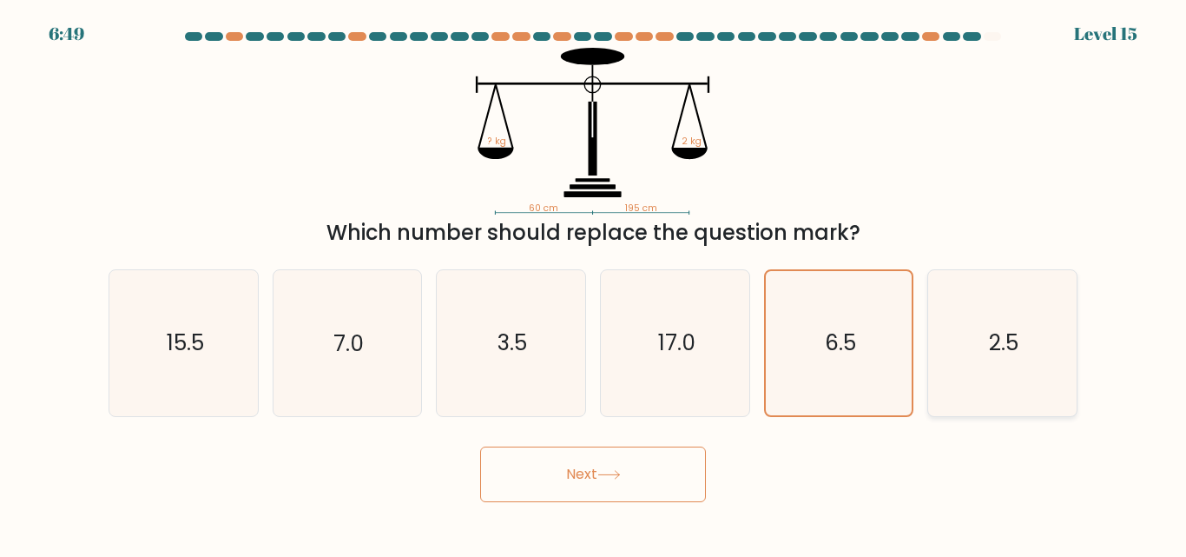
radio input "true"
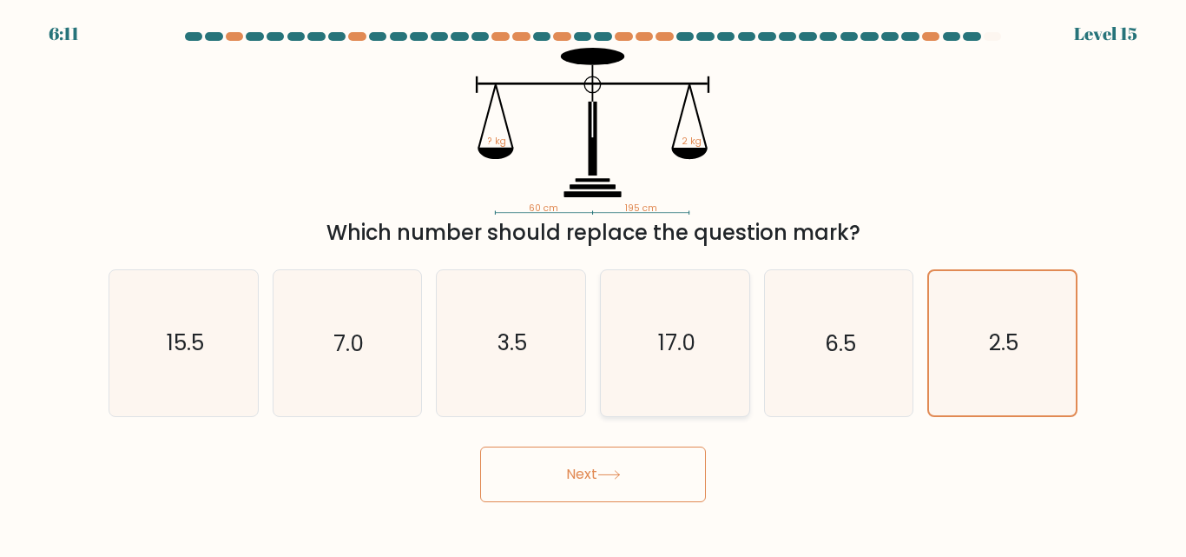
click at [695, 362] on icon "17.0" at bounding box center [675, 342] width 145 height 145
click at [594, 283] on input "d. 17.0" at bounding box center [593, 281] width 1 height 4
radio input "true"
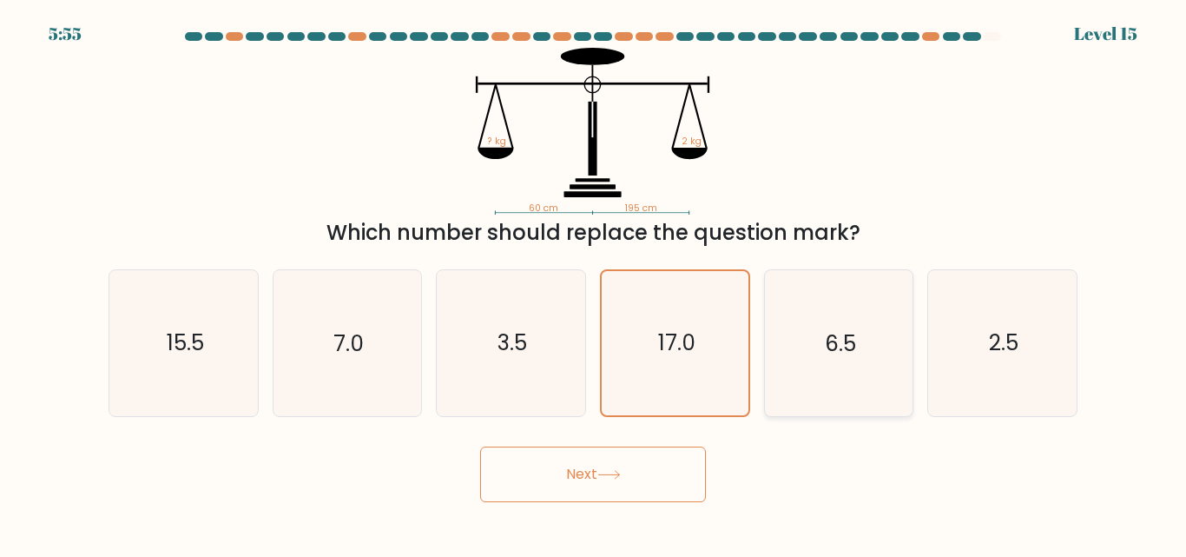
click at [849, 354] on text "6.5" at bounding box center [840, 343] width 31 height 30
click at [594, 283] on input "e. 6.5" at bounding box center [593, 281] width 1 height 4
radio input "true"
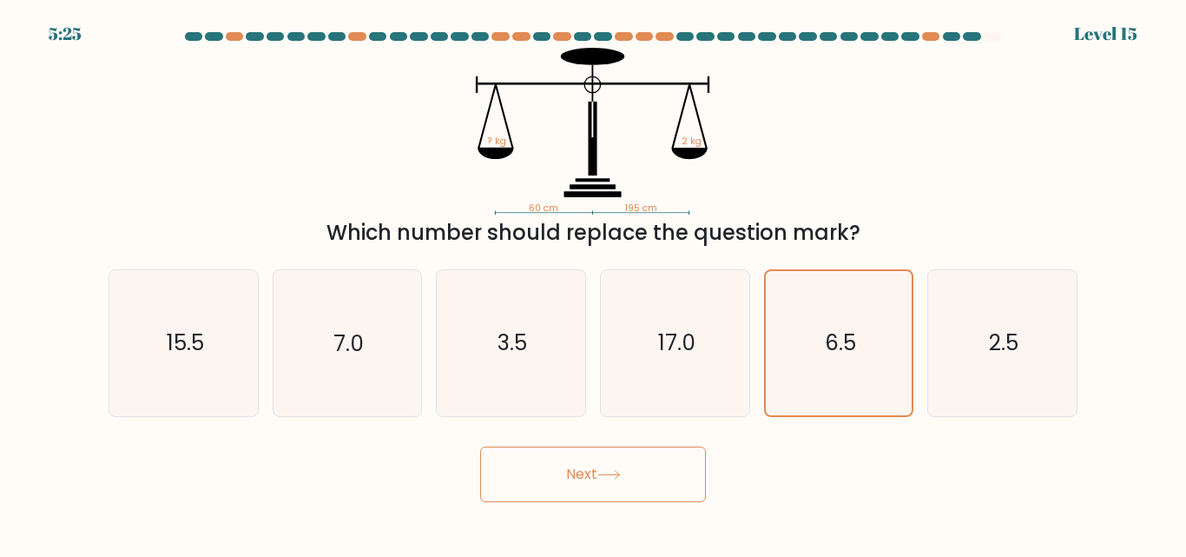
click at [552, 479] on button "Next" at bounding box center [593, 474] width 226 height 56
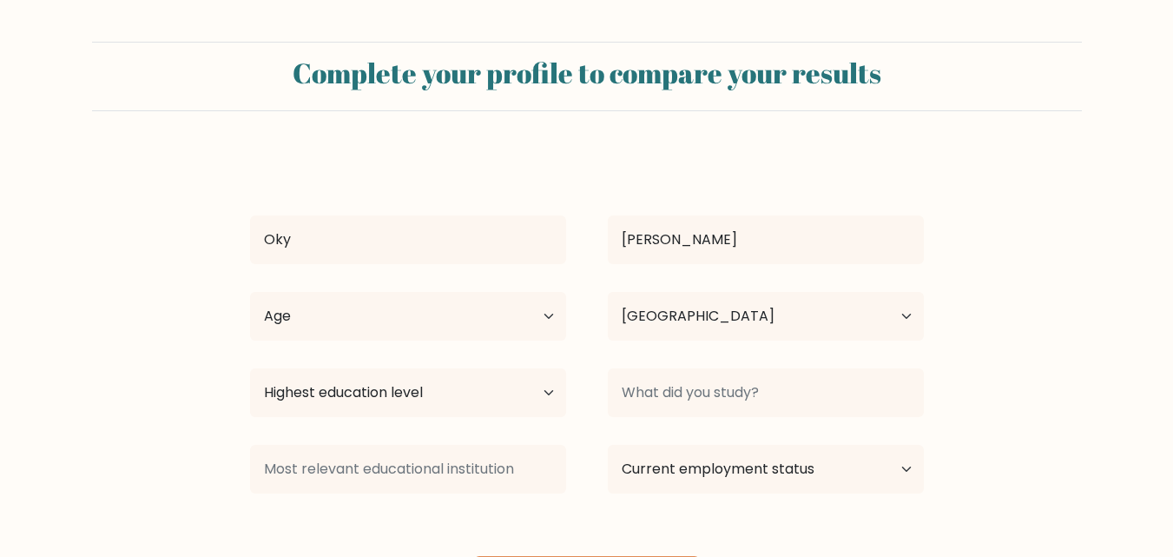
select select "ID"
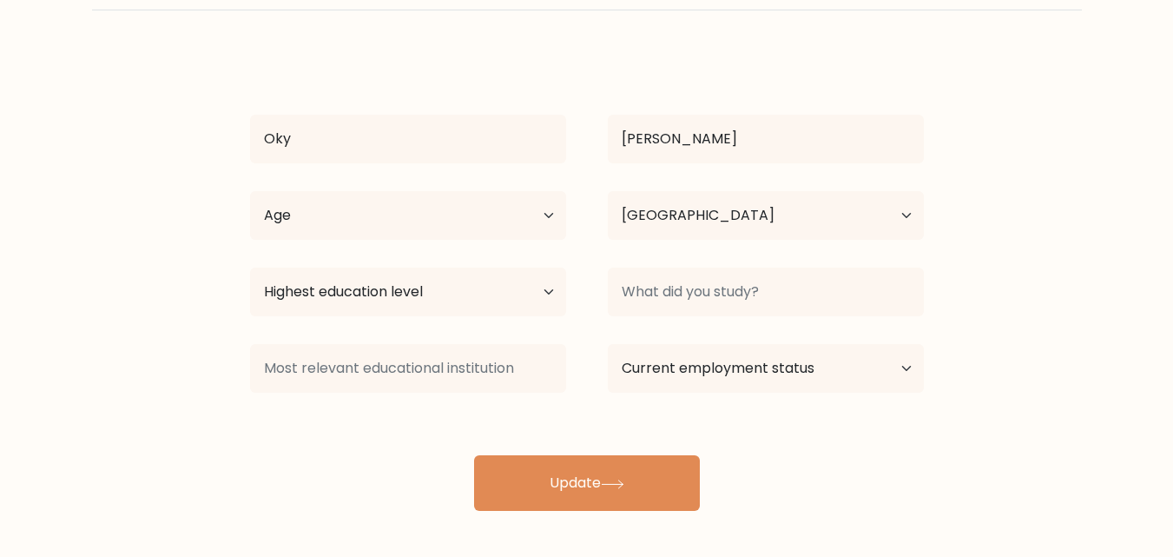
scroll to position [102, 0]
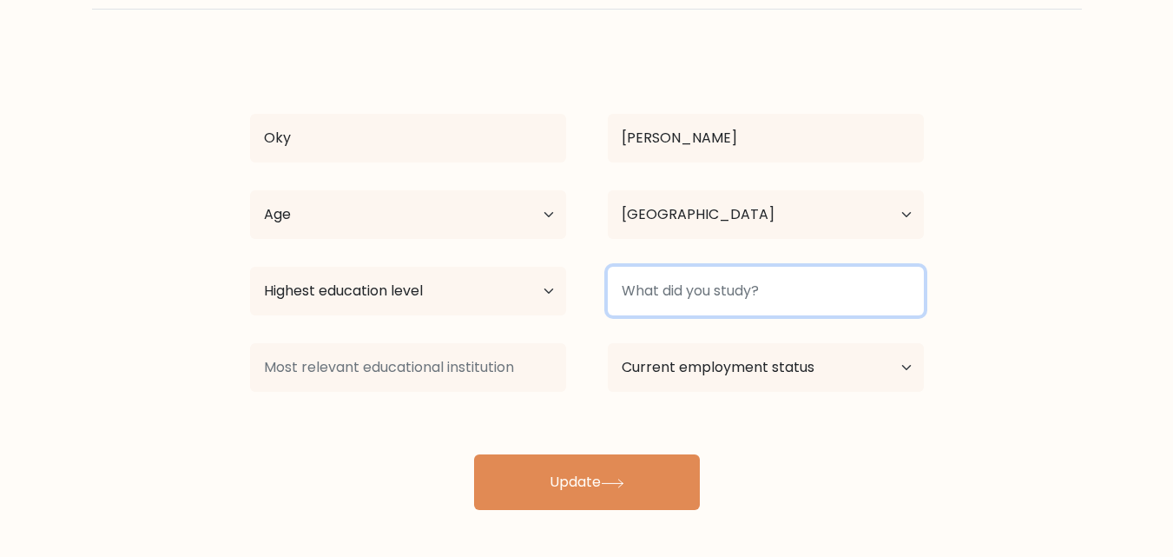
click at [766, 295] on input at bounding box center [766, 291] width 316 height 49
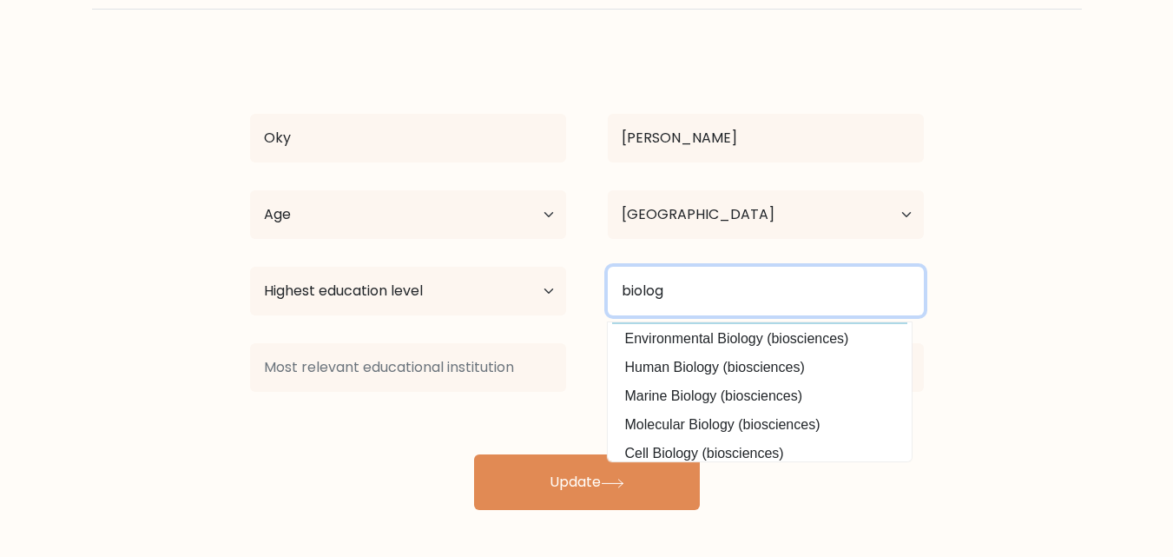
scroll to position [156, 0]
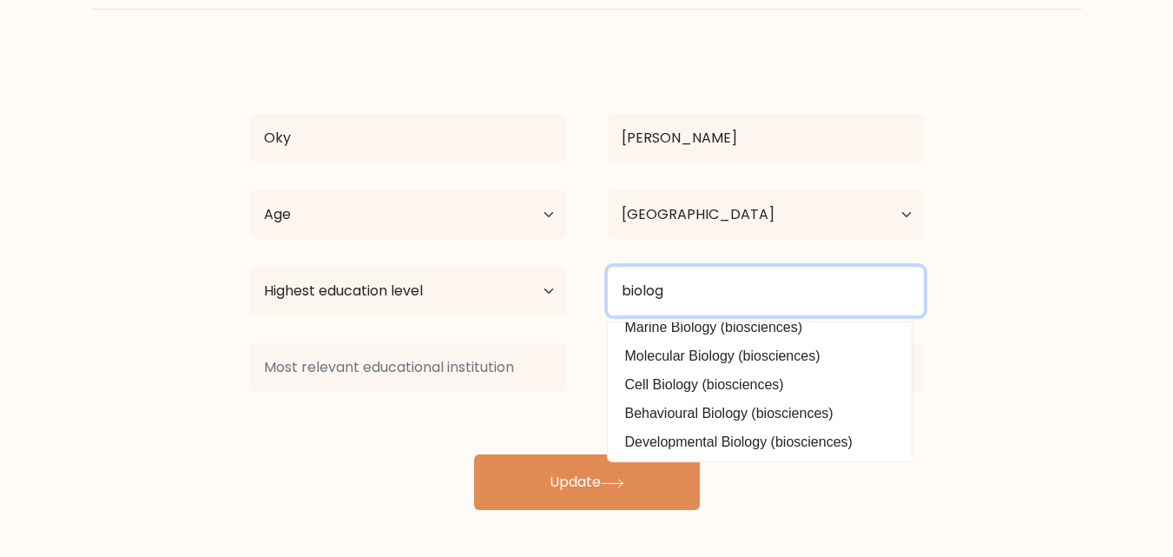
drag, startPoint x: 732, startPoint y: 289, endPoint x: 521, endPoint y: 284, distance: 211.1
click at [521, 284] on div "Highest education level No schooling Primary Lower Secondary Upper Secondary Oc…" at bounding box center [587, 291] width 716 height 63
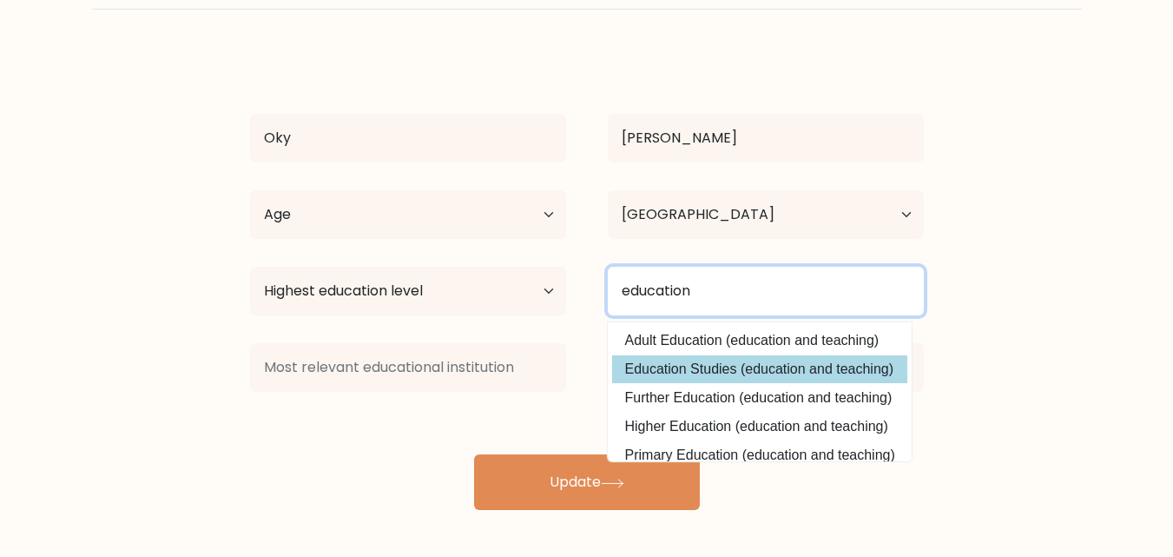
type input "education"
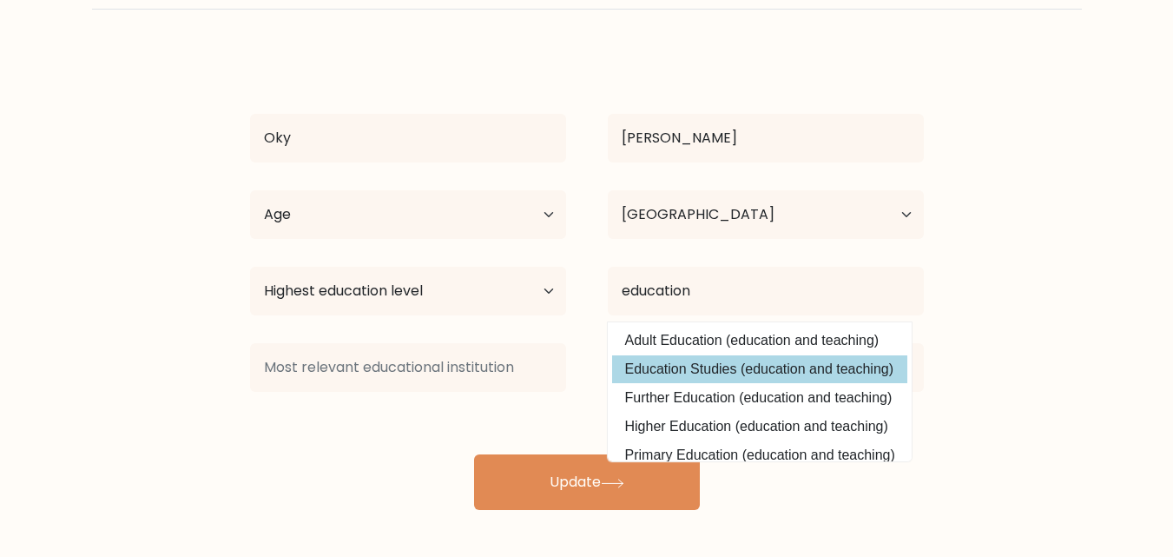
click at [715, 377] on div "Oky Rizkiana Silaban Age Under 18 years old 18-24 years old 25-34 years old 35-…" at bounding box center [587, 280] width 695 height 459
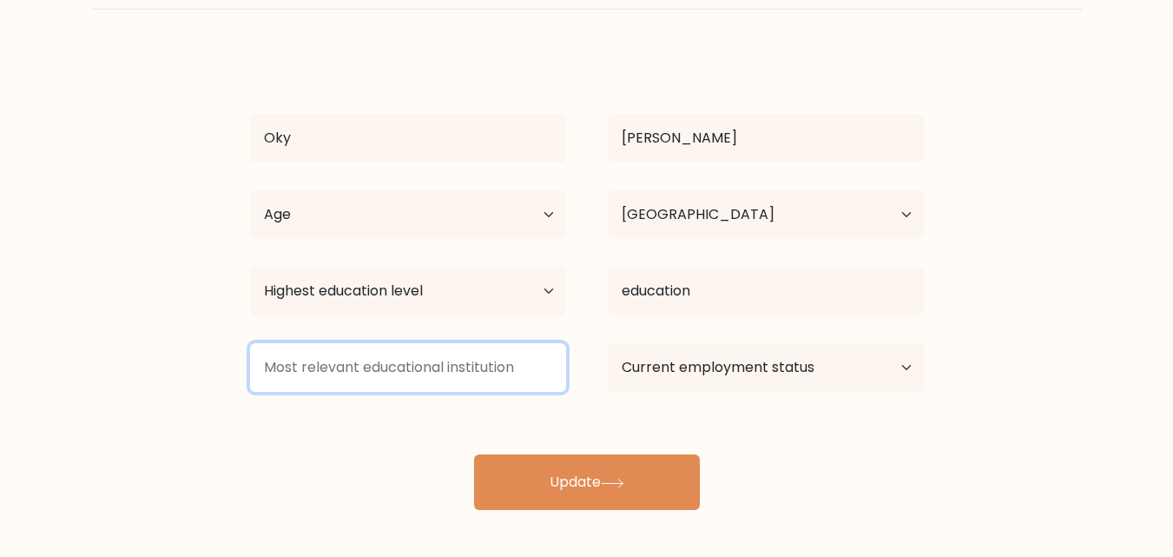
click at [471, 375] on input at bounding box center [408, 367] width 316 height 49
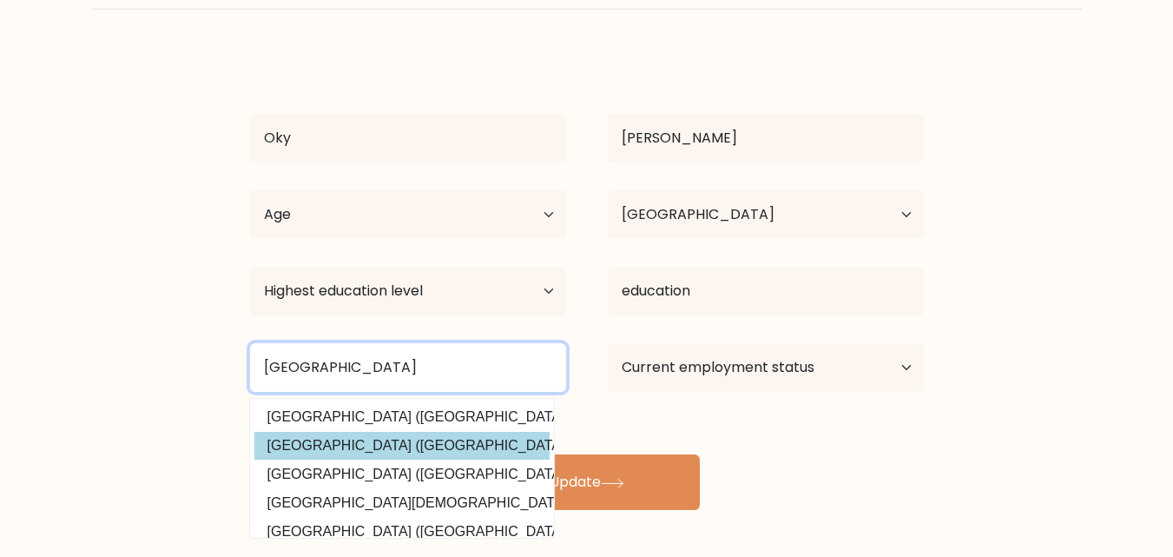
type input "Universitas Pendi"
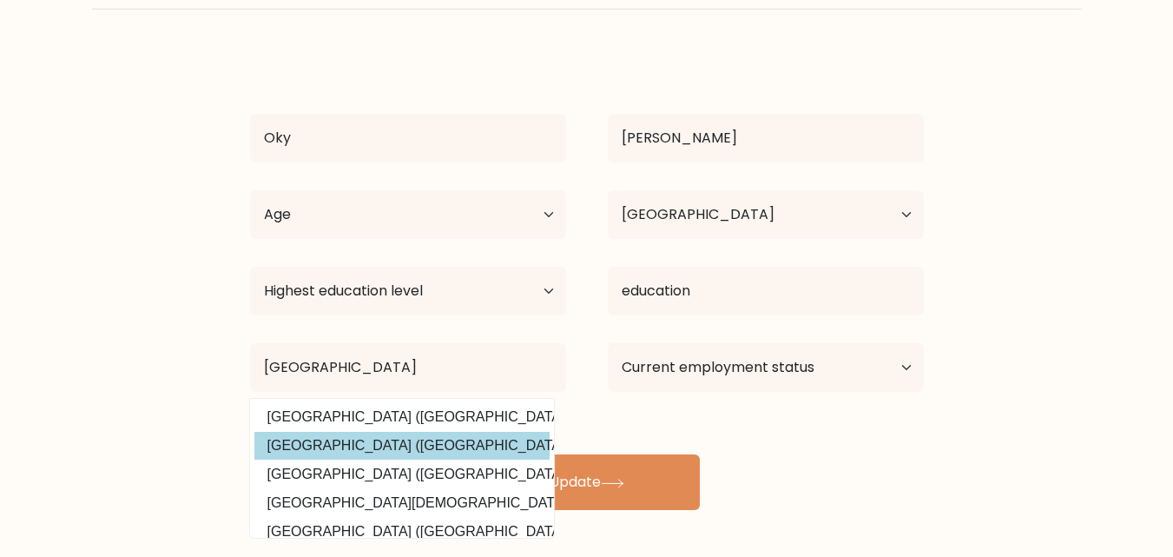
click at [452, 443] on div "Oky Rizkiana Silaban Age Under 18 years old 18-24 years old 25-34 years old 35-…" at bounding box center [587, 280] width 695 height 459
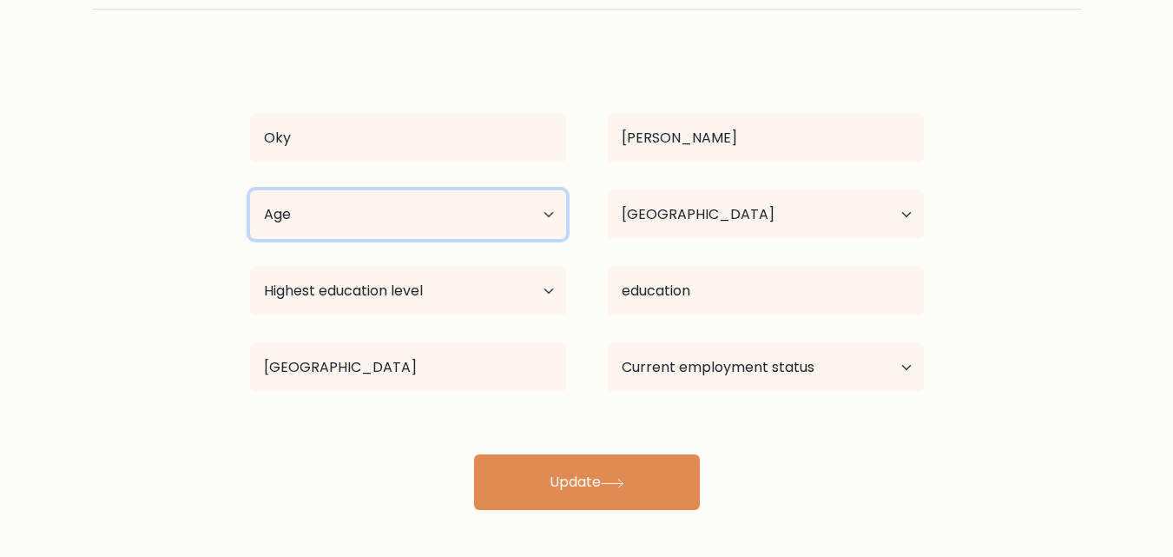
click at [506, 224] on select "Age Under 18 years old 18-24 years old 25-34 years old 35-44 years old 45-54 ye…" at bounding box center [408, 214] width 316 height 49
select select "25_34"
click at [250, 190] on select "Age Under 18 years old 18-24 years old 25-34 years old 35-44 years old 45-54 ye…" at bounding box center [408, 214] width 316 height 49
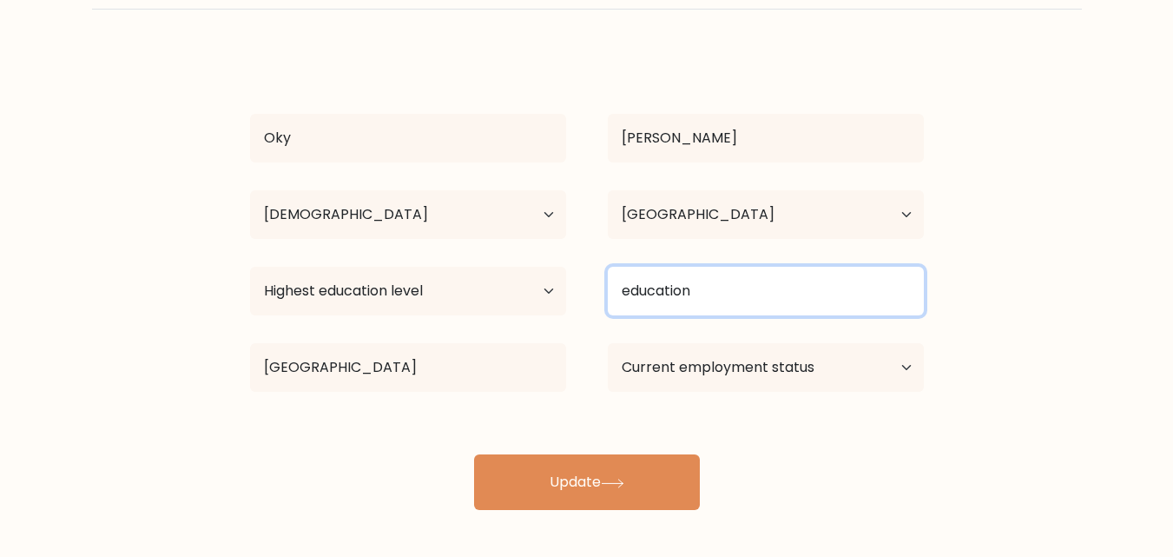
click at [730, 291] on input "education" at bounding box center [766, 291] width 316 height 49
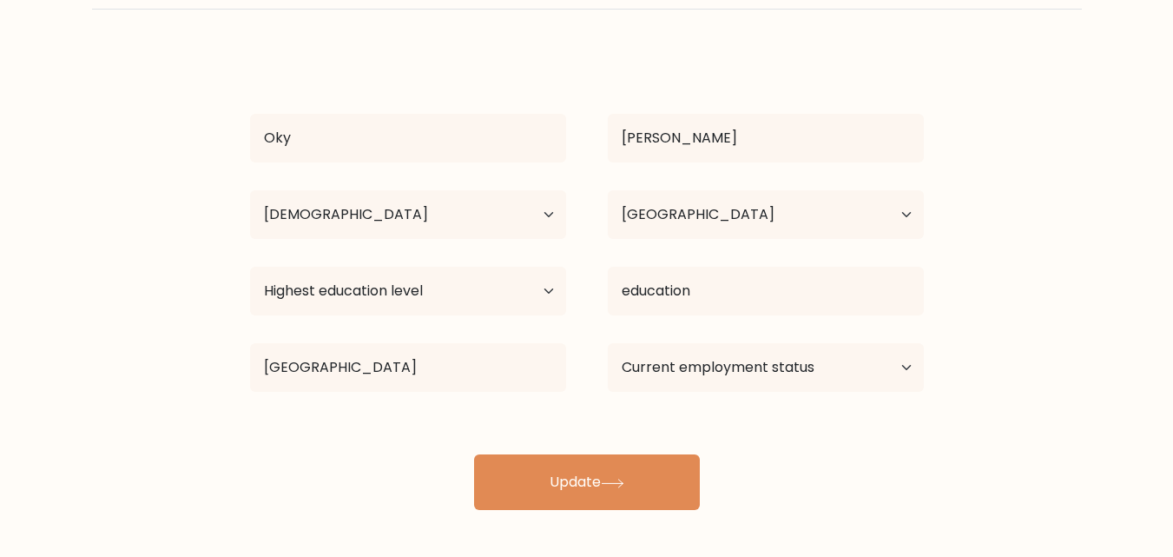
click at [1007, 305] on form "Complete your profile to compare your results Oky Rizkiana Silaban Age Under 18…" at bounding box center [586, 225] width 1173 height 570
click at [862, 377] on select "Current employment status Employed Student Retired Other / prefer not to answer" at bounding box center [766, 367] width 316 height 49
select select "other"
click at [608, 343] on select "Current employment status Employed Student Retired Other / prefer not to answer" at bounding box center [766, 367] width 316 height 49
click at [870, 373] on select "Current employment status Employed Student Retired Other / prefer not to answer" at bounding box center [766, 367] width 316 height 49
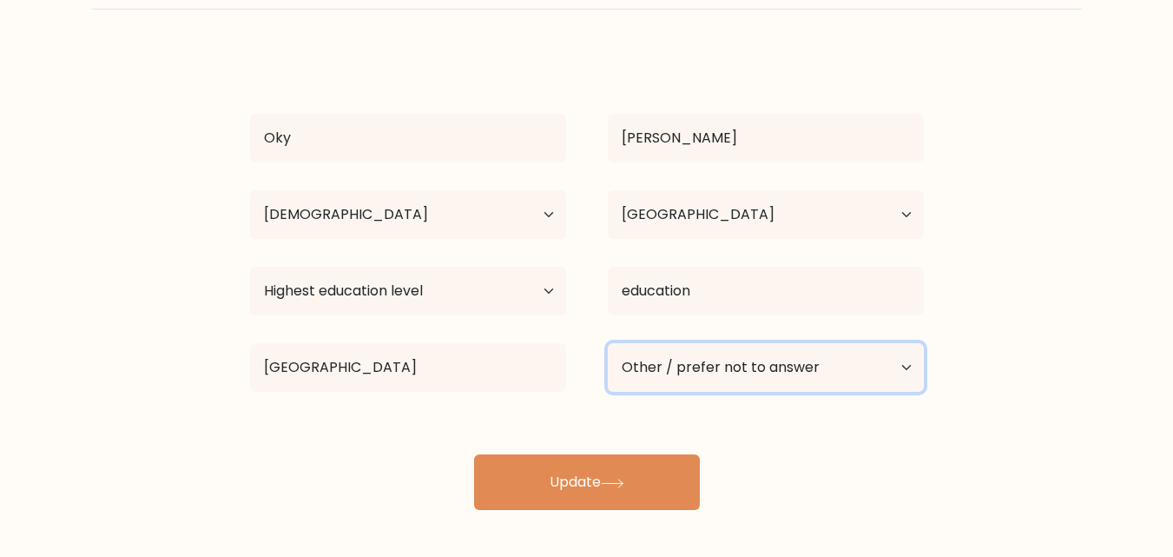
click at [608, 343] on select "Current employment status Employed Student Retired Other / prefer not to answer" at bounding box center [766, 367] width 316 height 49
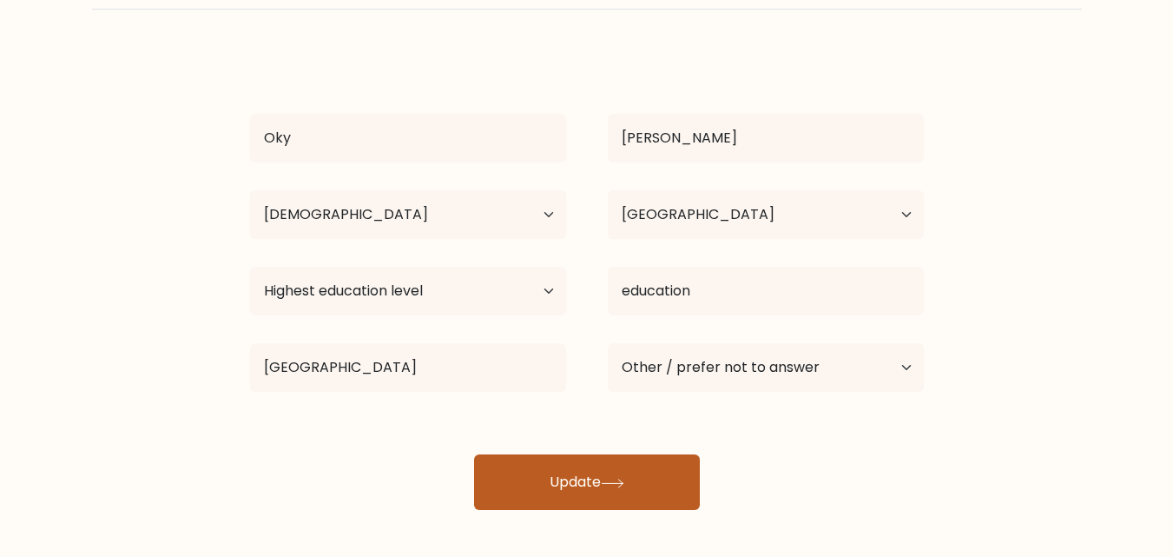
click at [636, 464] on button "Update" at bounding box center [587, 482] width 226 height 56
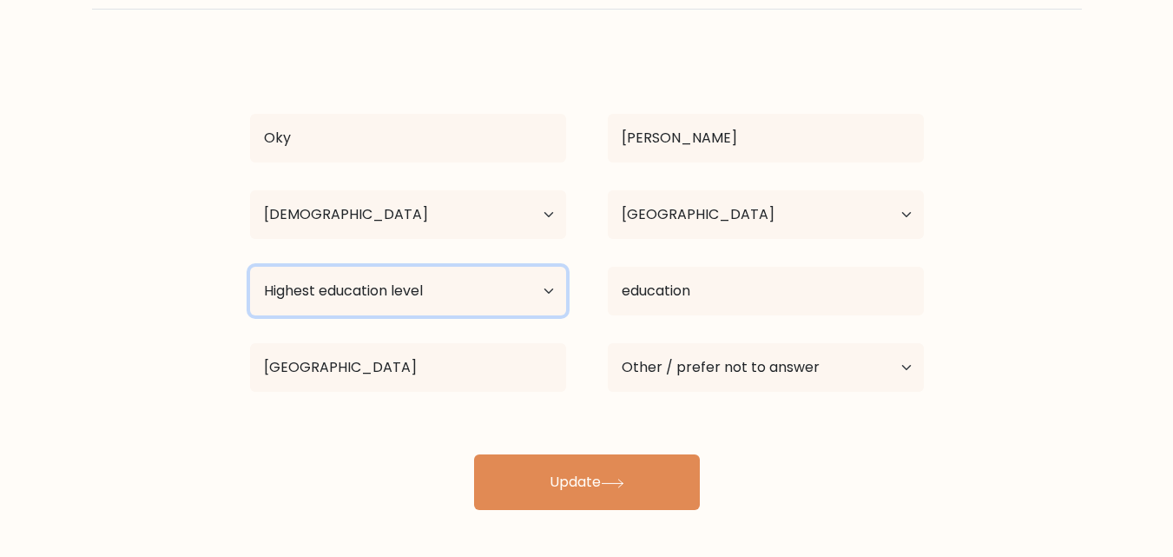
click at [483, 287] on select "Highest education level No schooling Primary Lower Secondary Upper Secondary Oc…" at bounding box center [408, 291] width 316 height 49
select select "masters_degree"
click at [250, 267] on select "Highest education level No schooling Primary Lower Secondary Upper Secondary Oc…" at bounding box center [408, 291] width 316 height 49
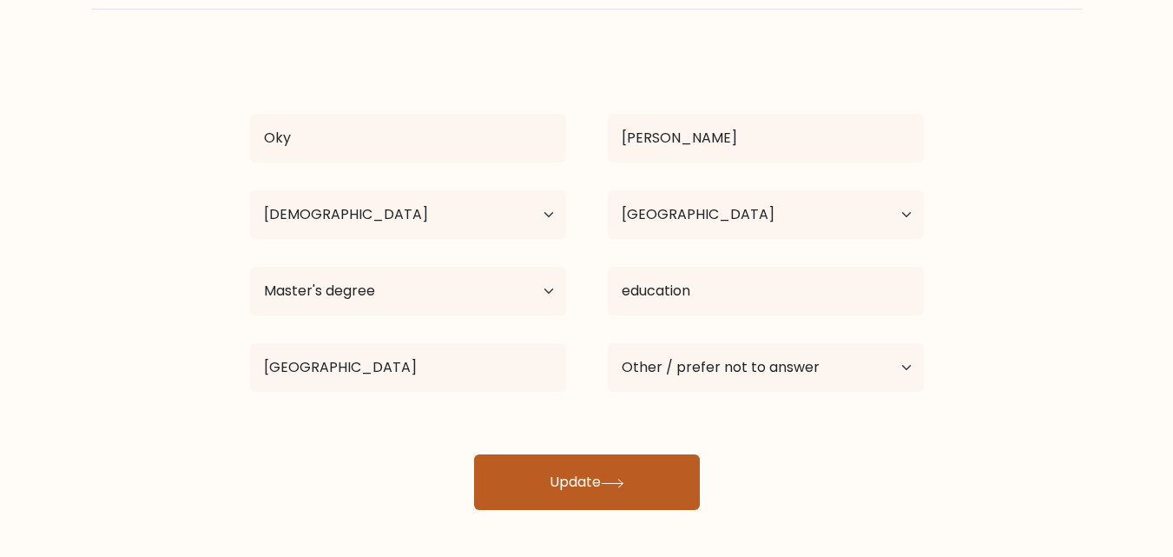
click at [596, 494] on button "Update" at bounding box center [587, 482] width 226 height 56
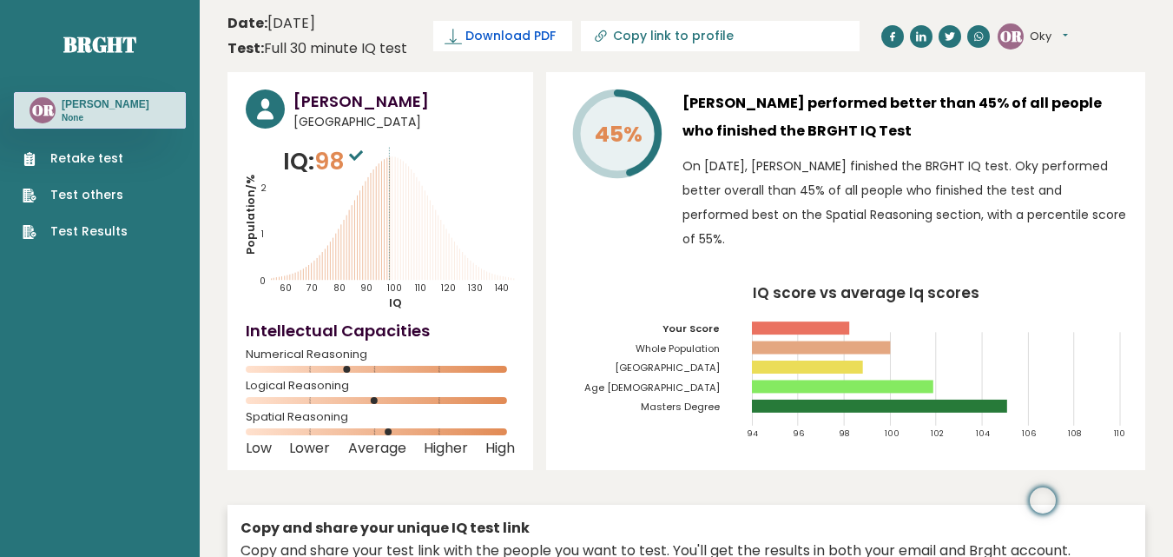
click at [483, 45] on link "Download PDF" at bounding box center [502, 36] width 139 height 30
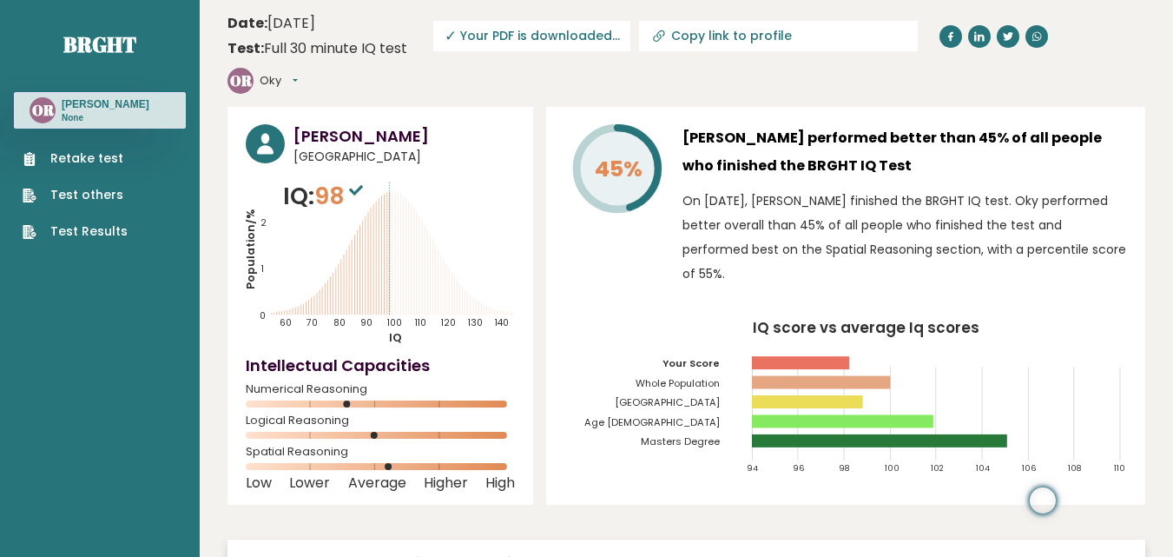
click at [389, 179] on icon "Population/% IQ 0 1 2 60 70 80 90 100 110 120 130 140" at bounding box center [380, 262] width 269 height 166
click at [660, 265] on div "45% Oky Rizkiana Silaban performed better than 45% of all people who finished t…" at bounding box center [845, 306] width 599 height 398
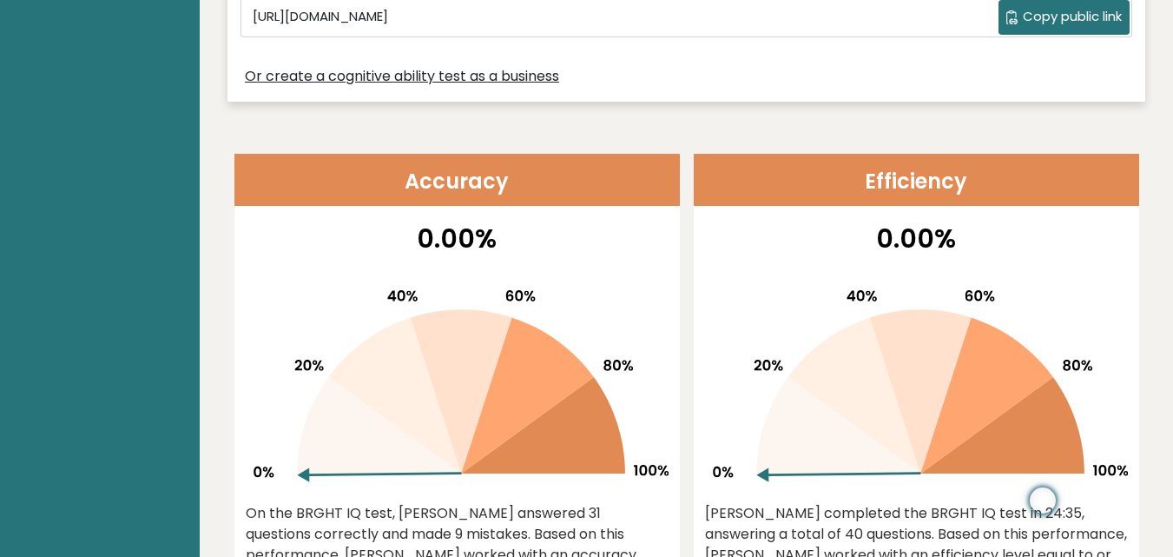
scroll to position [174, 0]
